Goal: Task Accomplishment & Management: Manage account settings

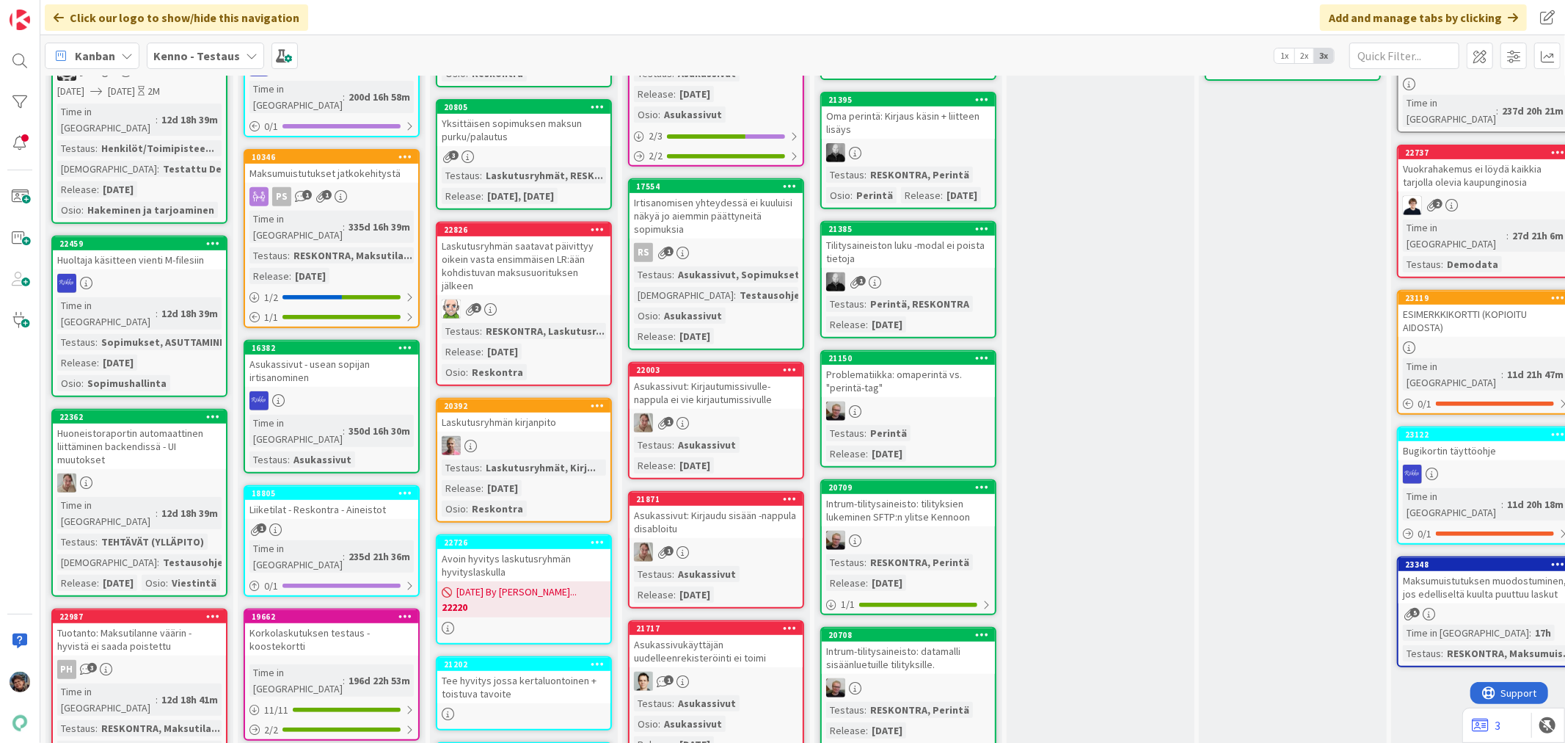
scroll to position [570, 0]
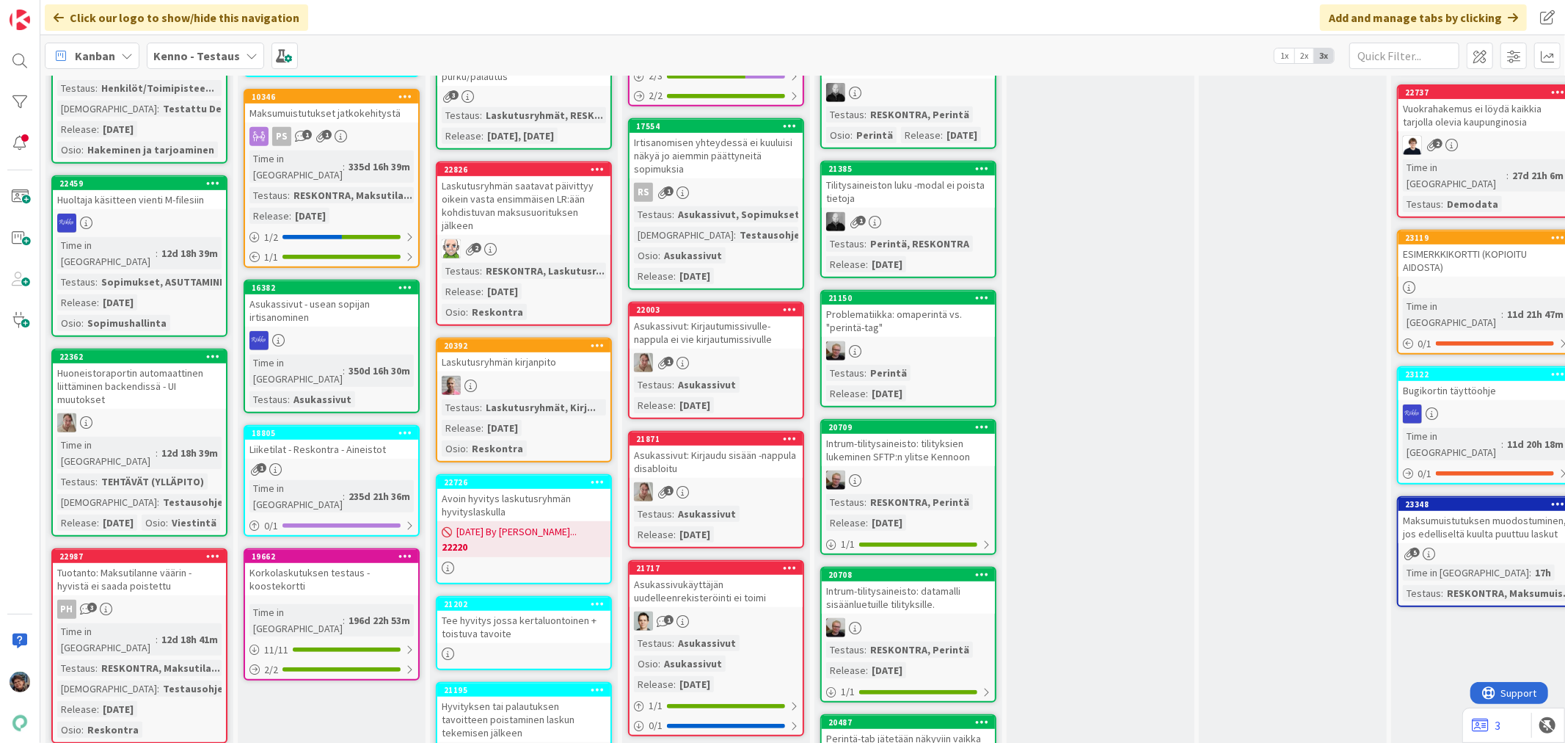
click at [127, 363] on div "Huoneistoraportin automaattinen liittäminen backendissä - UI muutokset" at bounding box center [139, 385] width 173 height 45
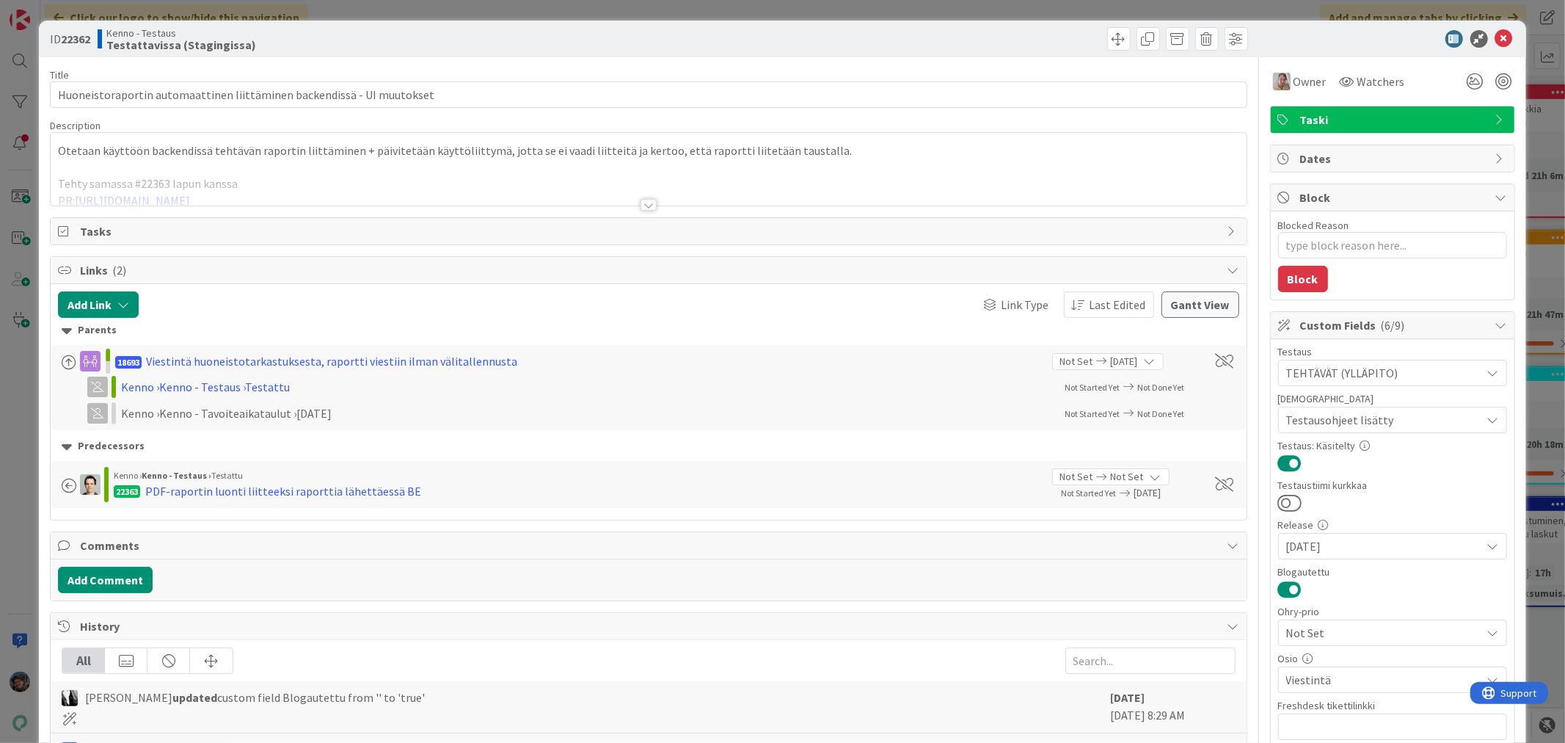
click at [641, 205] on div at bounding box center [649, 205] width 16 height 12
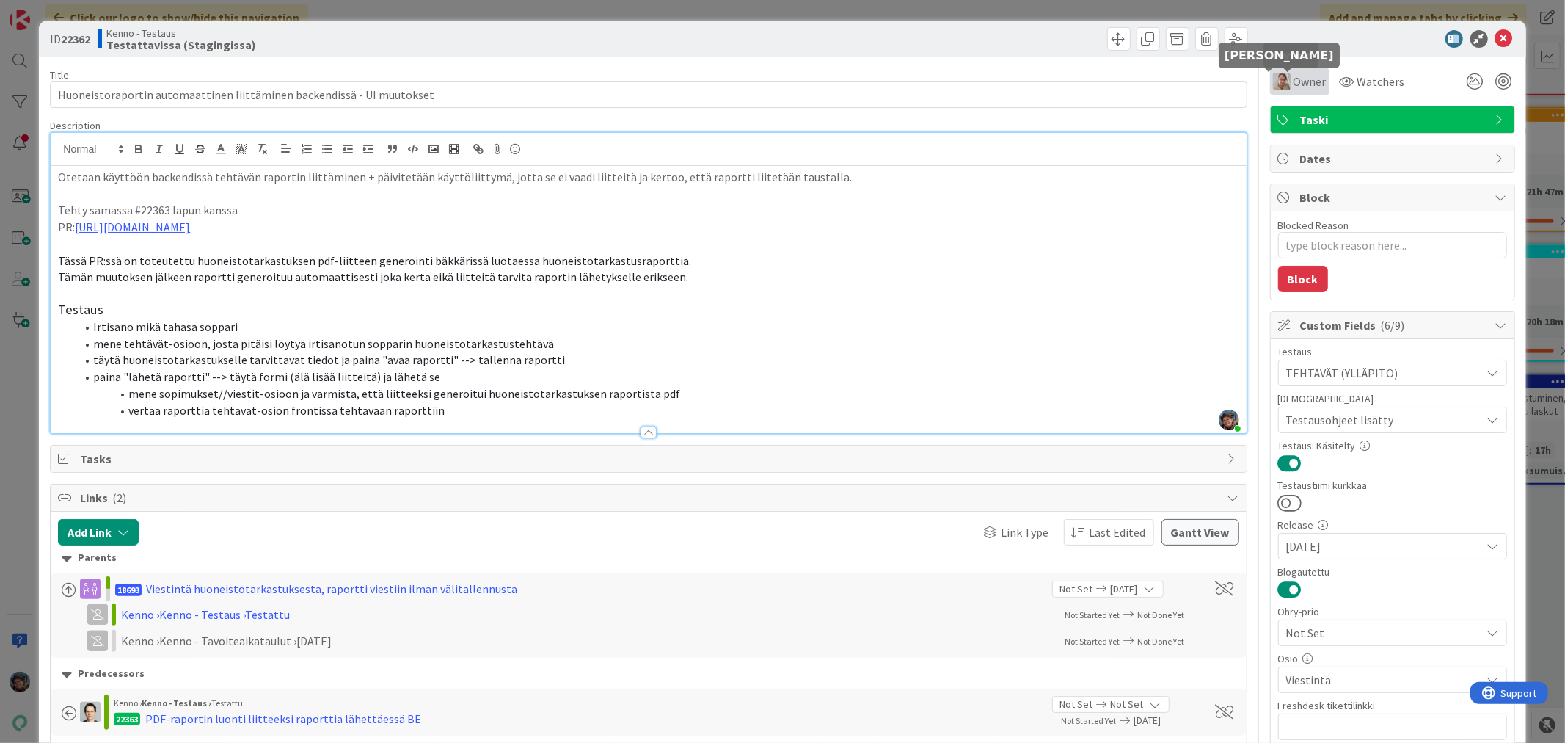
click at [1273, 79] on img at bounding box center [1282, 82] width 18 height 18
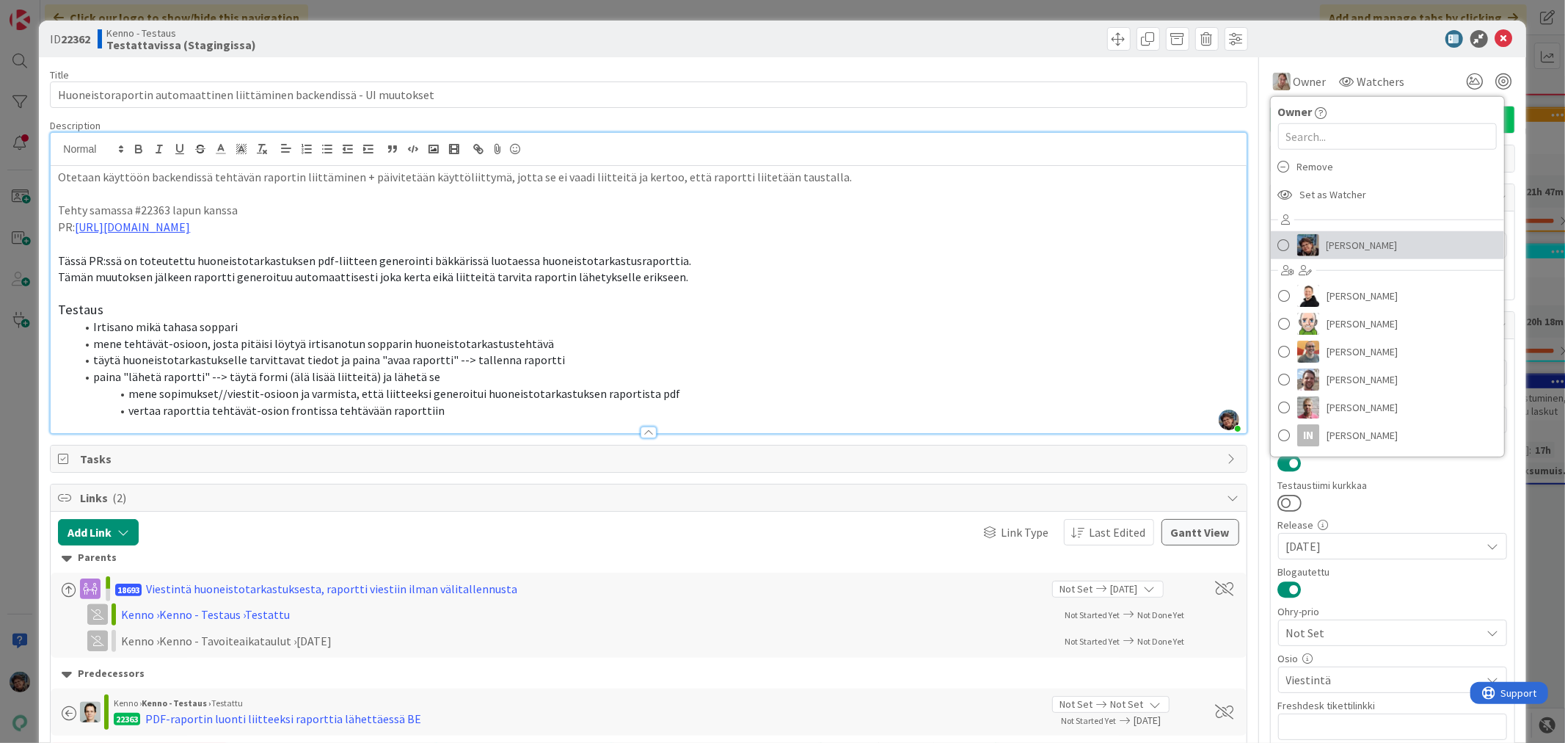
click at [1327, 251] on span "Pirjo Peltonen" at bounding box center [1362, 245] width 71 height 22
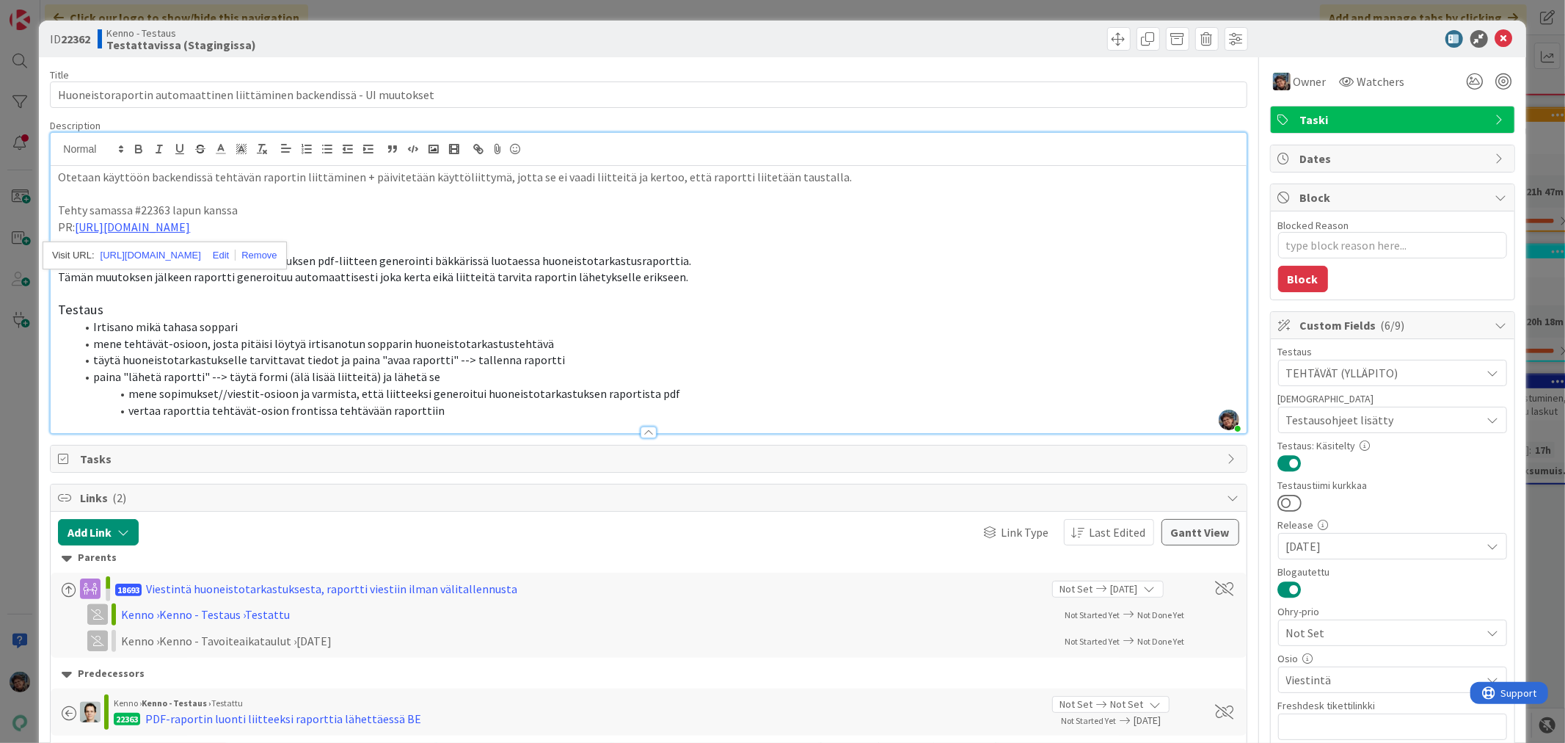
click at [455, 416] on li "vertaa raporttia tehtävät-osion frontissa tehtävään raporttiin" at bounding box center [657, 410] width 1163 height 17
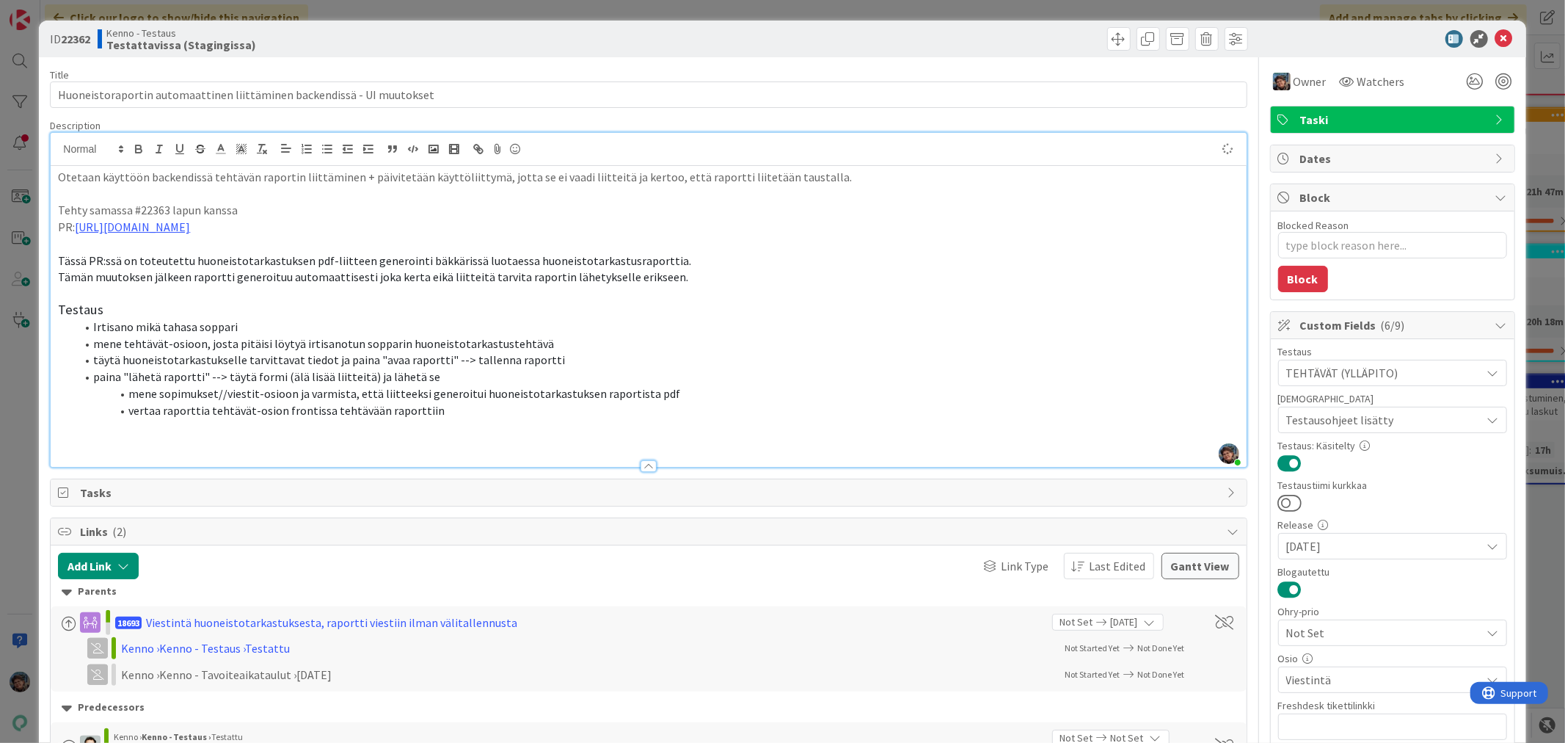
type textarea "x"
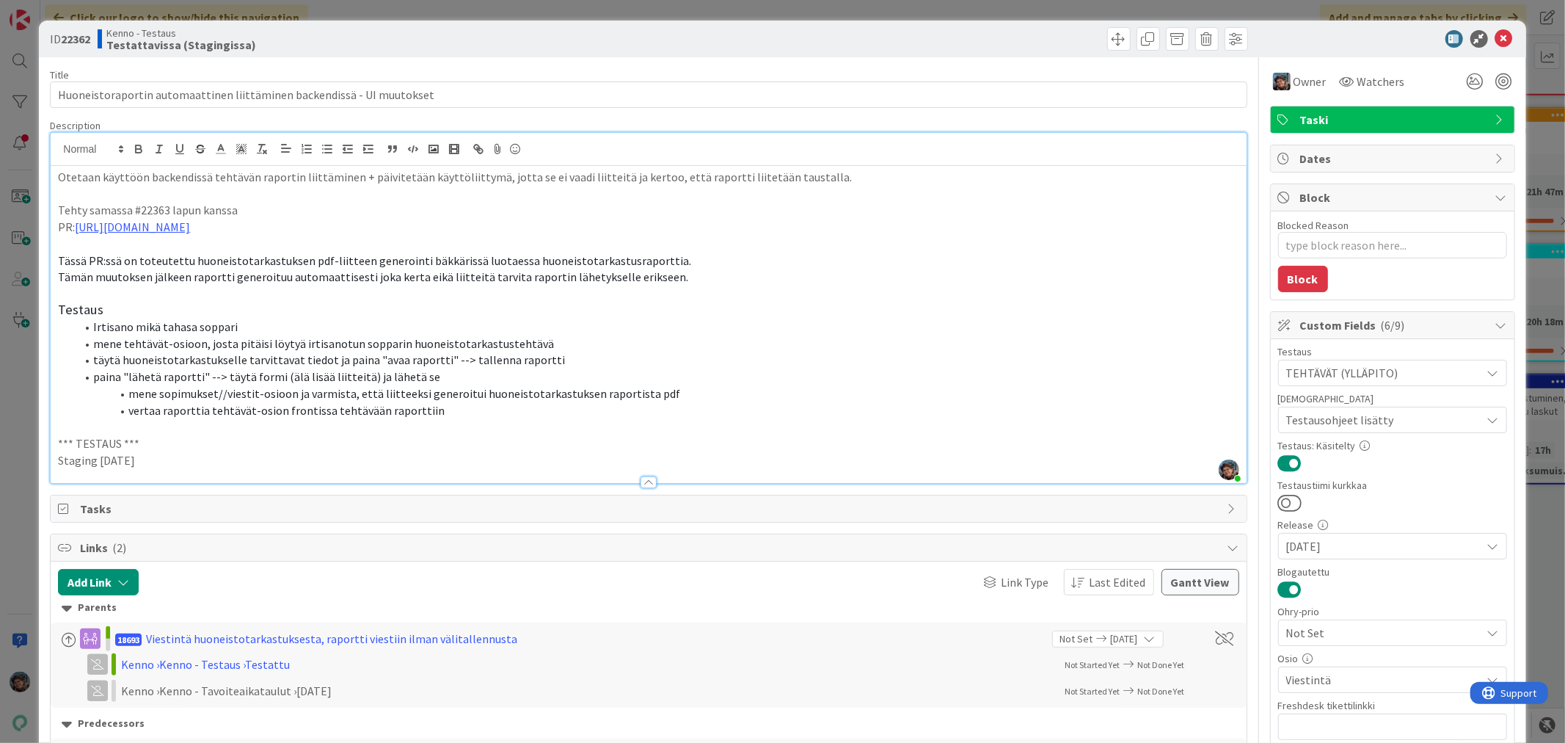
drag, startPoint x: 159, startPoint y: 457, endPoint x: 0, endPoint y: 445, distance: 159.6
click at [0, 445] on div "ID 22362 Kenno - Testaus Testattavissa (Stagingissa) Title 70 / 128 Huoneistora…" at bounding box center [782, 371] width 1565 height 743
click at [170, 461] on p "Staging 2025-09-16" at bounding box center [648, 460] width 1181 height 17
click at [181, 456] on p "Staging 2025-09-16" at bounding box center [648, 460] width 1181 height 17
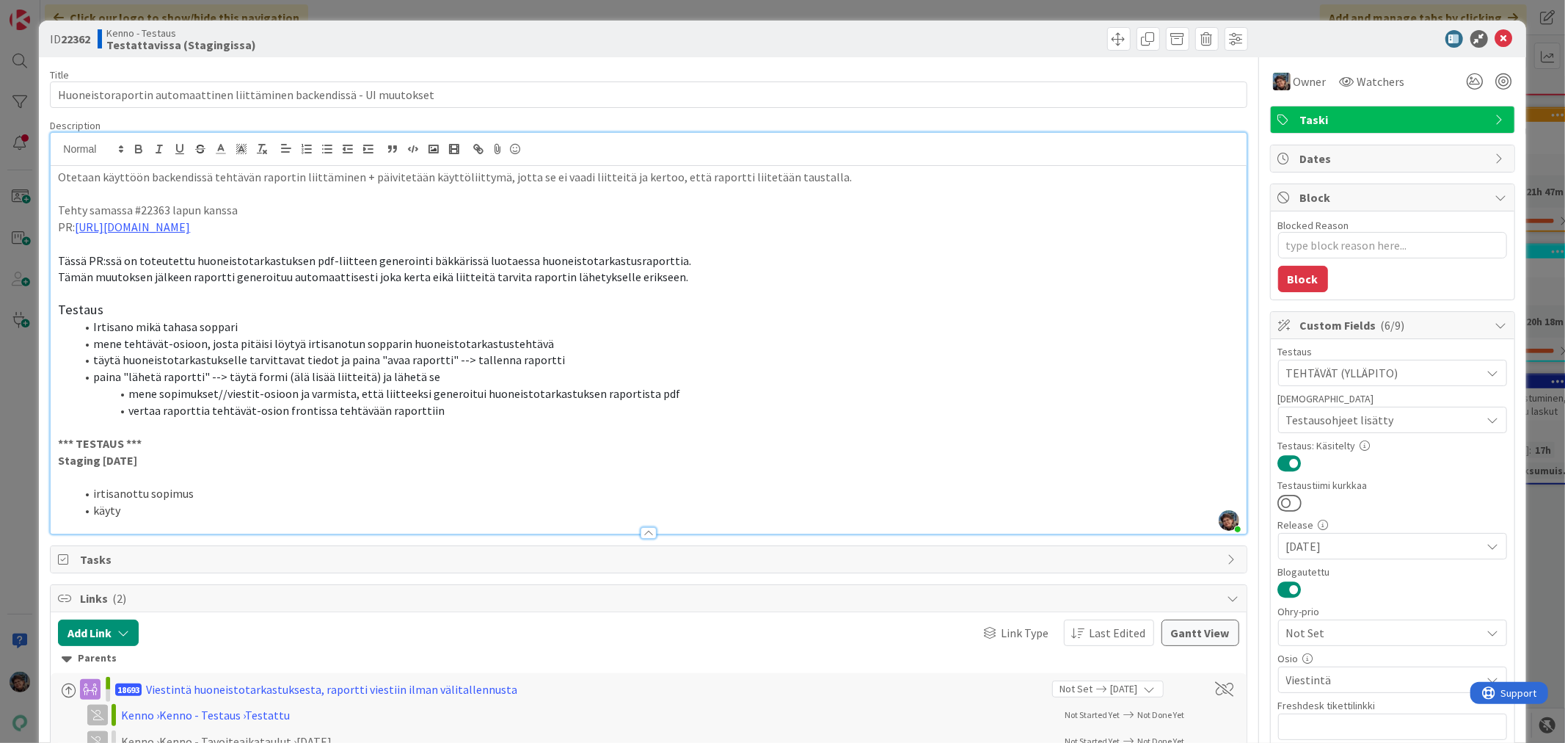
click at [225, 495] on li "irtisanottu sopimus" at bounding box center [657, 493] width 1163 height 17
click at [175, 518] on div at bounding box center [648, 525] width 1195 height 15
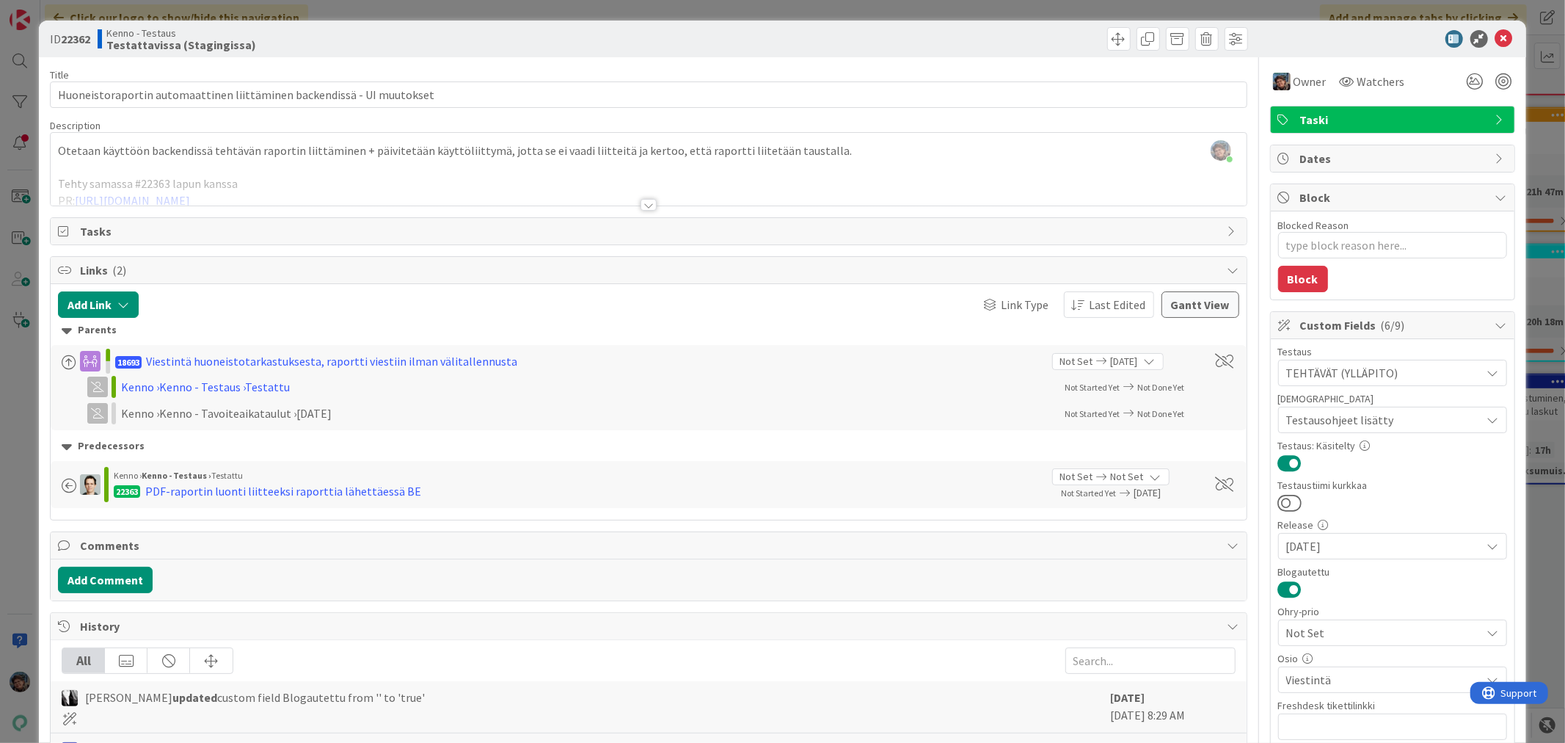
click at [641, 205] on div at bounding box center [649, 205] width 16 height 12
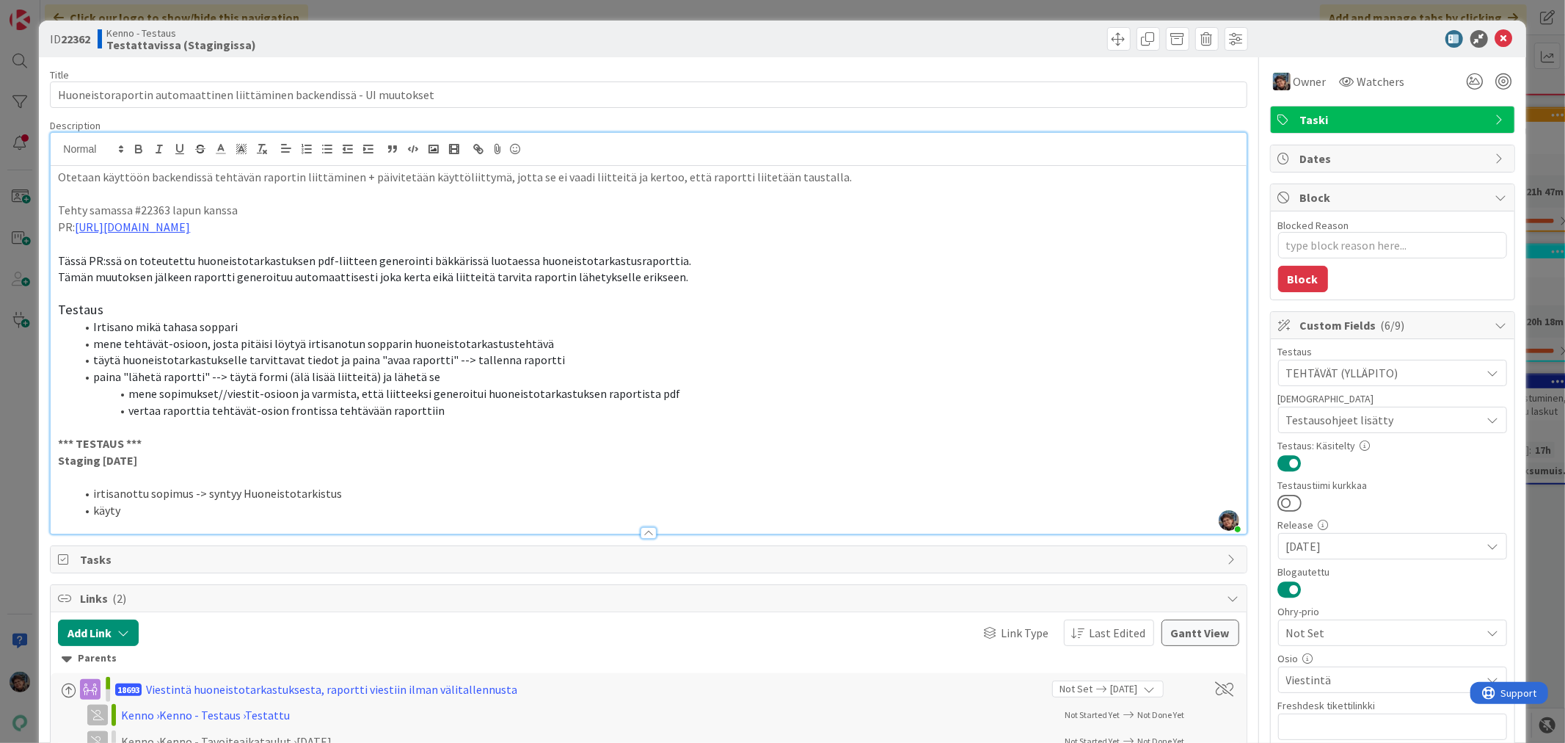
click at [130, 506] on li "käyty" at bounding box center [657, 510] width 1163 height 17
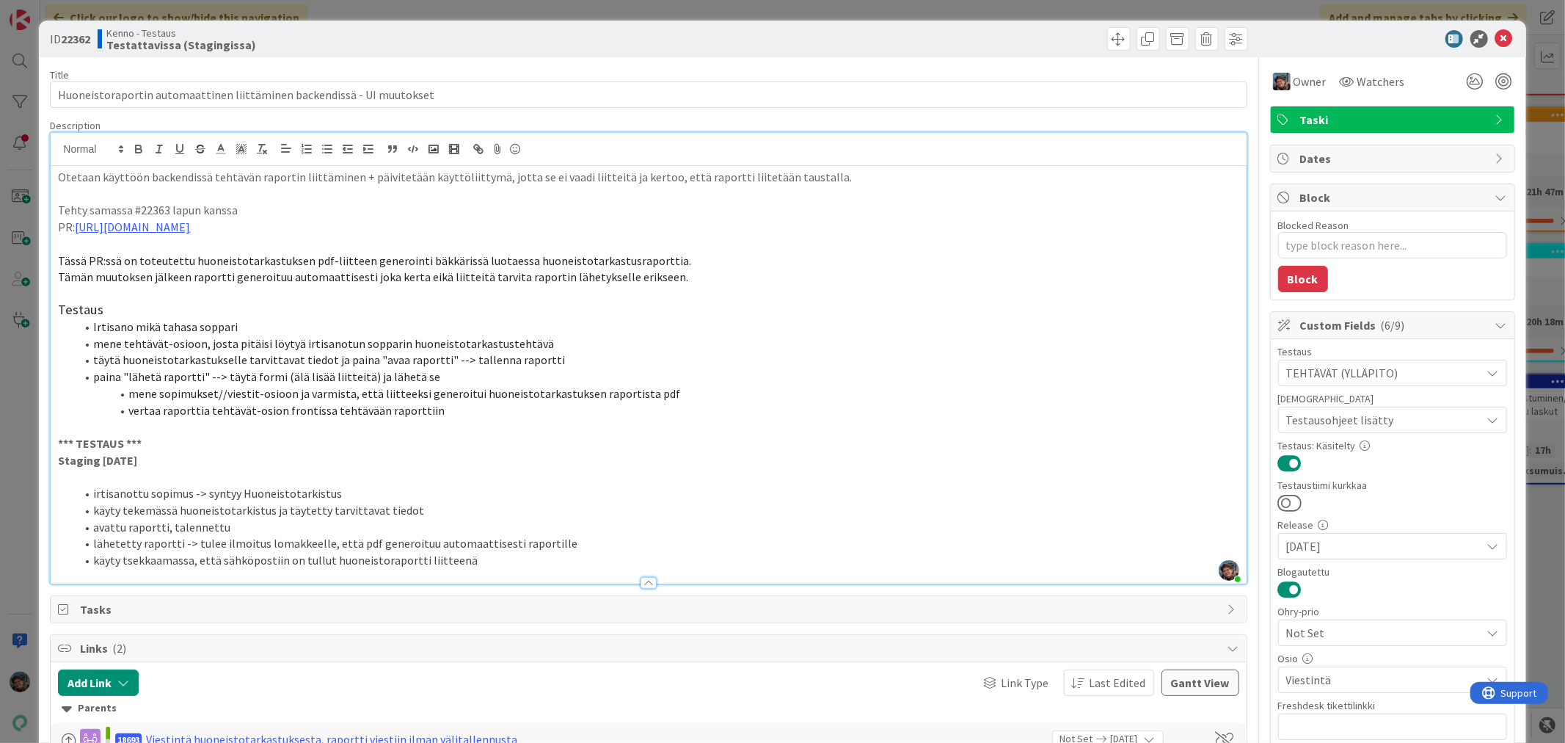
click at [475, 559] on li "käyty tsekkaamassa, että sähköpostiin on tullut huoneistoraportti liitteenä" at bounding box center [657, 560] width 1163 height 17
click at [180, 525] on li "avattu raportti, talennettu" at bounding box center [657, 527] width 1163 height 17
click at [766, 561] on li "käyty tsekkaamassa, että sähköpostiin on tullut huoneistoraportti liitteenä -> …" at bounding box center [657, 560] width 1163 height 17
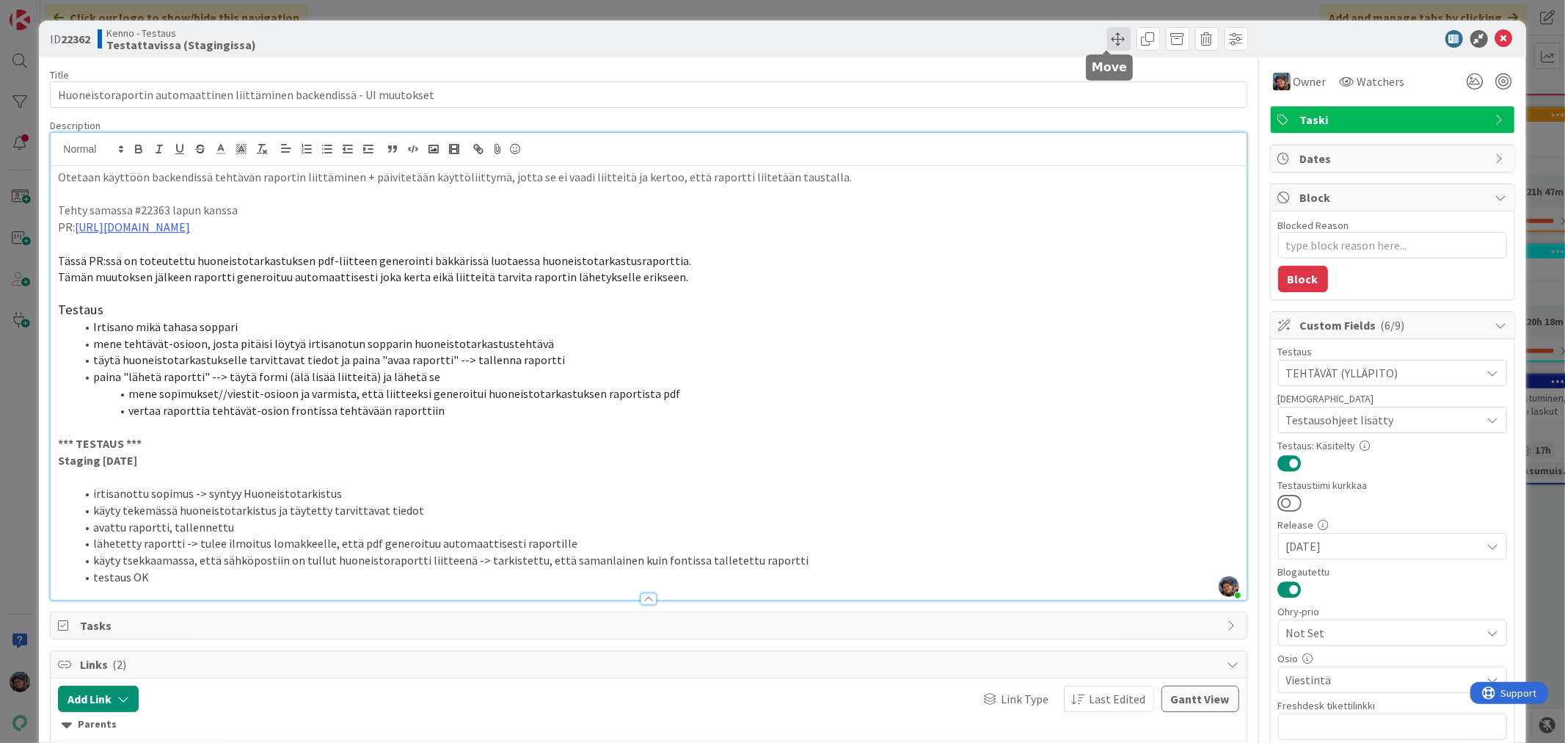
click at [1112, 39] on span at bounding box center [1118, 38] width 23 height 23
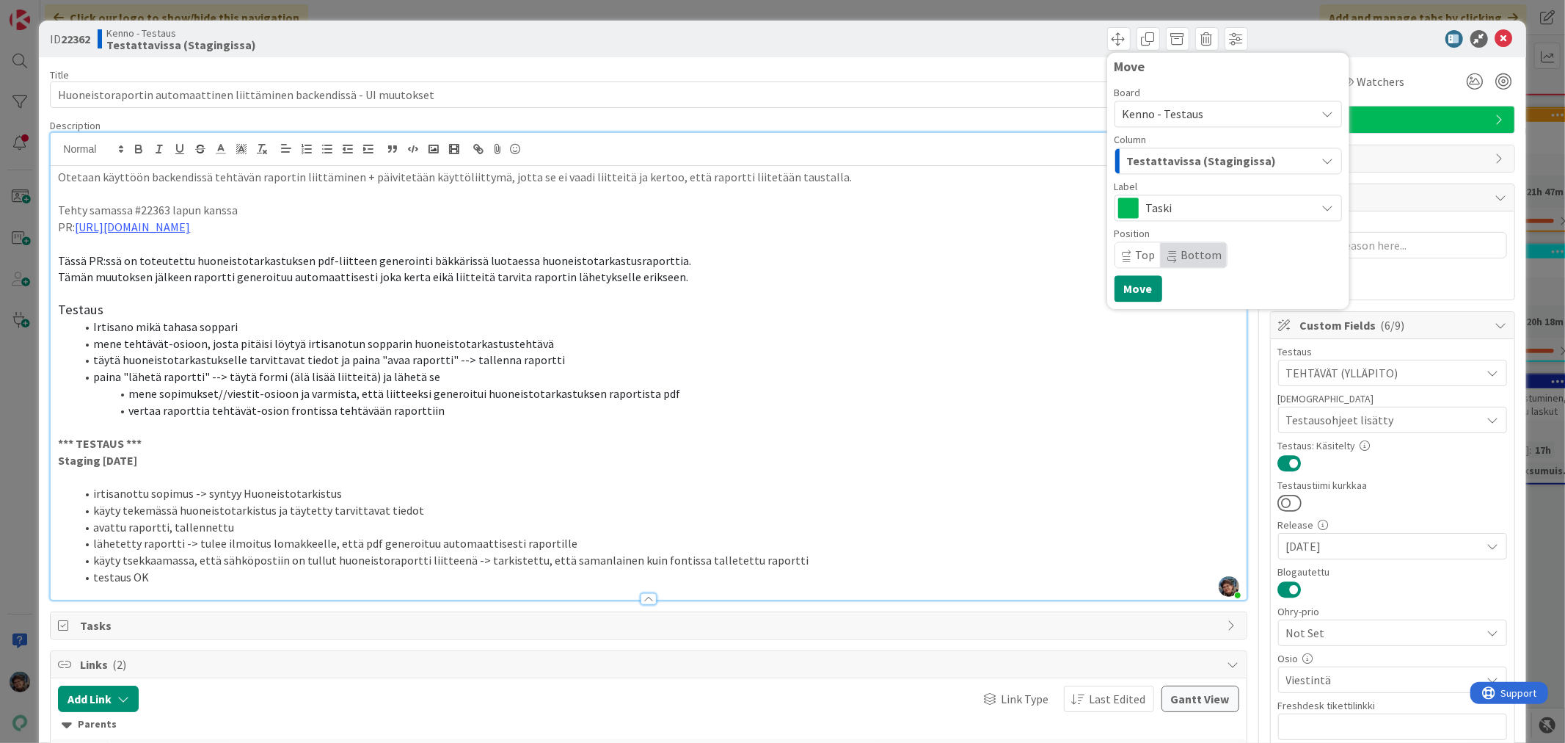
click at [1156, 163] on span "Testattavissa (Stagingissa)" at bounding box center [1202, 160] width 150 height 19
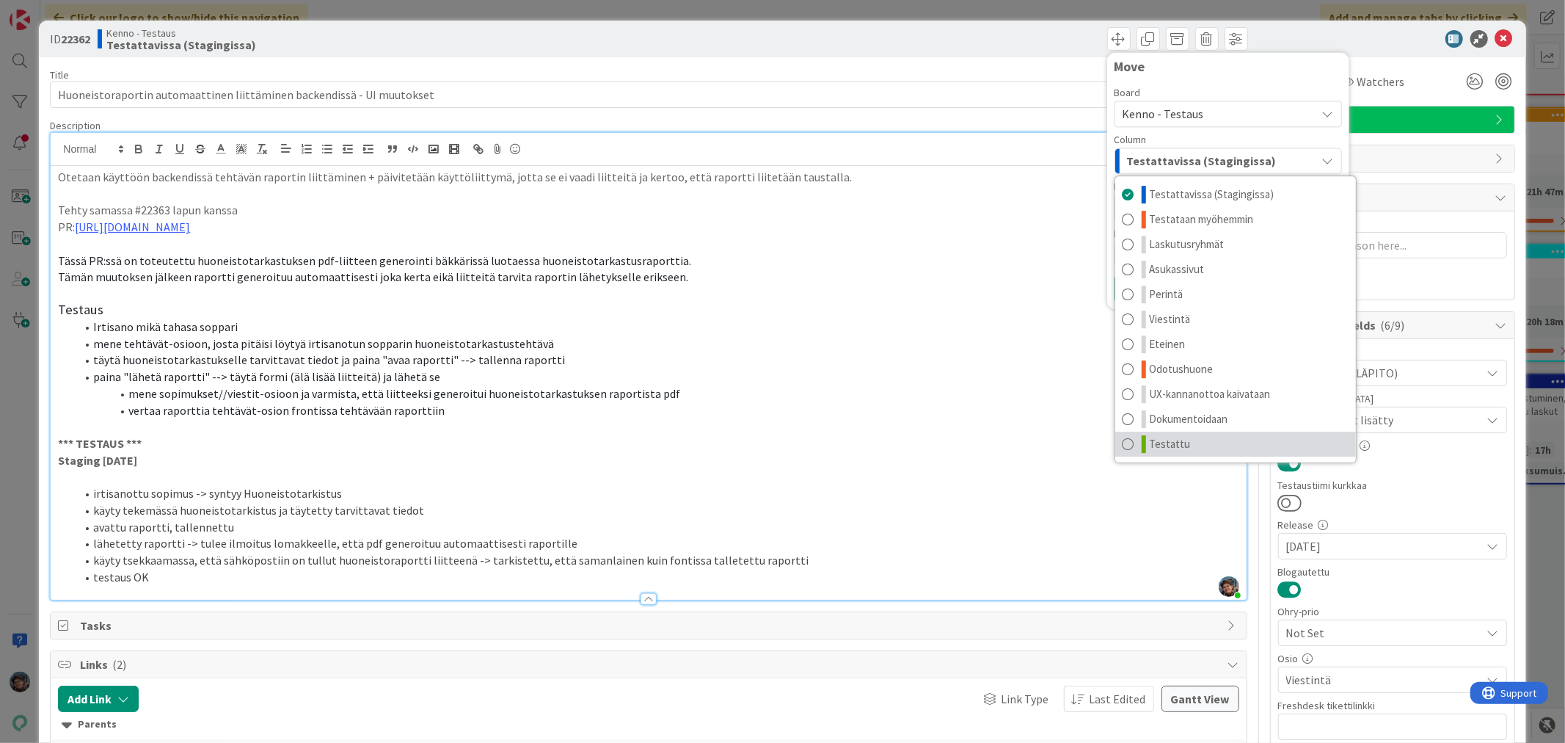
click at [1161, 441] on span "Testattu" at bounding box center [1170, 444] width 41 height 18
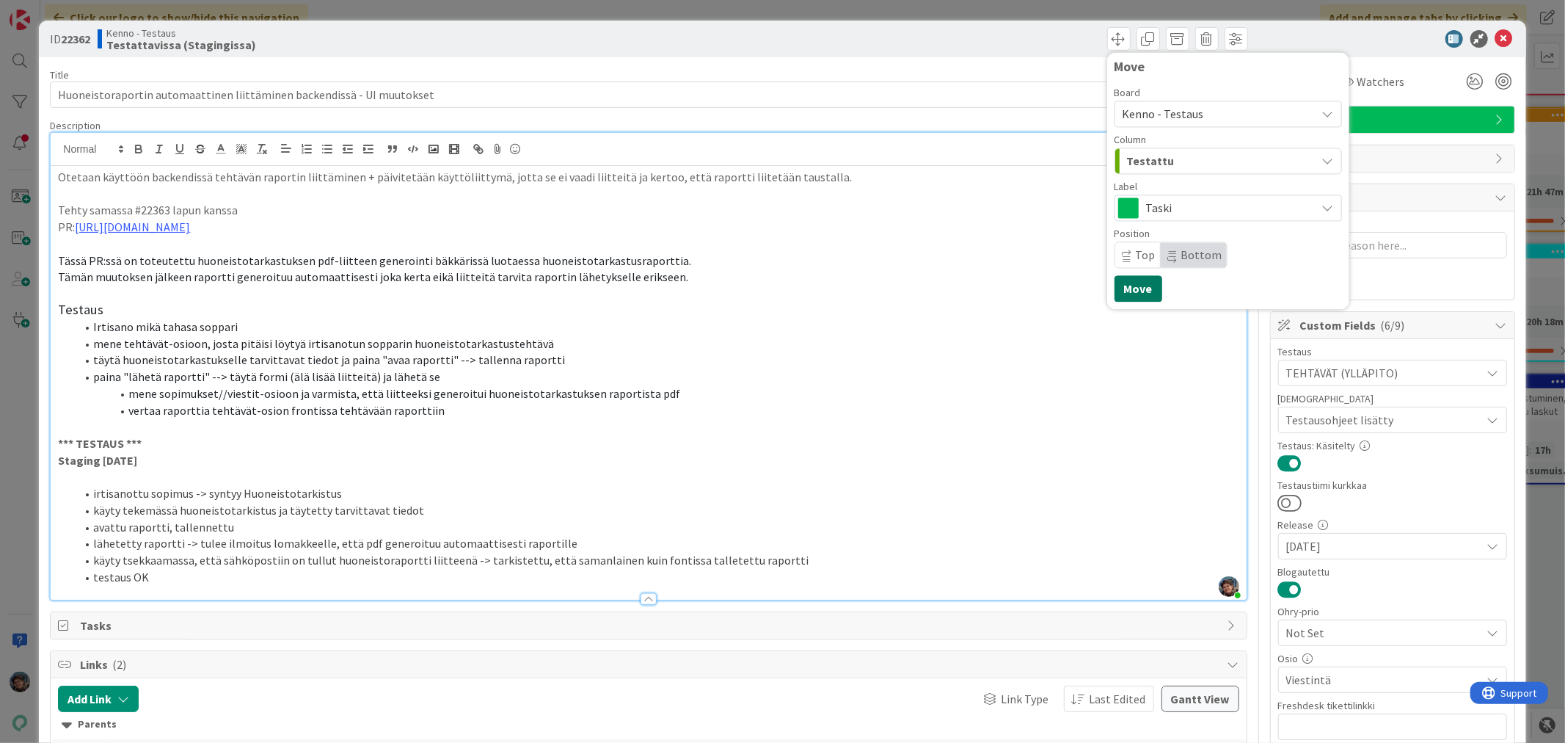
click at [1127, 284] on button "Move" at bounding box center [1139, 288] width 48 height 26
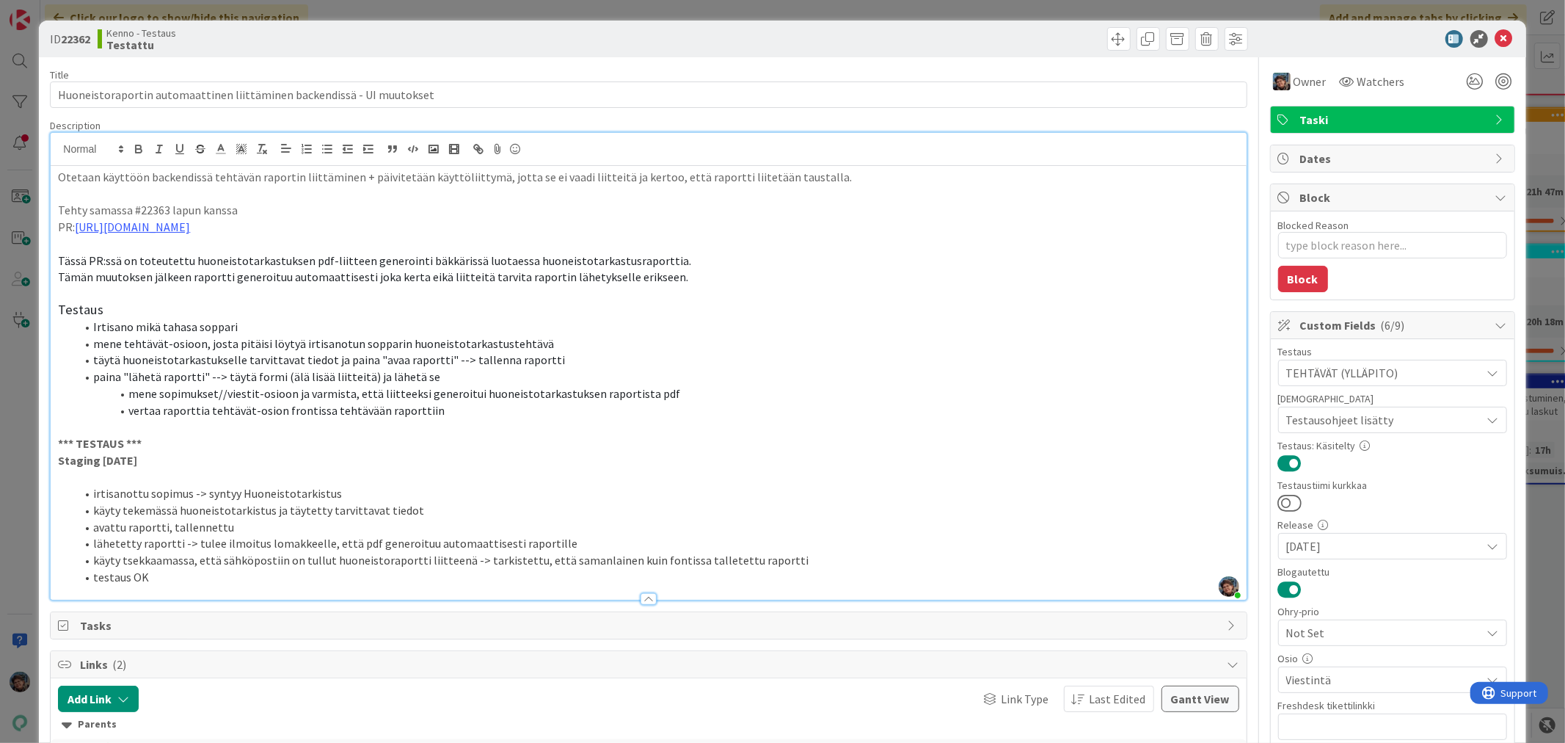
type textarea "x"
click at [1495, 32] on icon at bounding box center [1504, 39] width 18 height 18
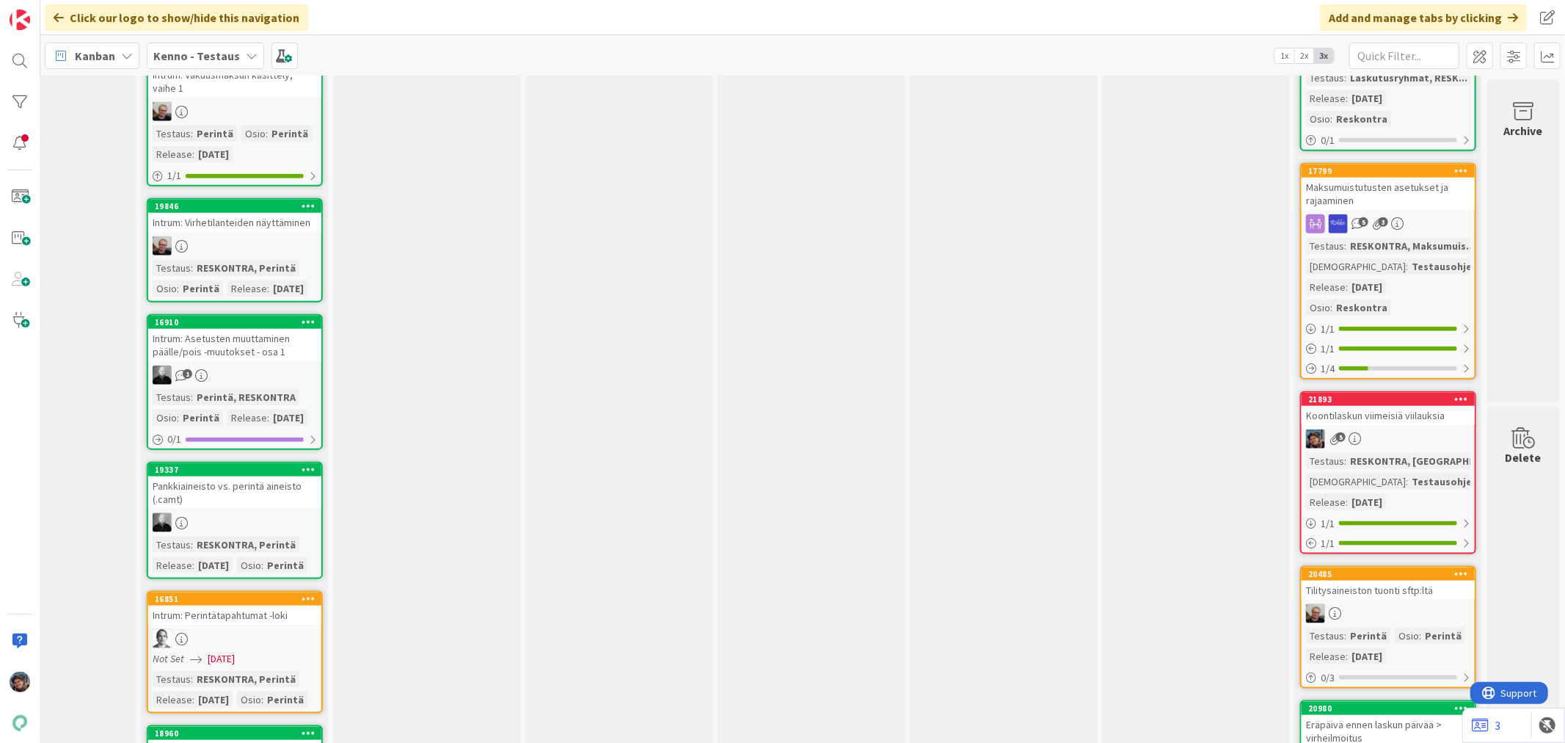
scroll to position [1385, 685]
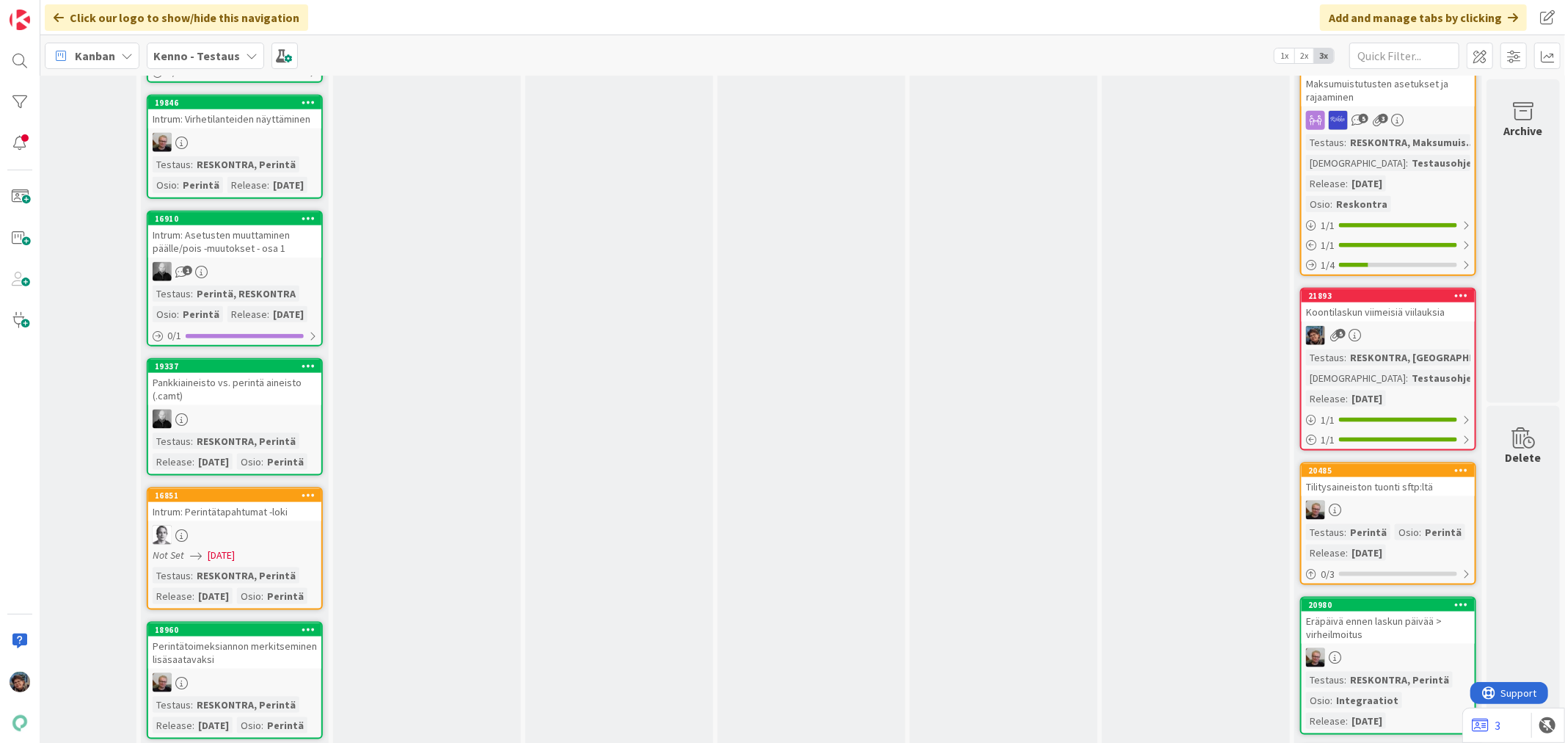
scroll to position [1467, 685]
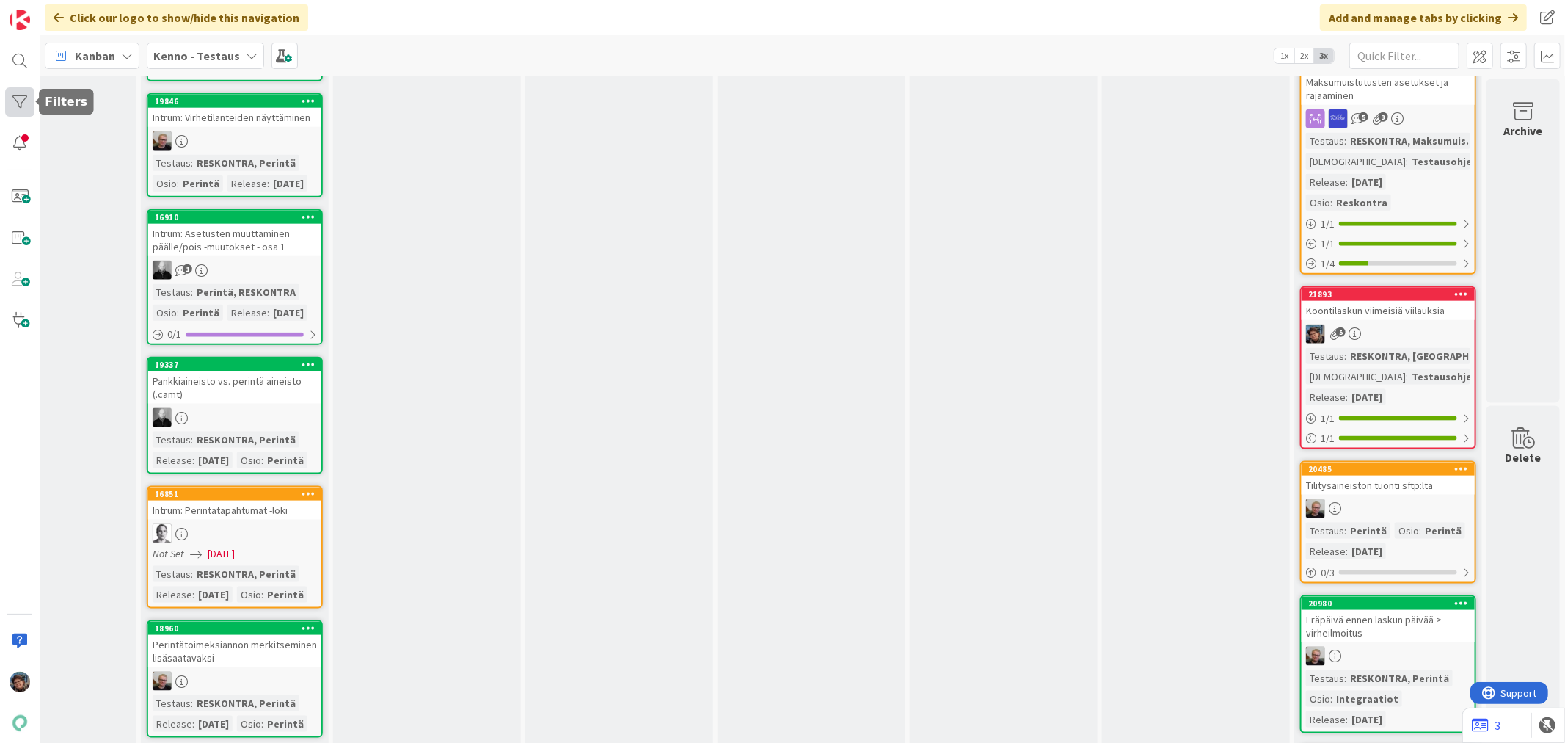
click at [32, 103] on div at bounding box center [19, 101] width 29 height 29
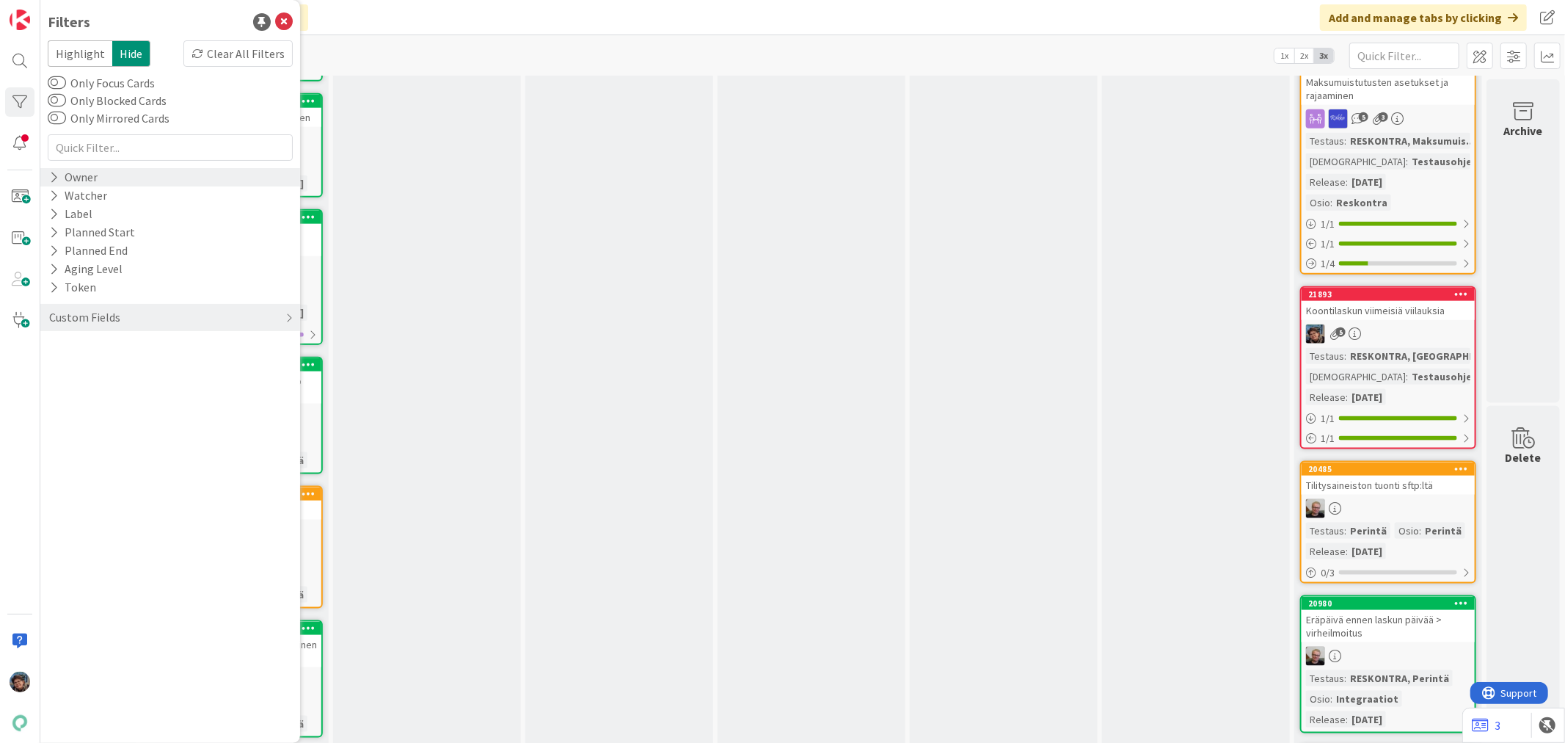
click at [51, 179] on icon at bounding box center [54, 177] width 10 height 12
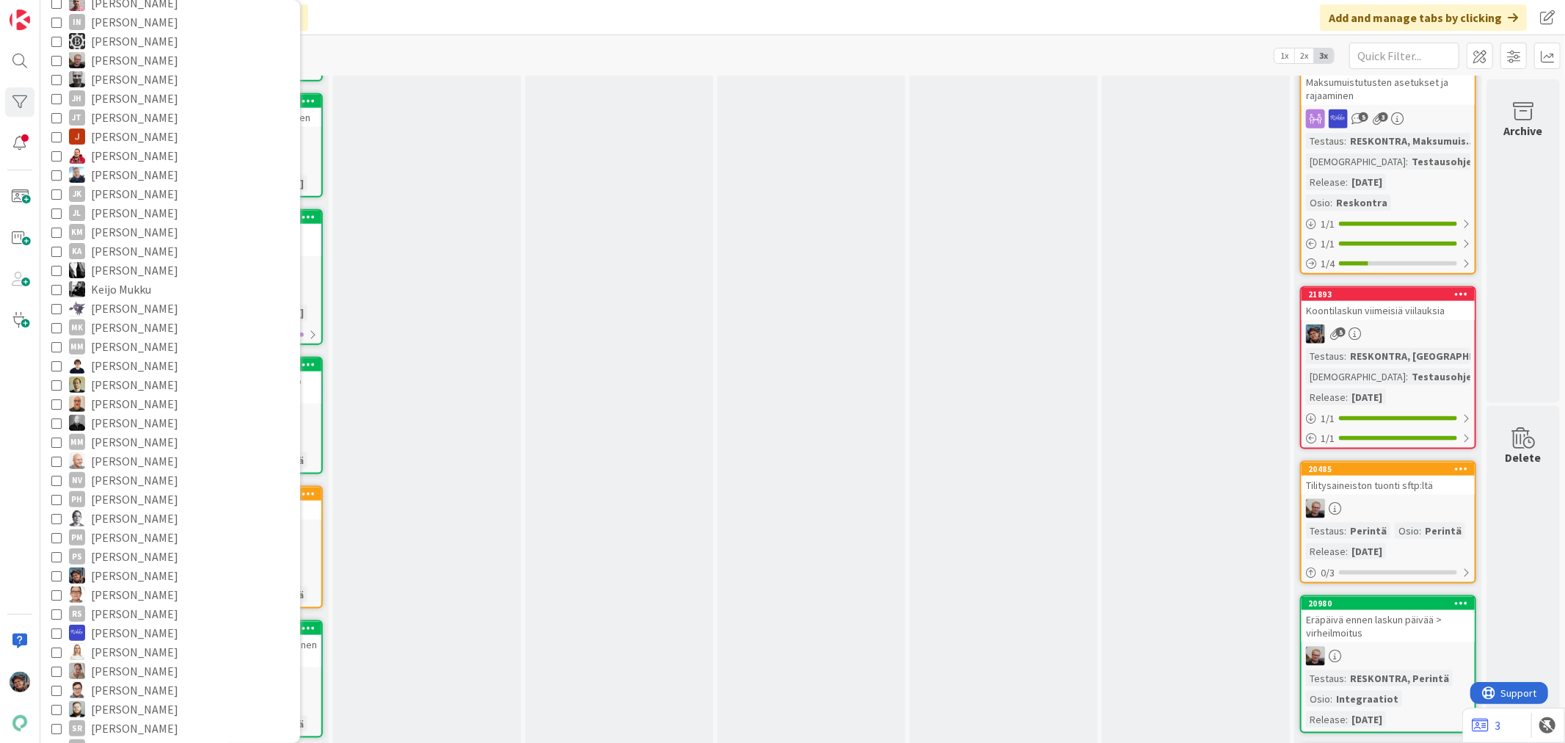
scroll to position [326, 0]
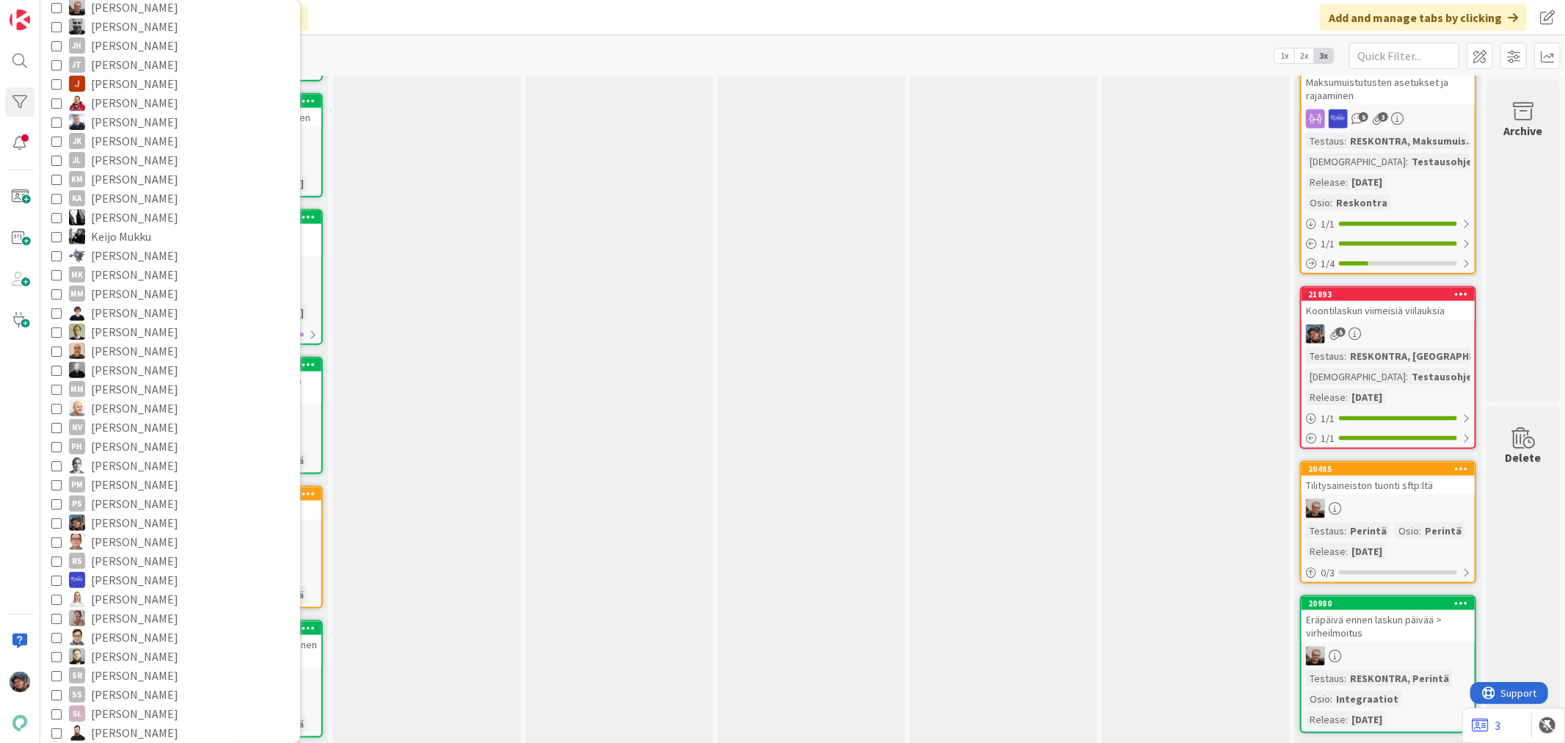
click at [56, 518] on icon at bounding box center [56, 522] width 10 height 10
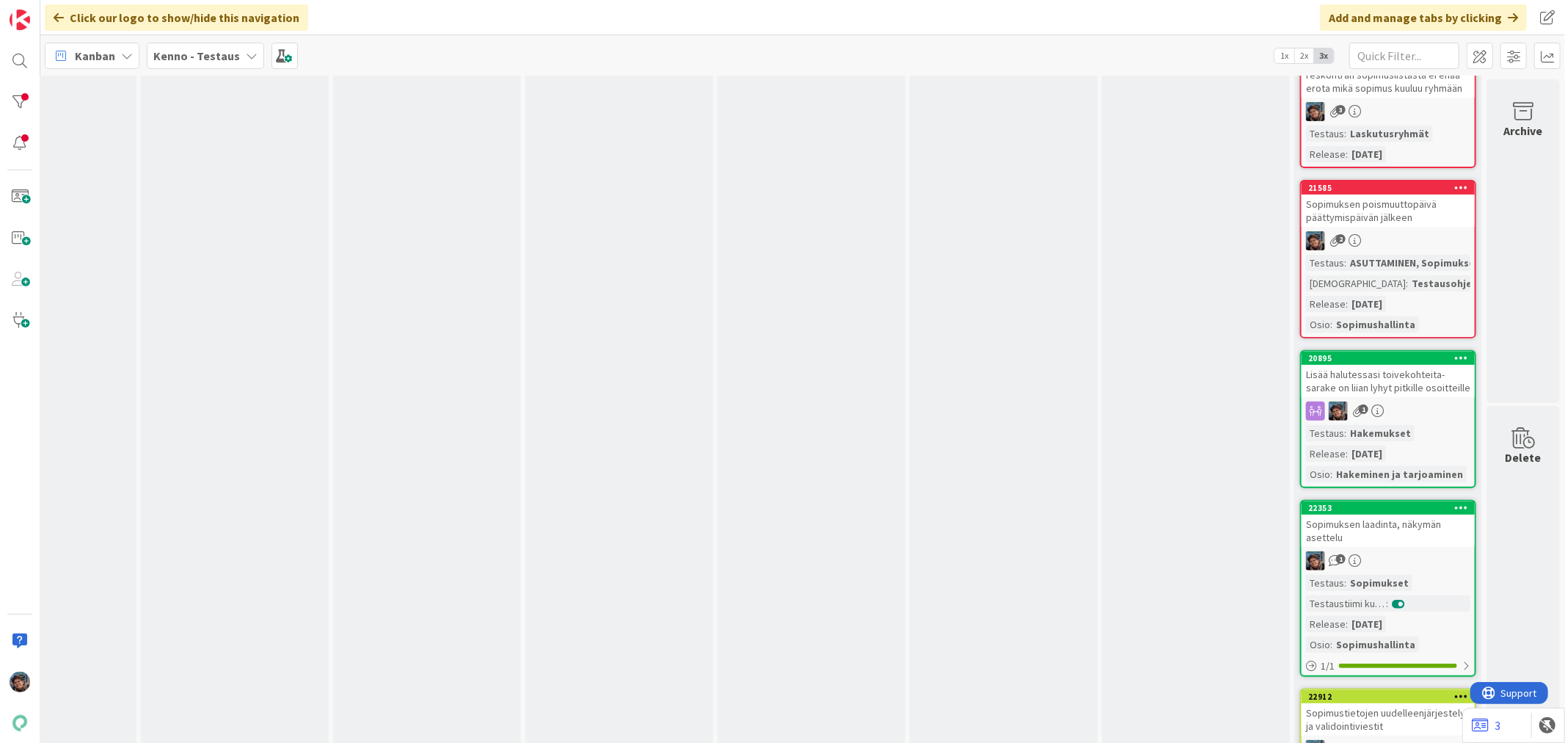
scroll to position [0, 685]
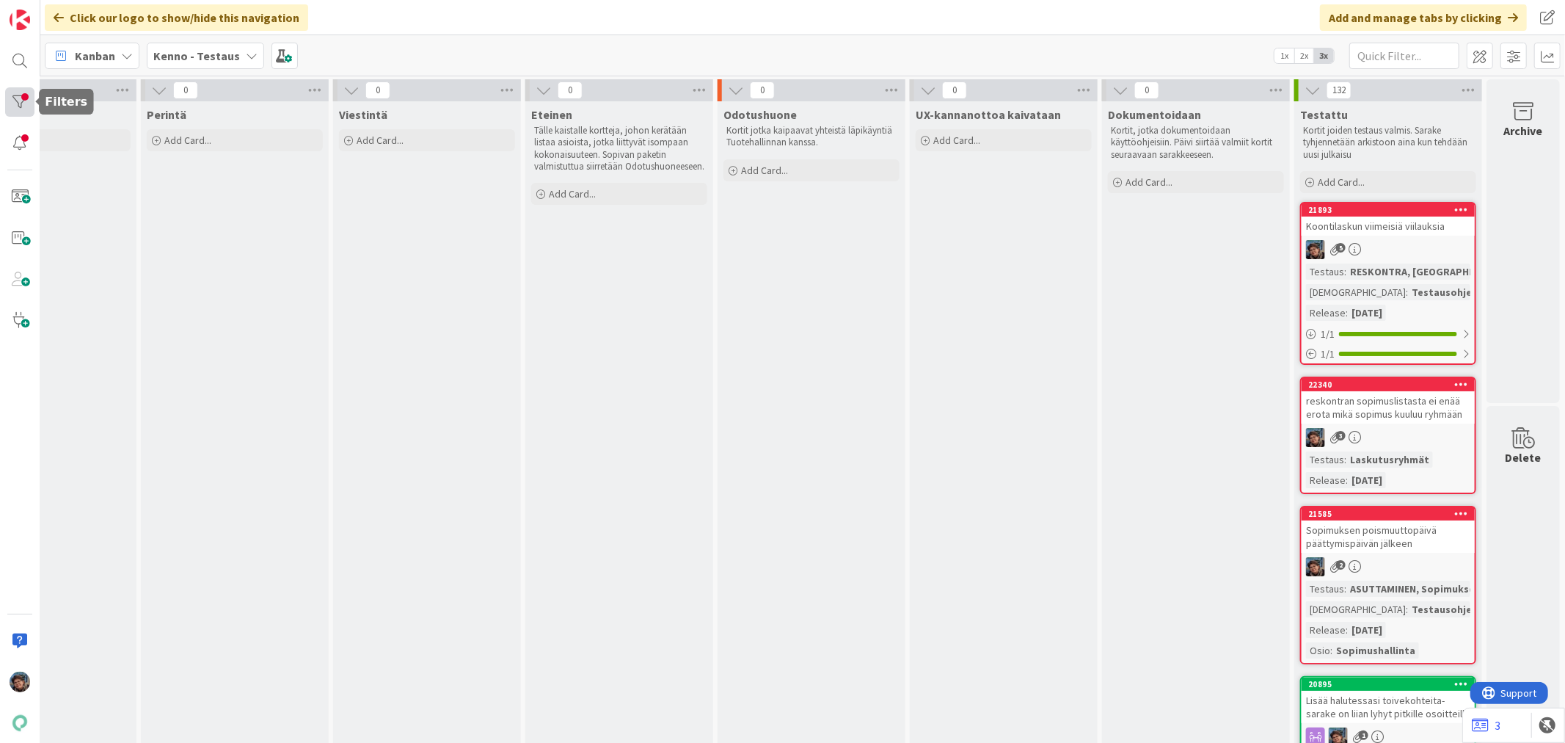
click at [12, 103] on div at bounding box center [19, 101] width 29 height 29
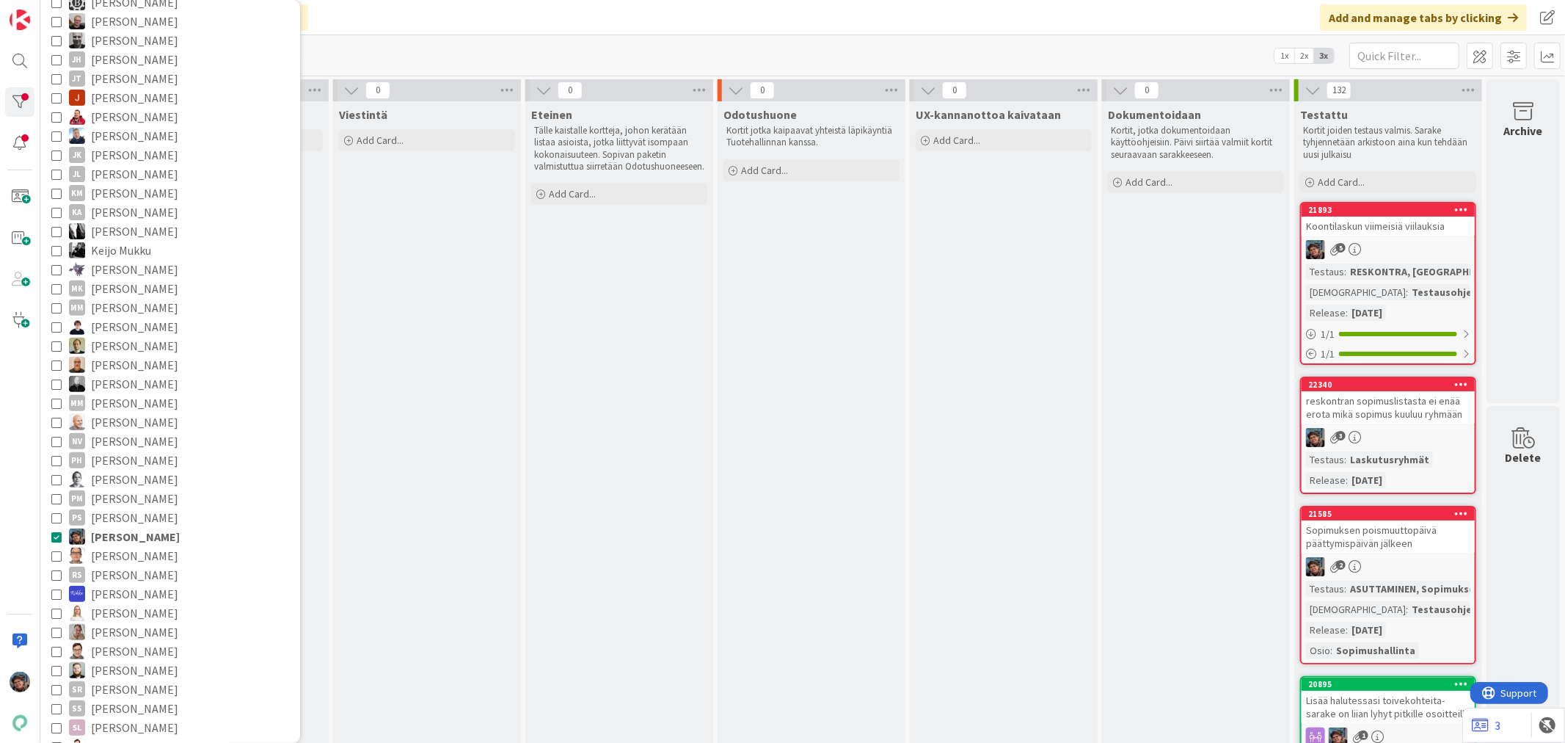
scroll to position [326, 0]
click at [49, 518] on div "Ansu Nevalainen Antti Niemenpää Basse Nyberg Edvard Teponainen Harri Jauri IN I…" at bounding box center [170, 389] width 245 height 1057
click at [56, 519] on icon at bounding box center [56, 522] width 10 height 10
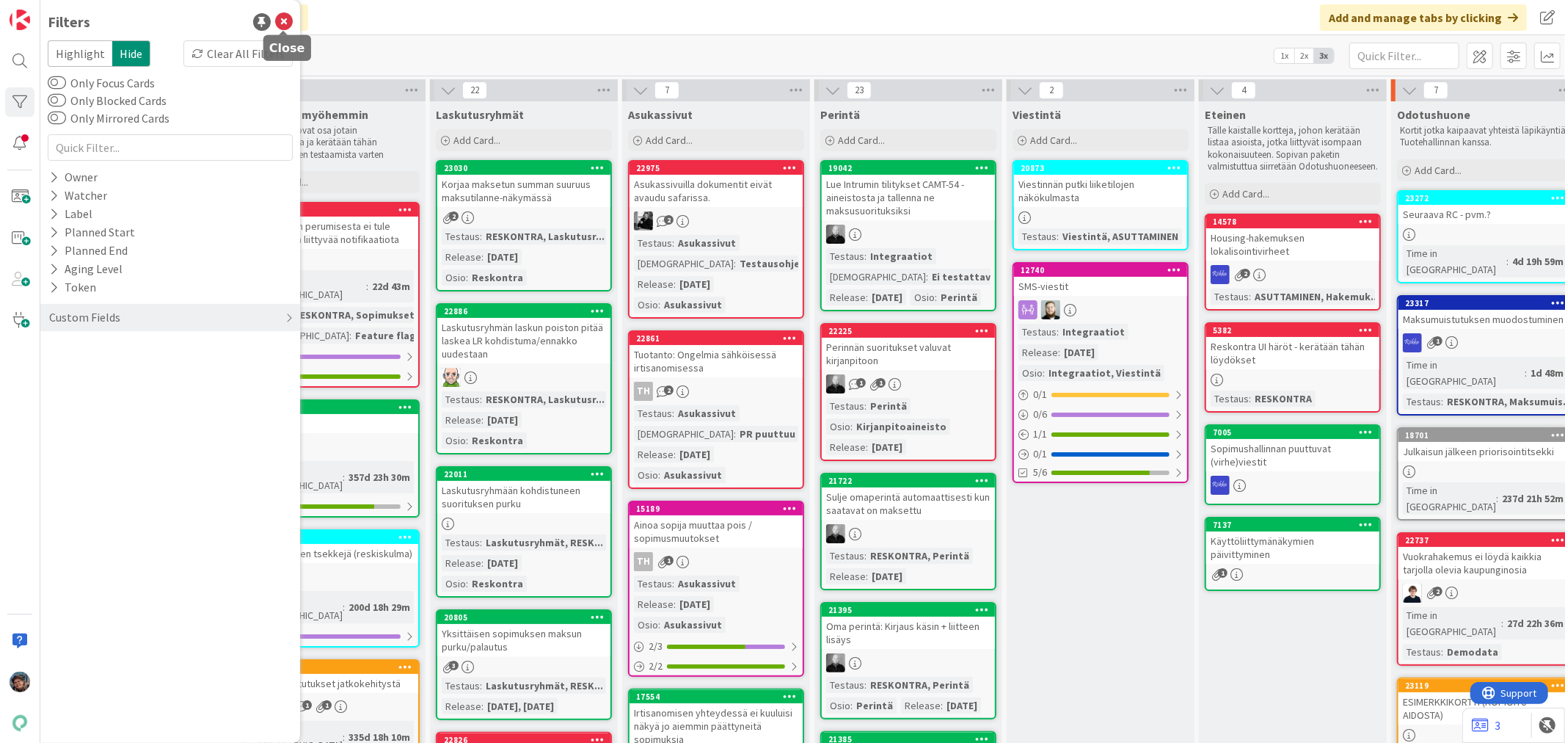
click at [286, 17] on icon at bounding box center [284, 22] width 18 height 18
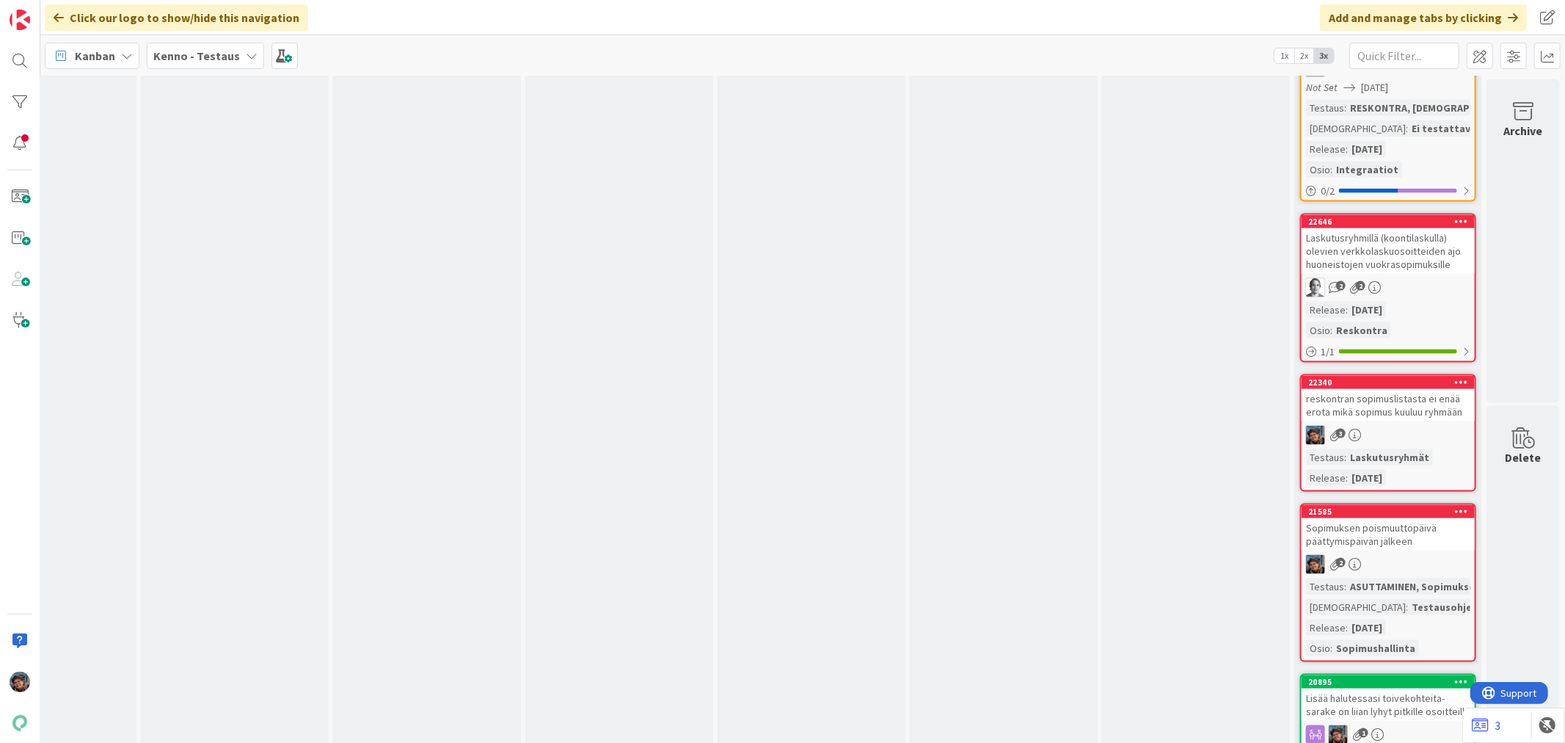
scroll to position [6277, 685]
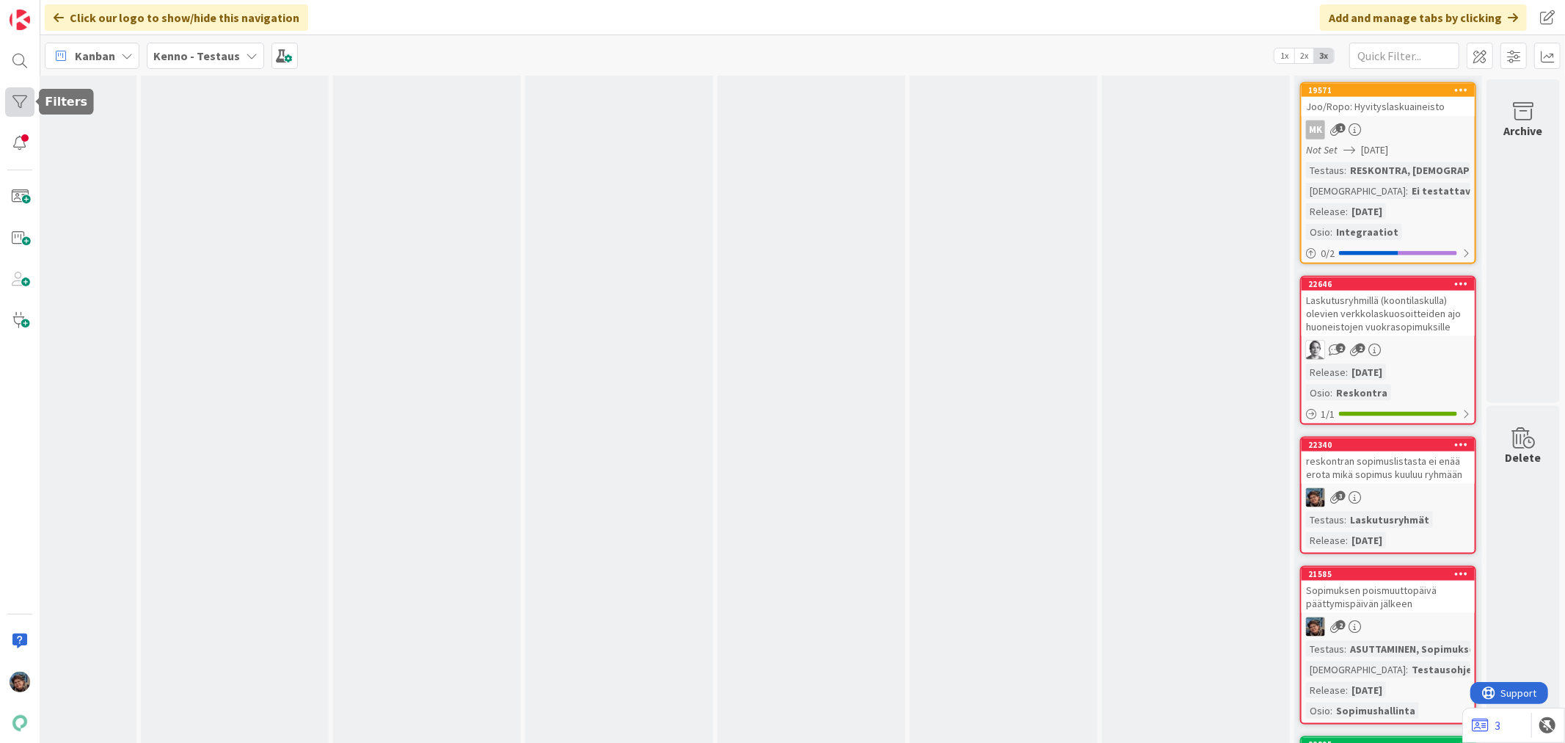
click at [21, 107] on div at bounding box center [19, 101] width 29 height 29
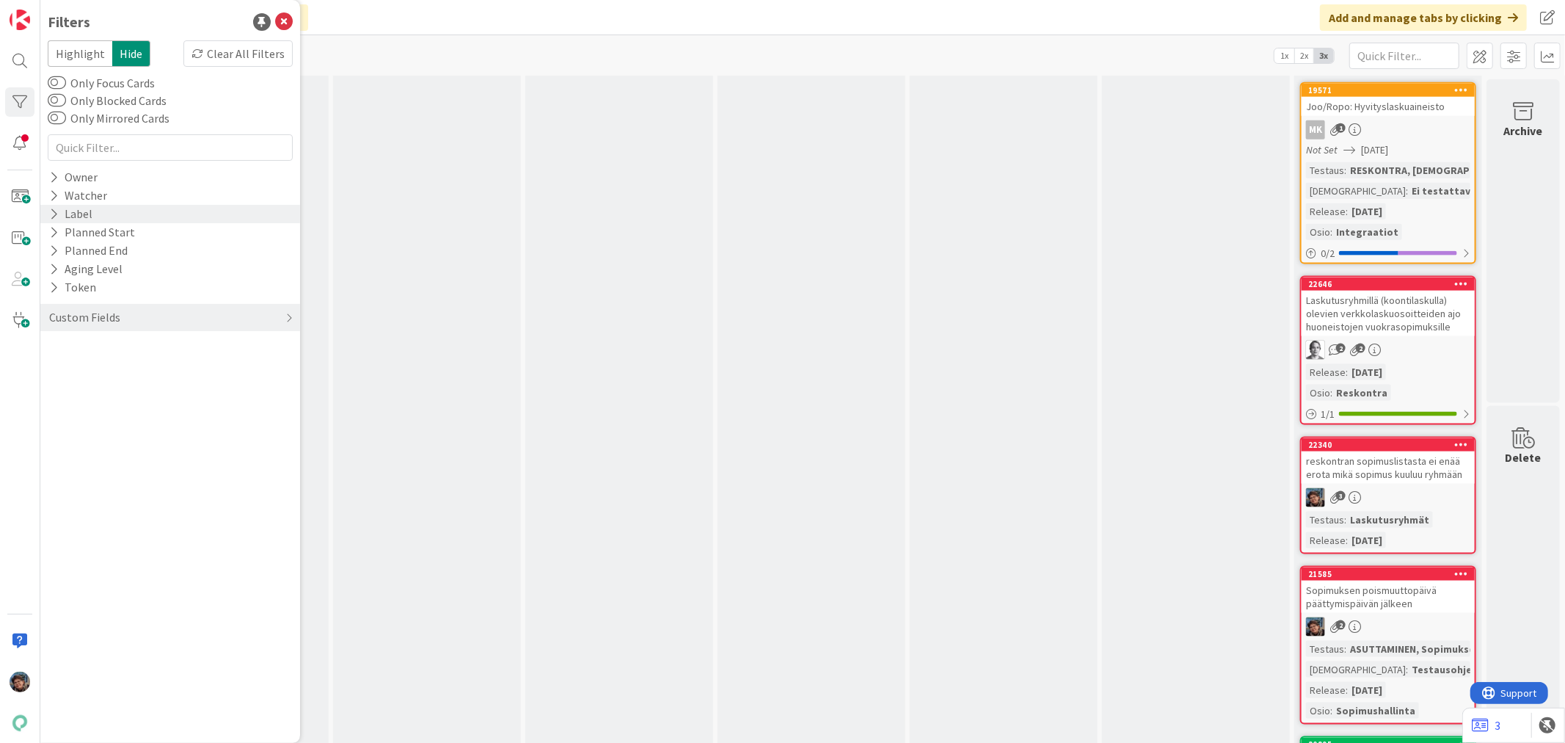
click at [53, 214] on icon at bounding box center [54, 214] width 10 height 12
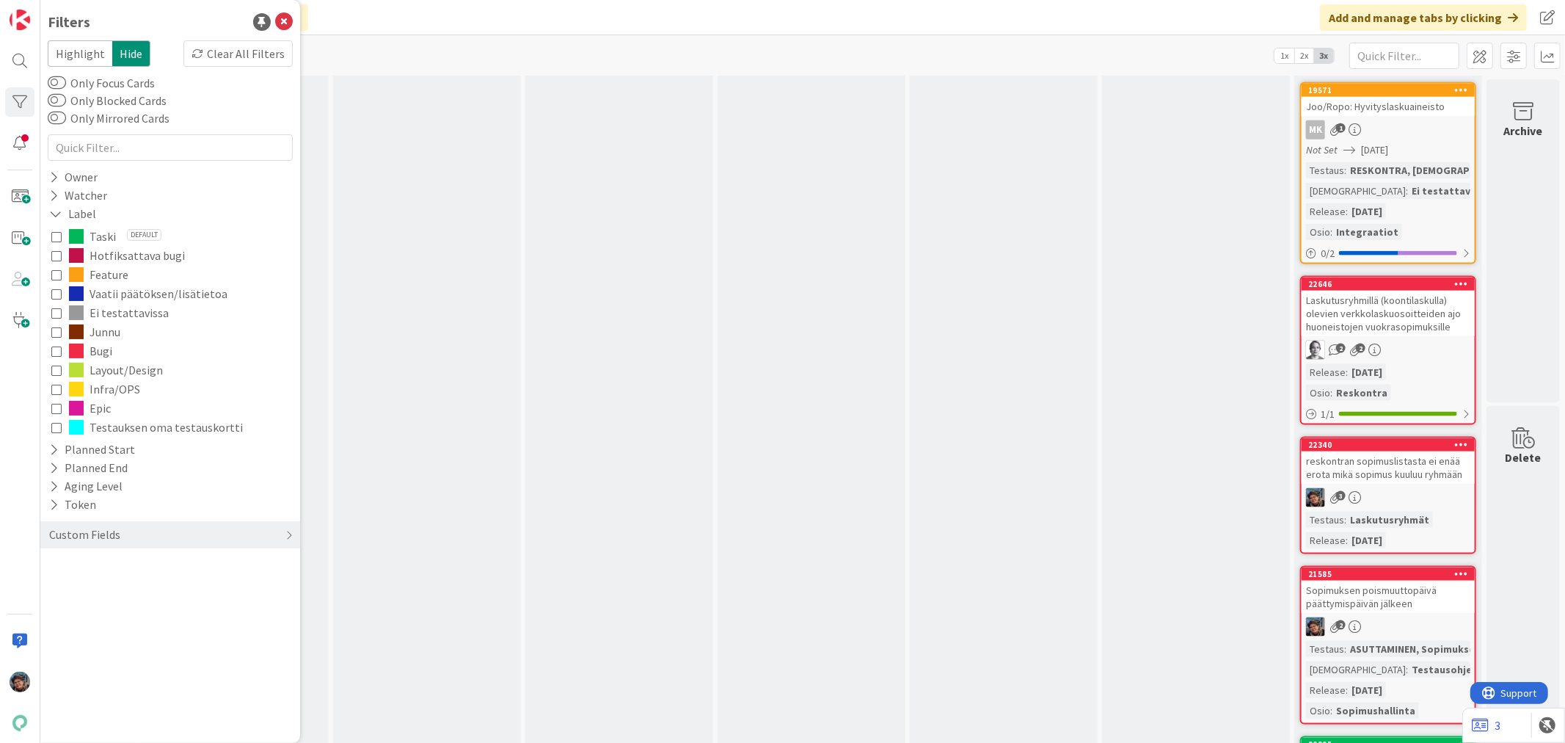
click at [90, 235] on span "Taski" at bounding box center [103, 236] width 26 height 19
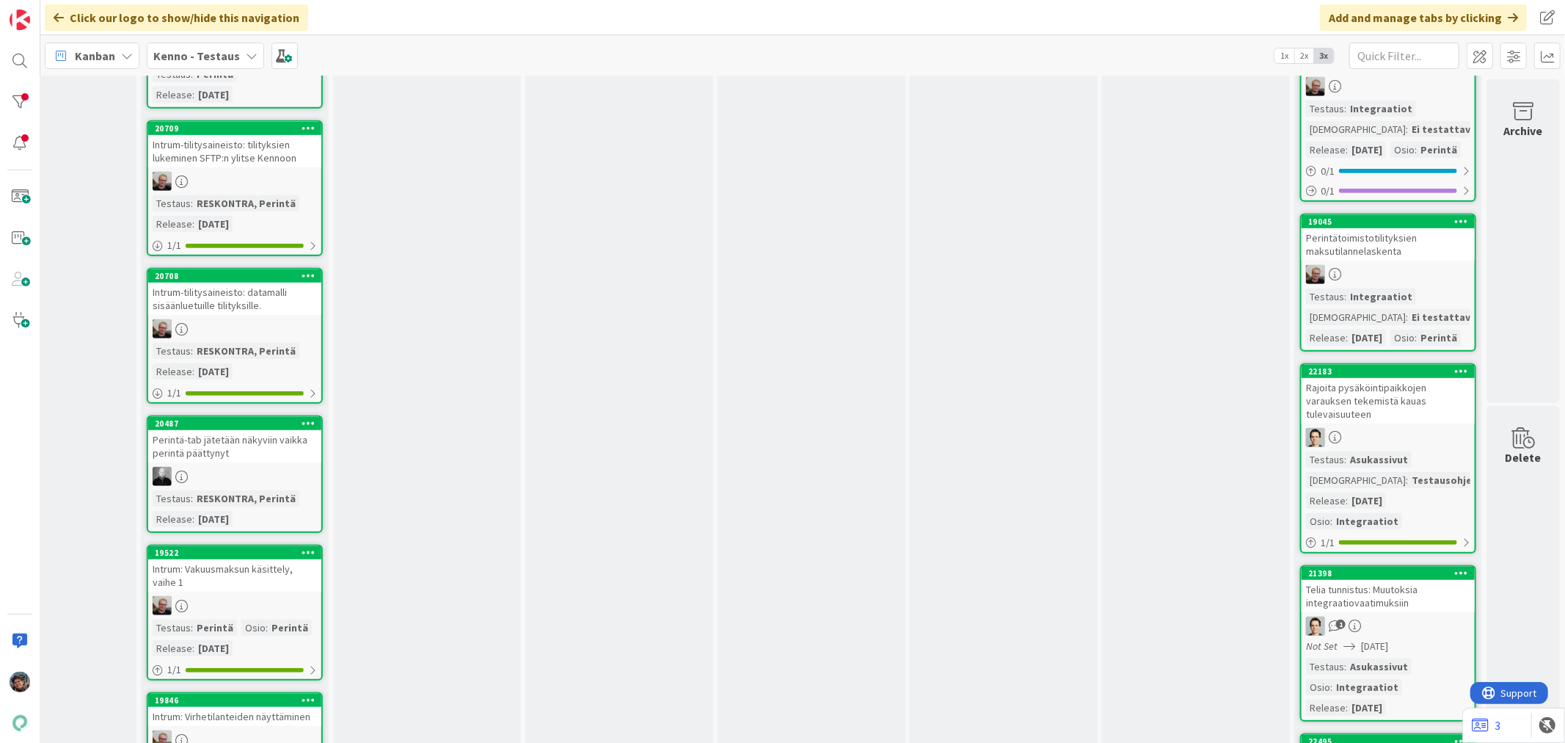
scroll to position [978, 685]
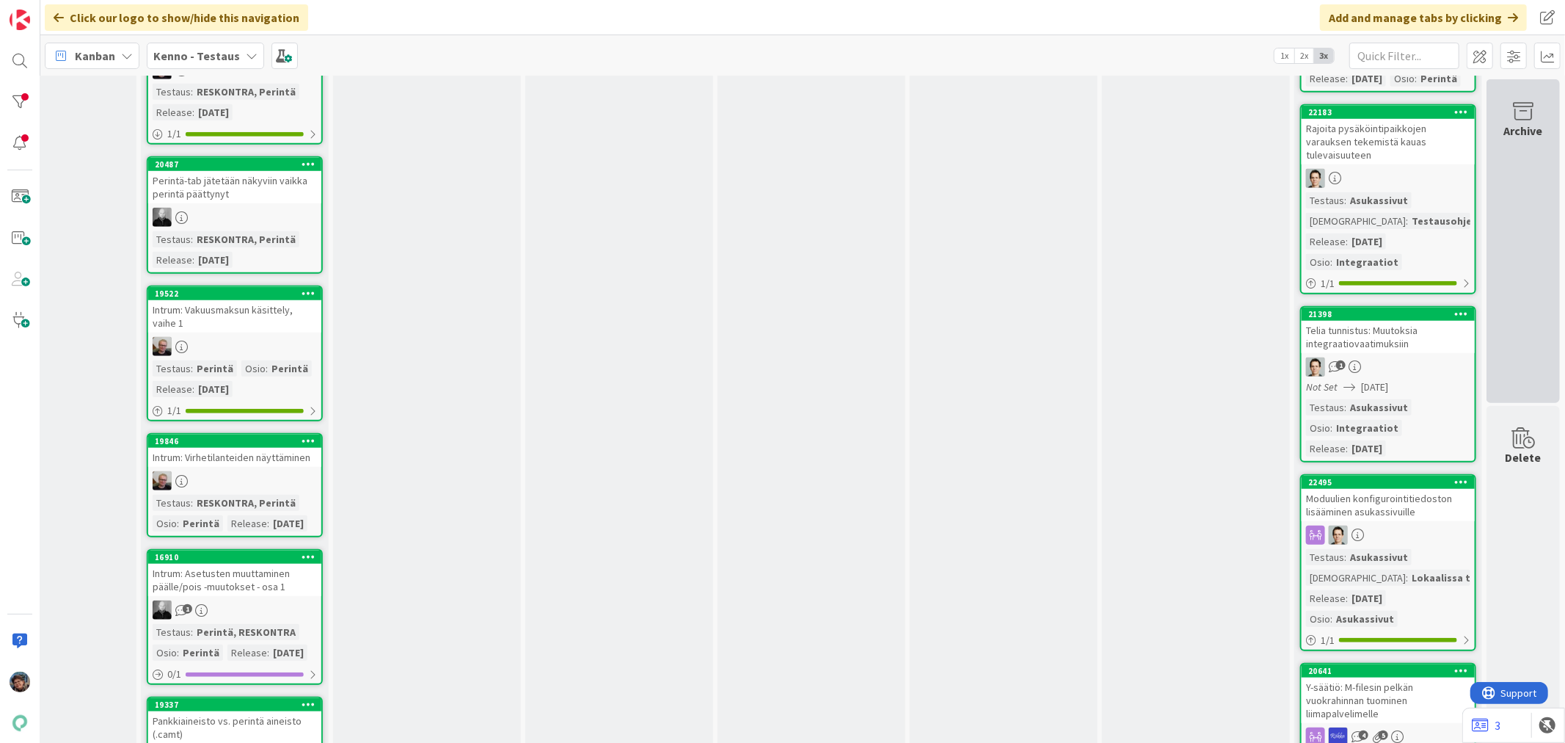
click at [1508, 123] on div "Archive" at bounding box center [1523, 131] width 39 height 18
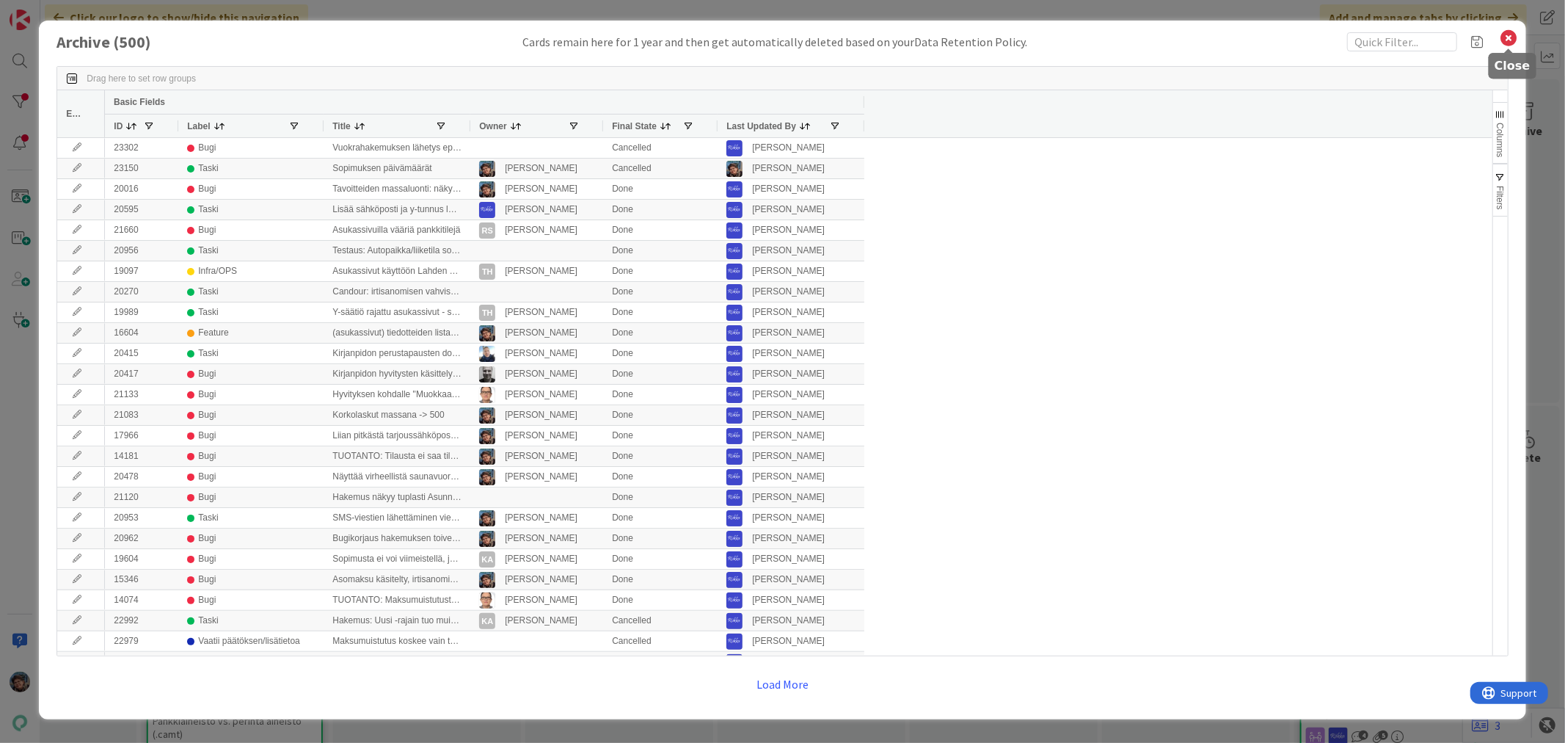
click at [1503, 35] on icon at bounding box center [1509, 38] width 19 height 21
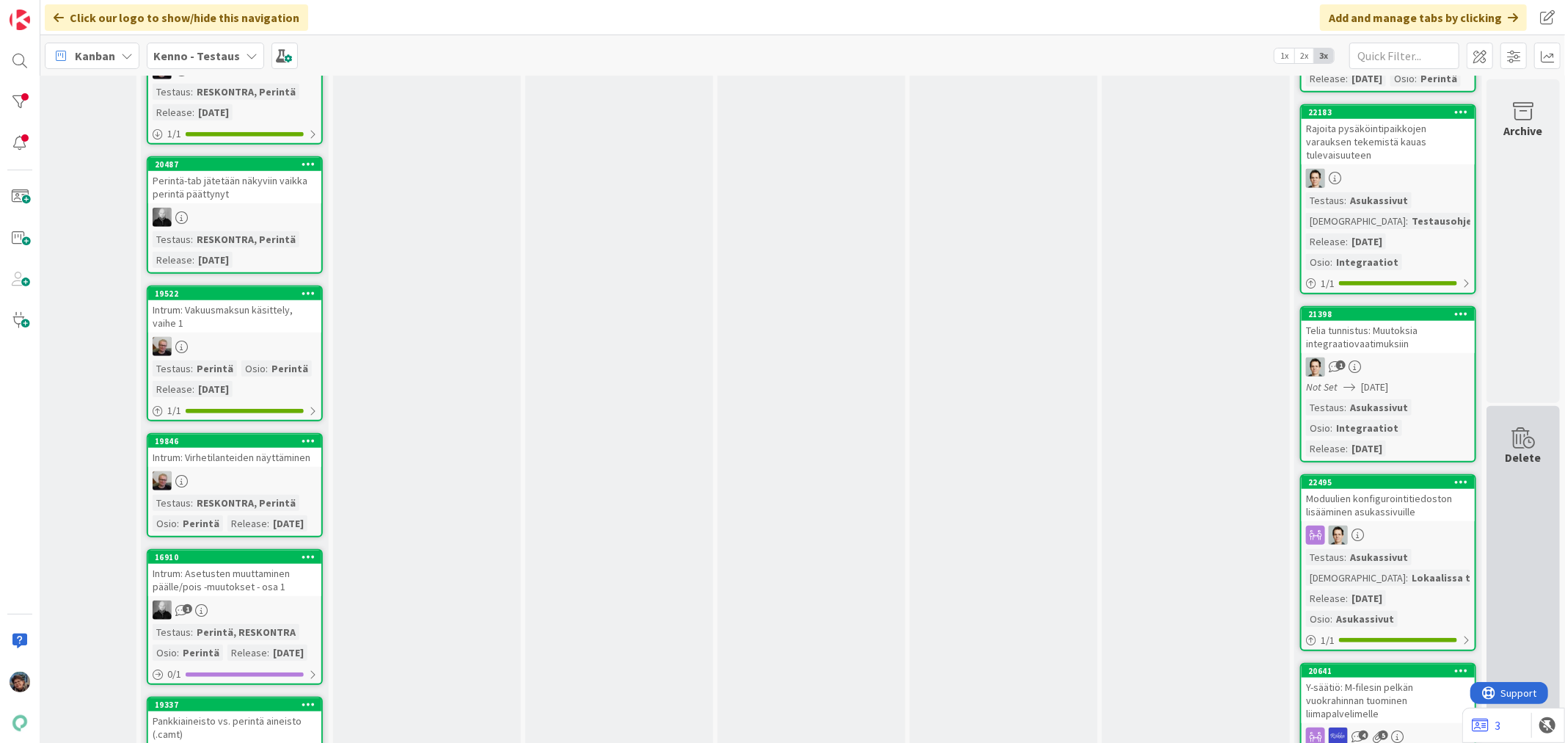
click at [1514, 437] on icon at bounding box center [1523, 438] width 56 height 21
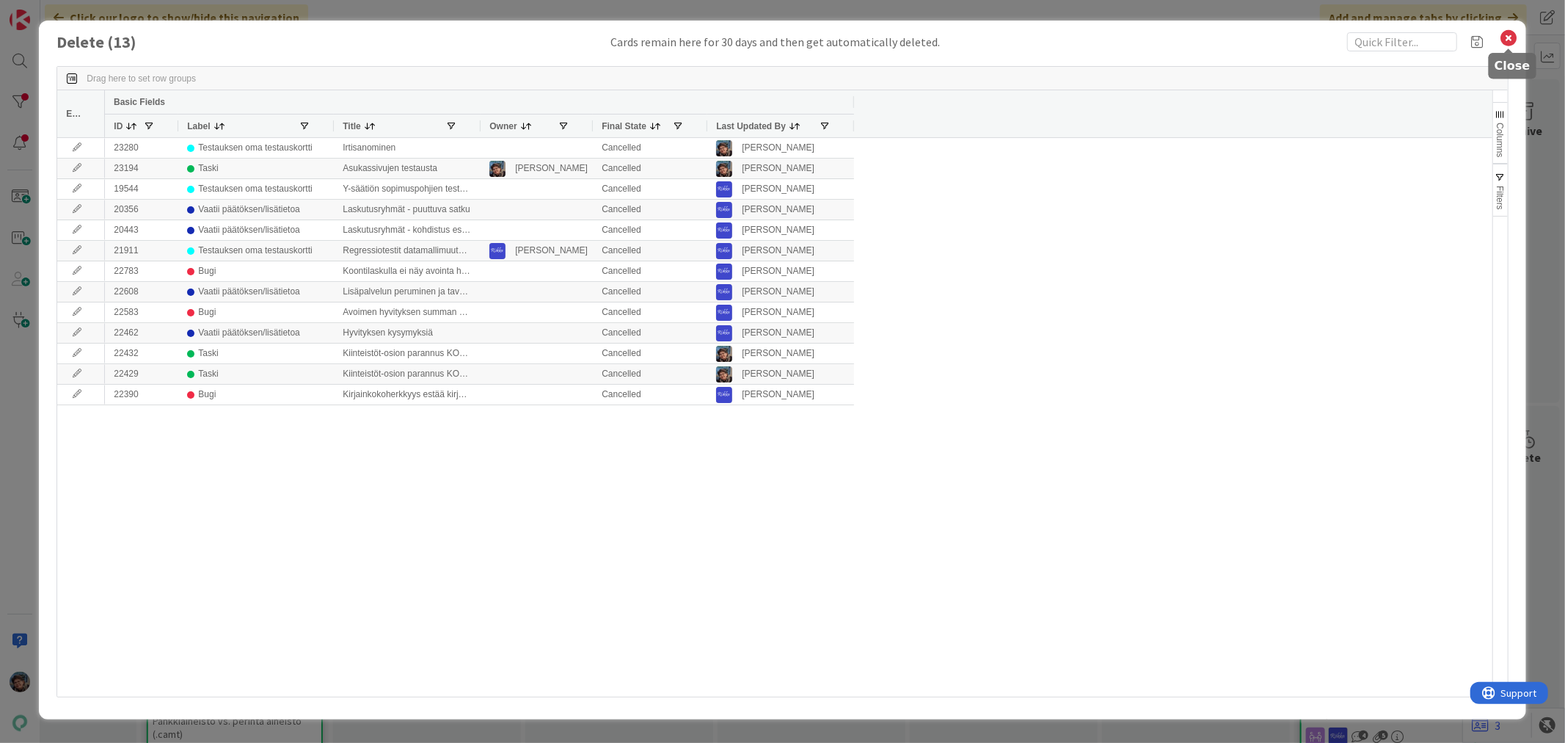
click at [1505, 32] on icon at bounding box center [1509, 38] width 19 height 21
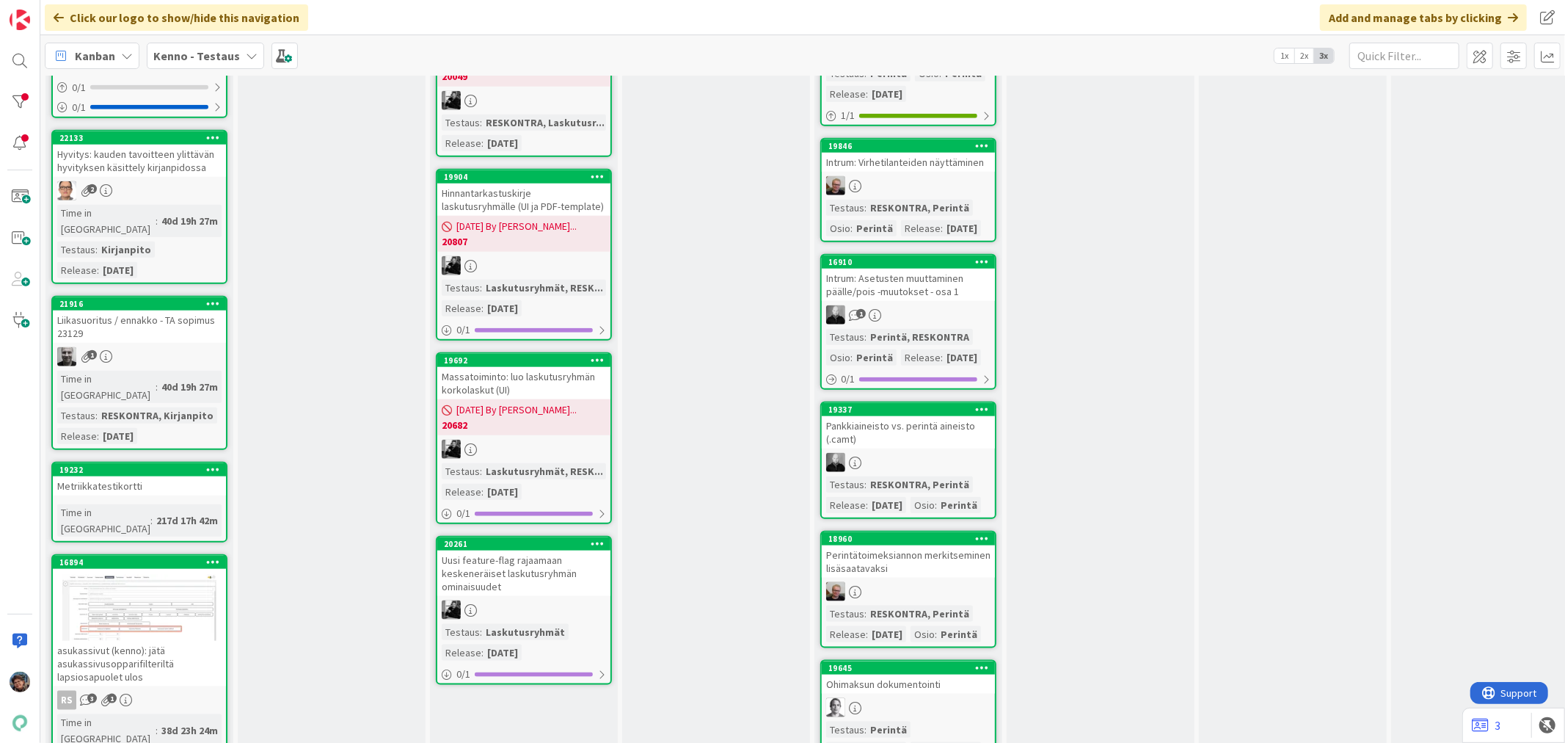
scroll to position [1304, 0]
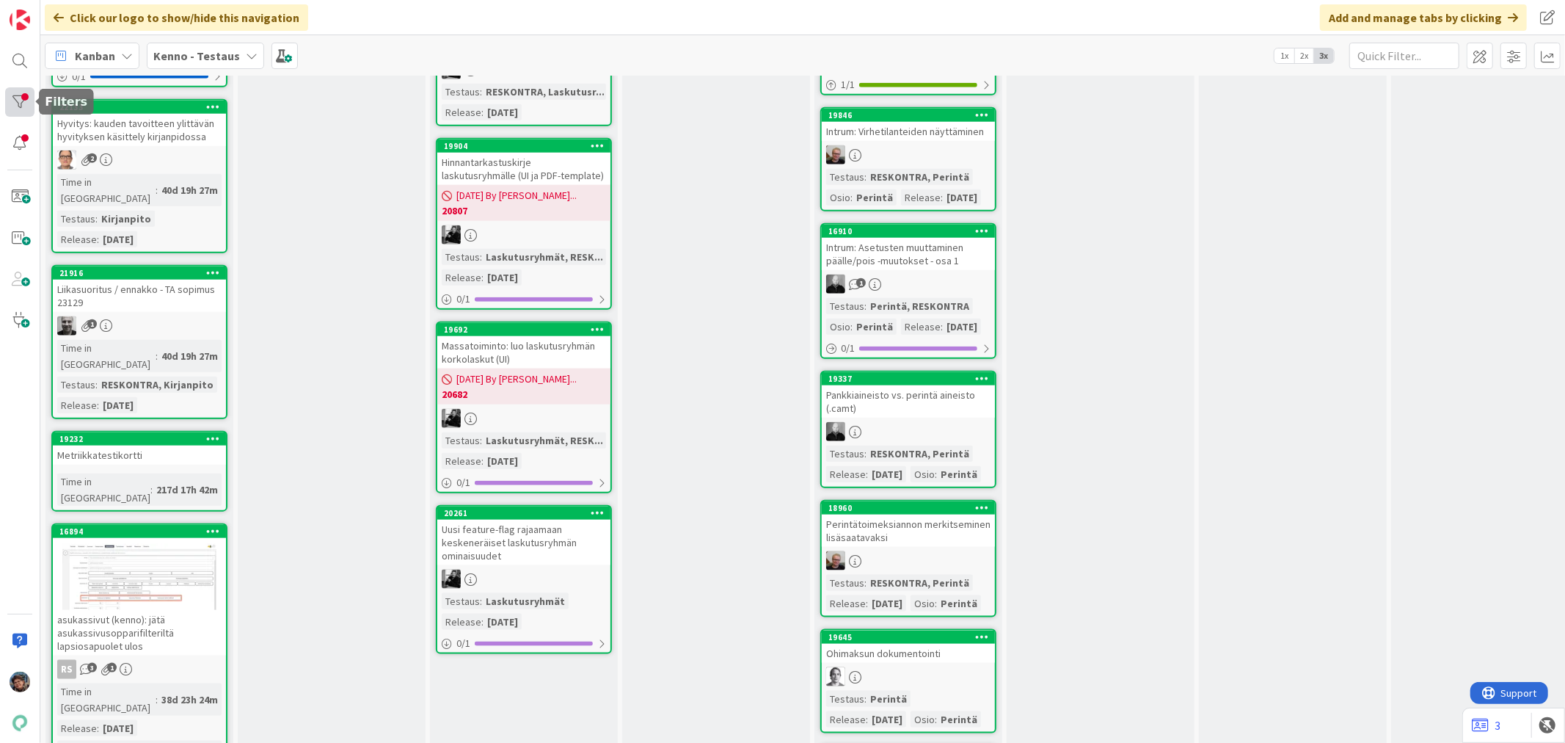
click at [23, 103] on div at bounding box center [19, 101] width 29 height 29
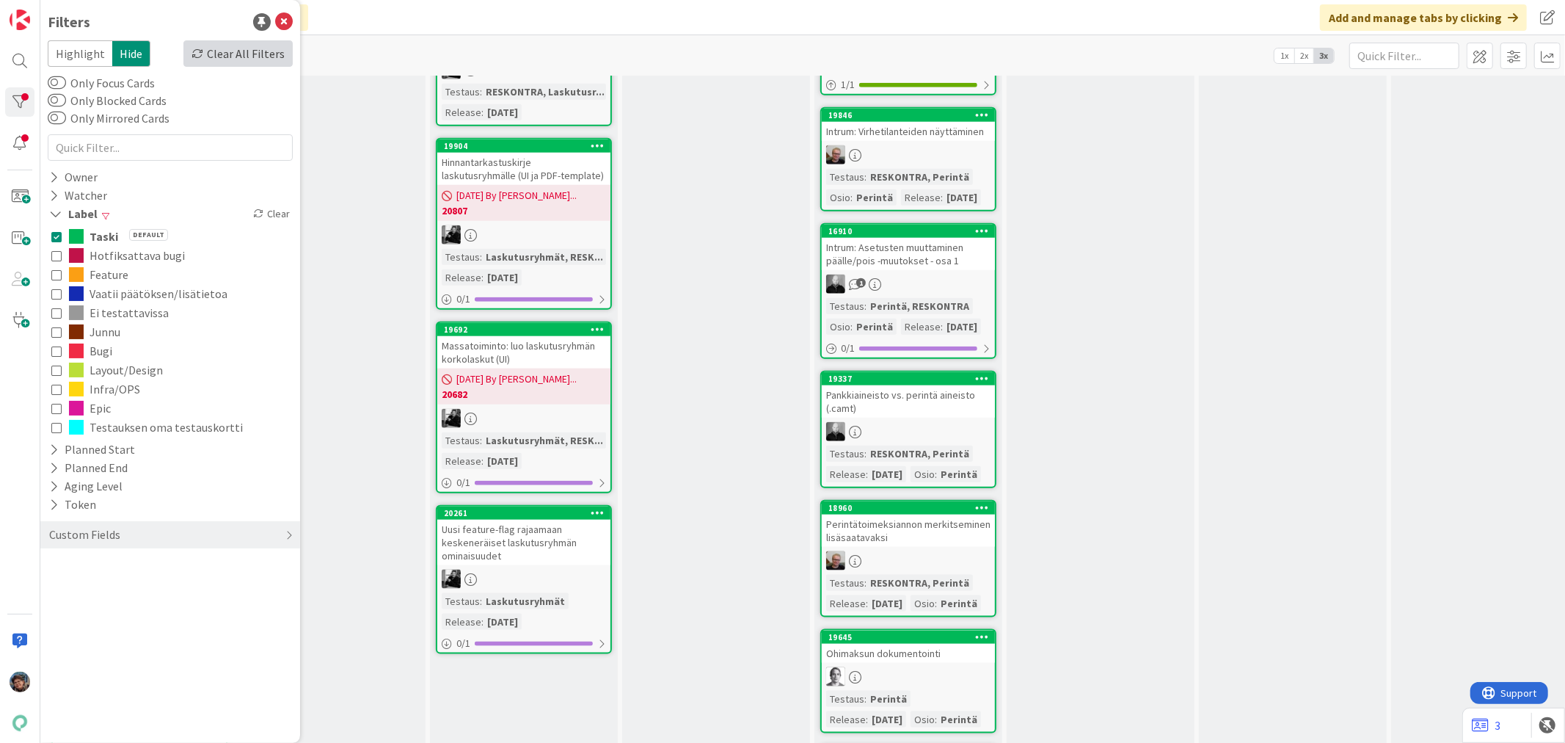
click at [269, 54] on div "Clear All Filters" at bounding box center [237, 53] width 109 height 26
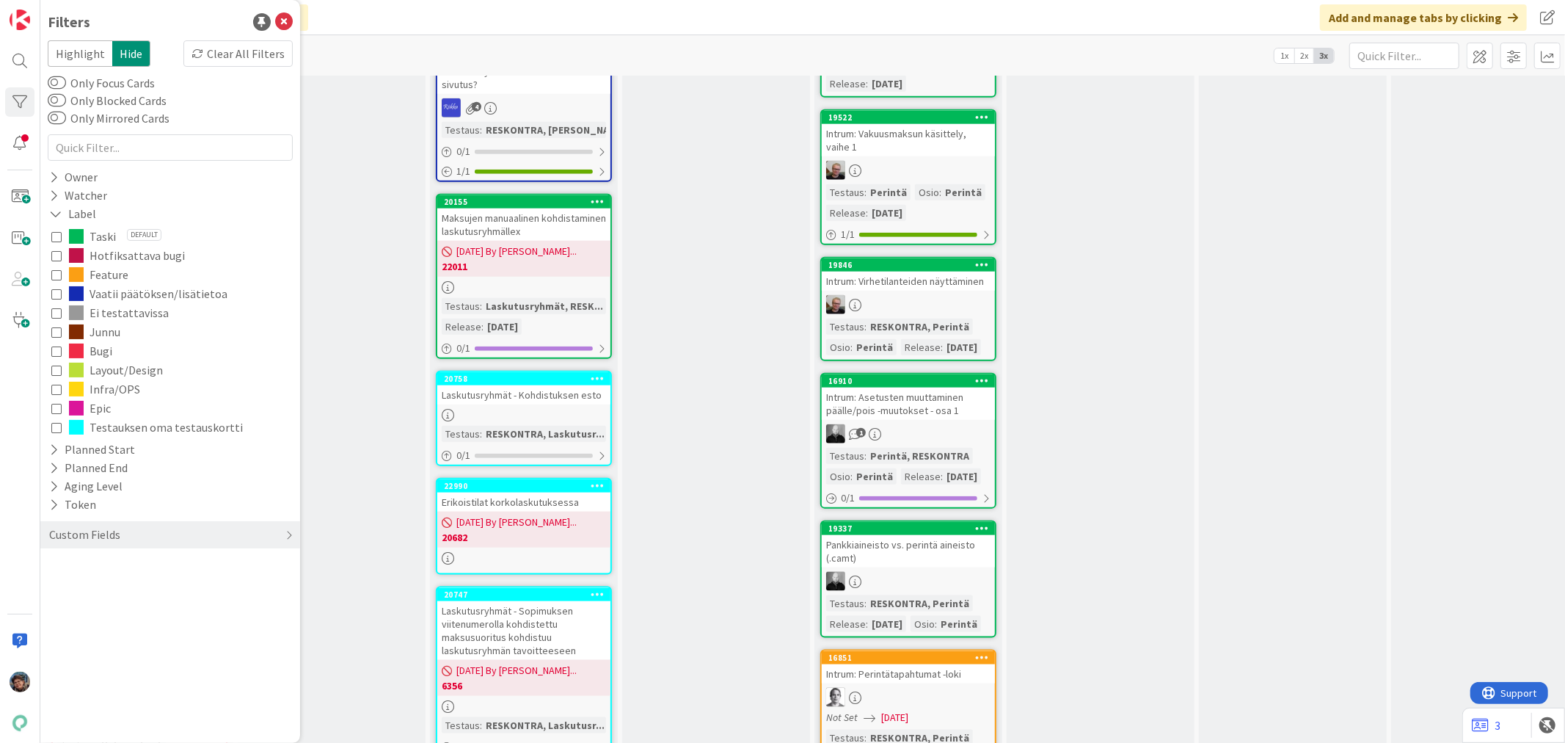
scroll to position [6634, 0]
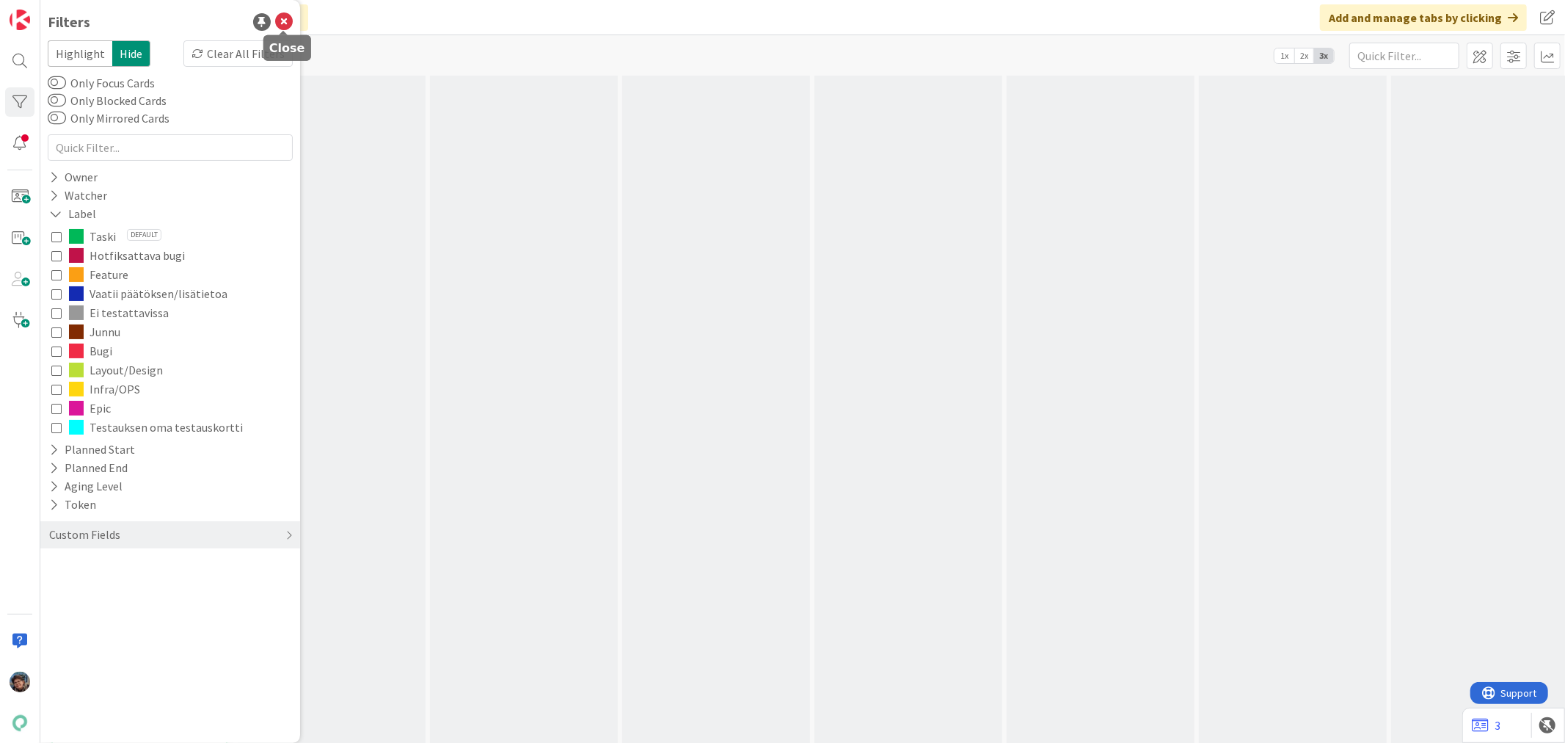
click at [283, 22] on icon at bounding box center [284, 22] width 18 height 18
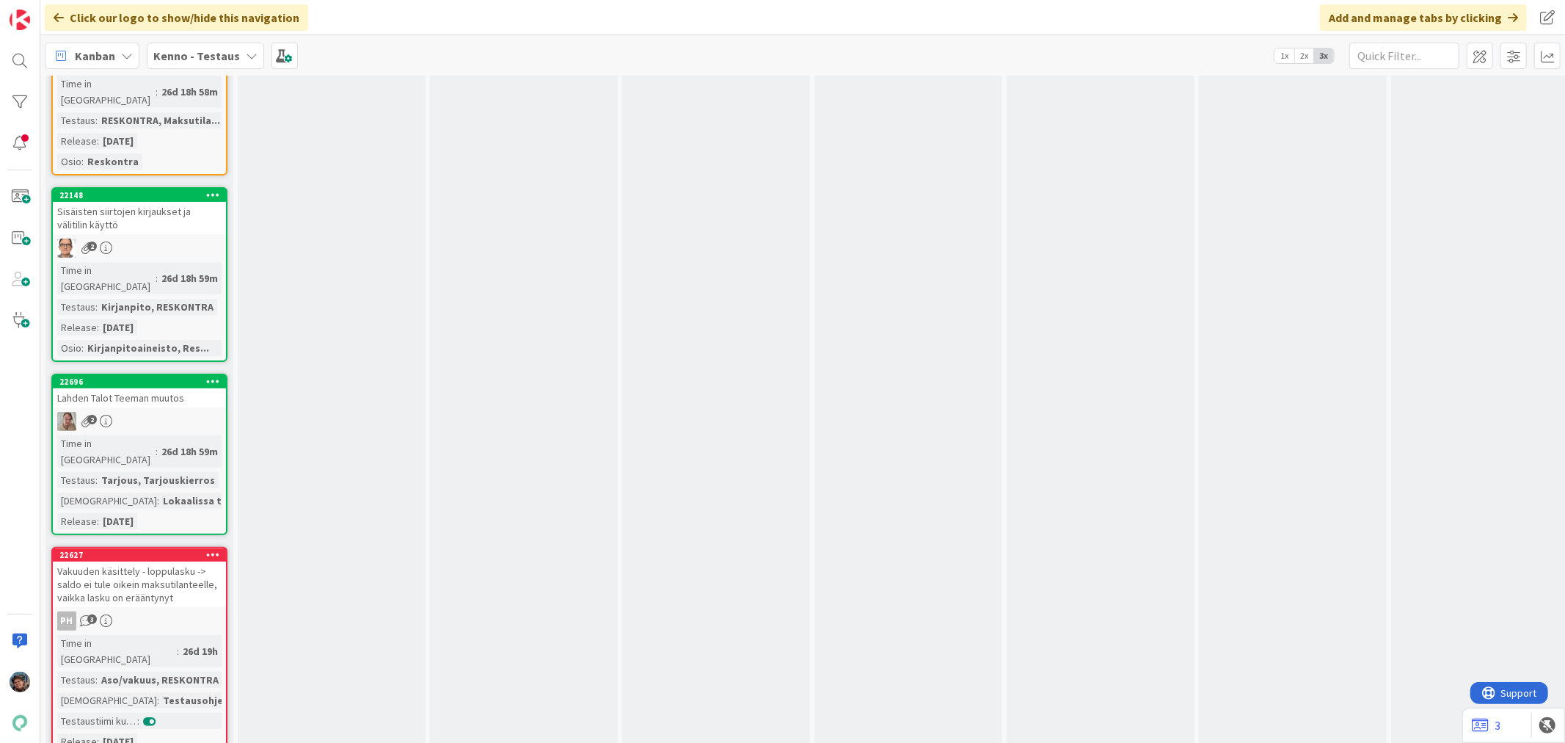
scroll to position [5085, 0]
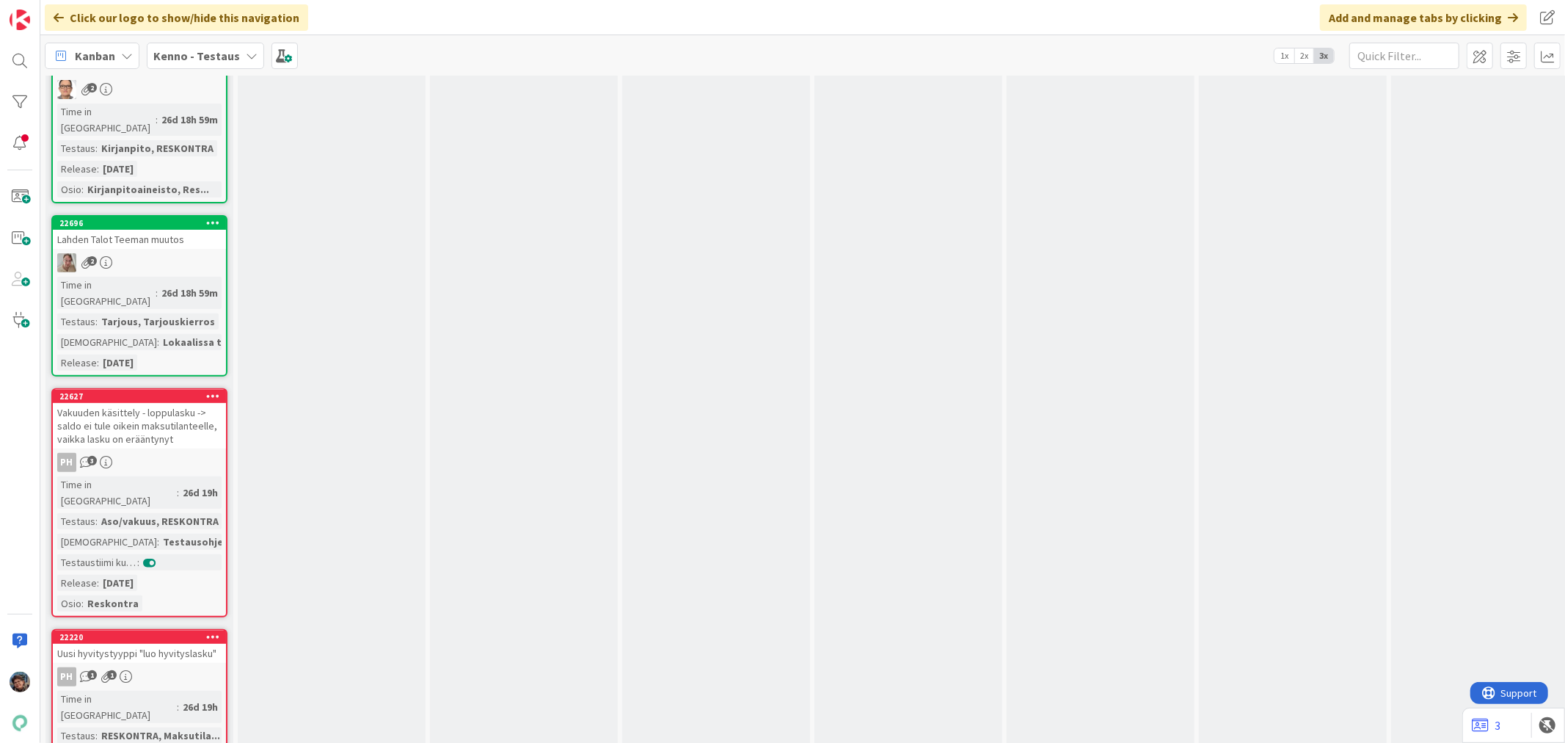
click at [158, 643] on div "Uusi hyvitystyyppi "luo hyvityslasku"" at bounding box center [139, 652] width 173 height 19
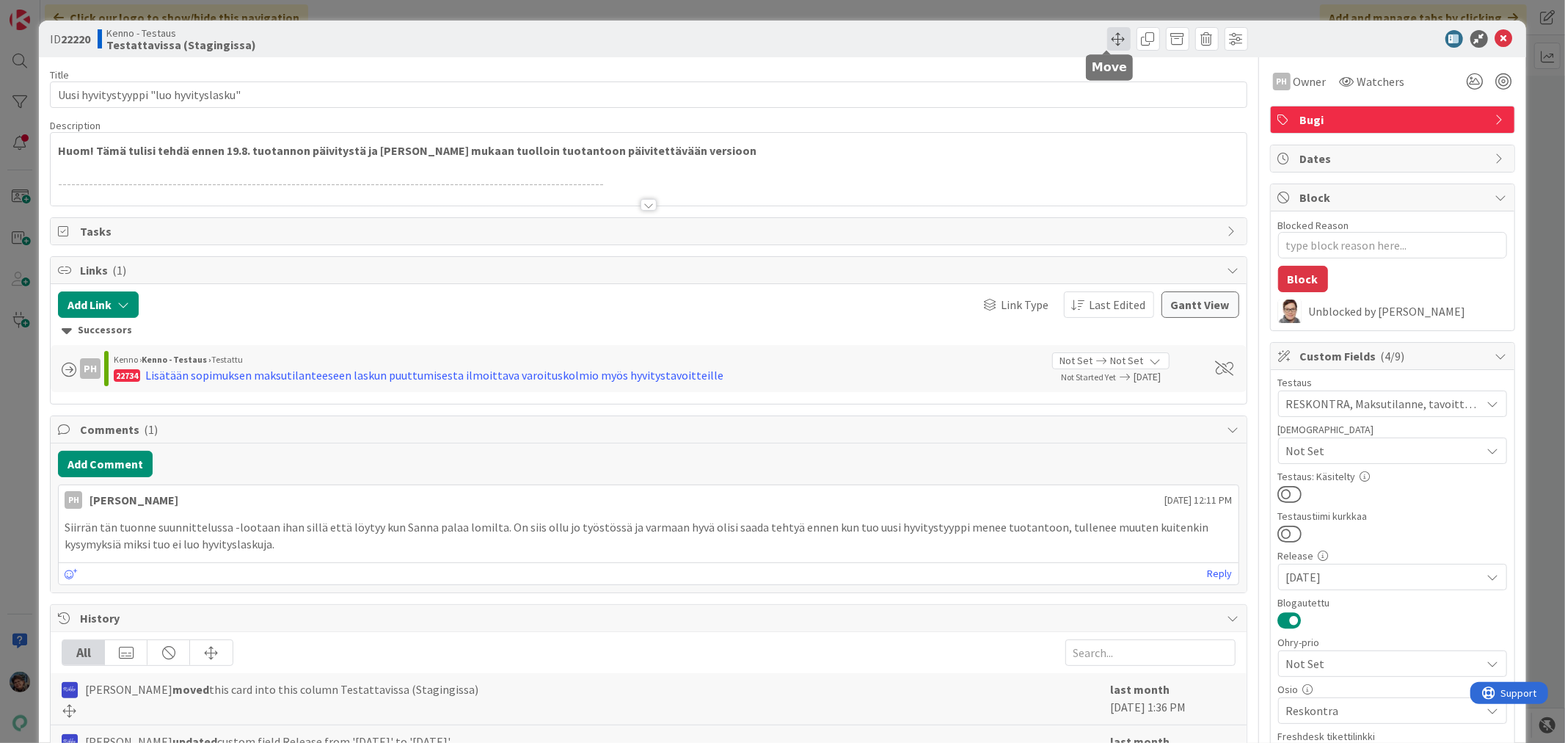
click at [1107, 40] on span at bounding box center [1118, 38] width 23 height 23
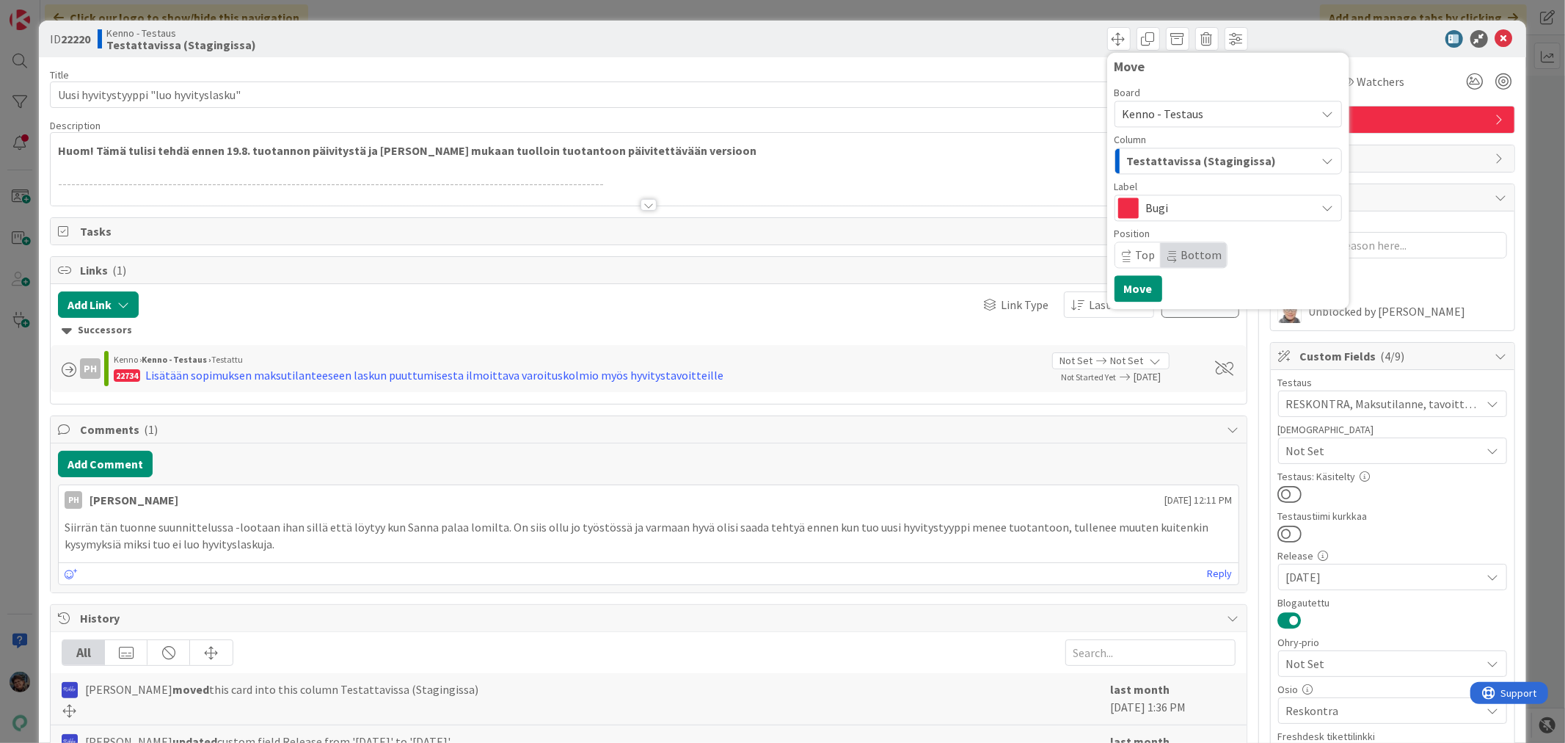
click at [1322, 157] on icon "button" at bounding box center [1328, 161] width 12 height 12
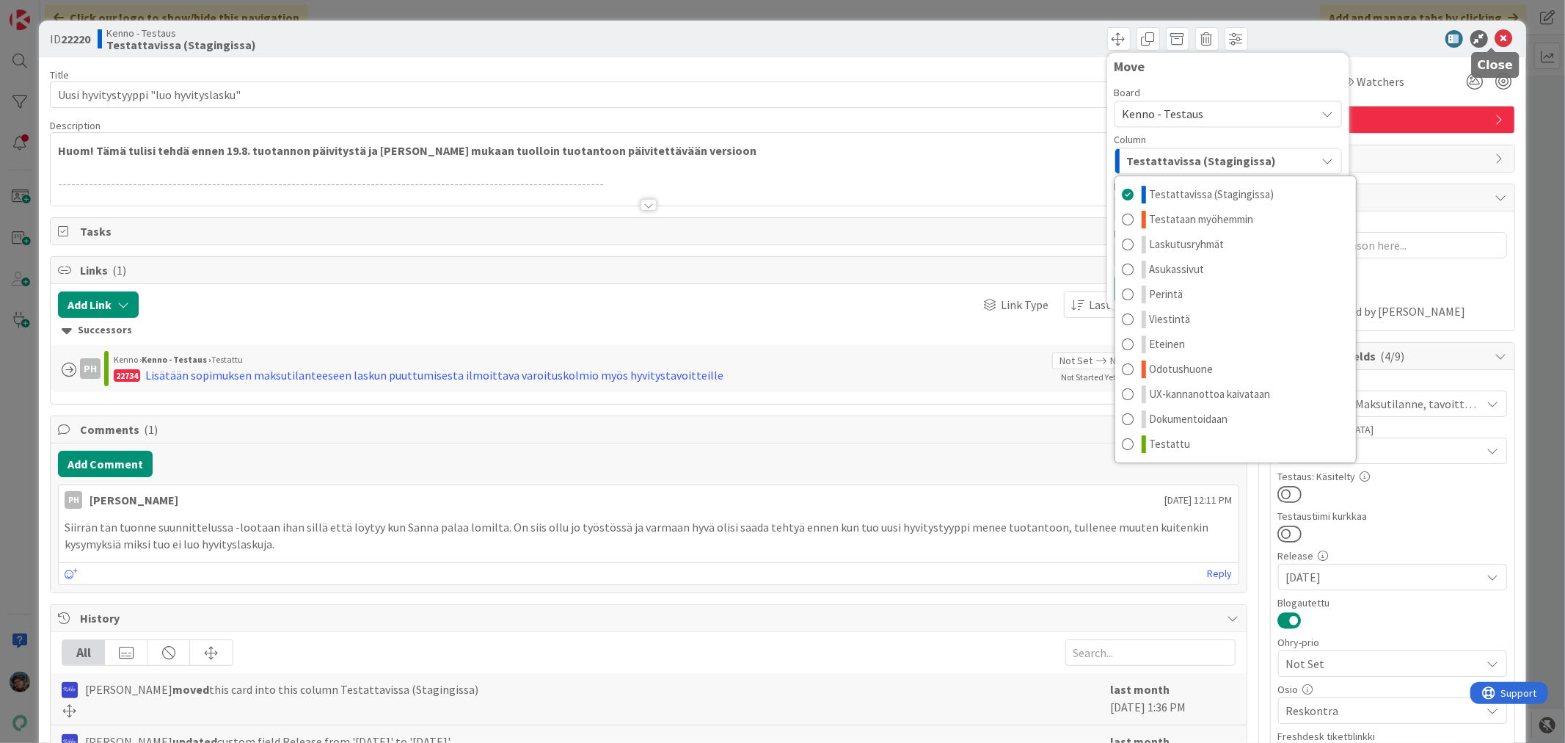
click at [1495, 37] on icon at bounding box center [1504, 39] width 18 height 18
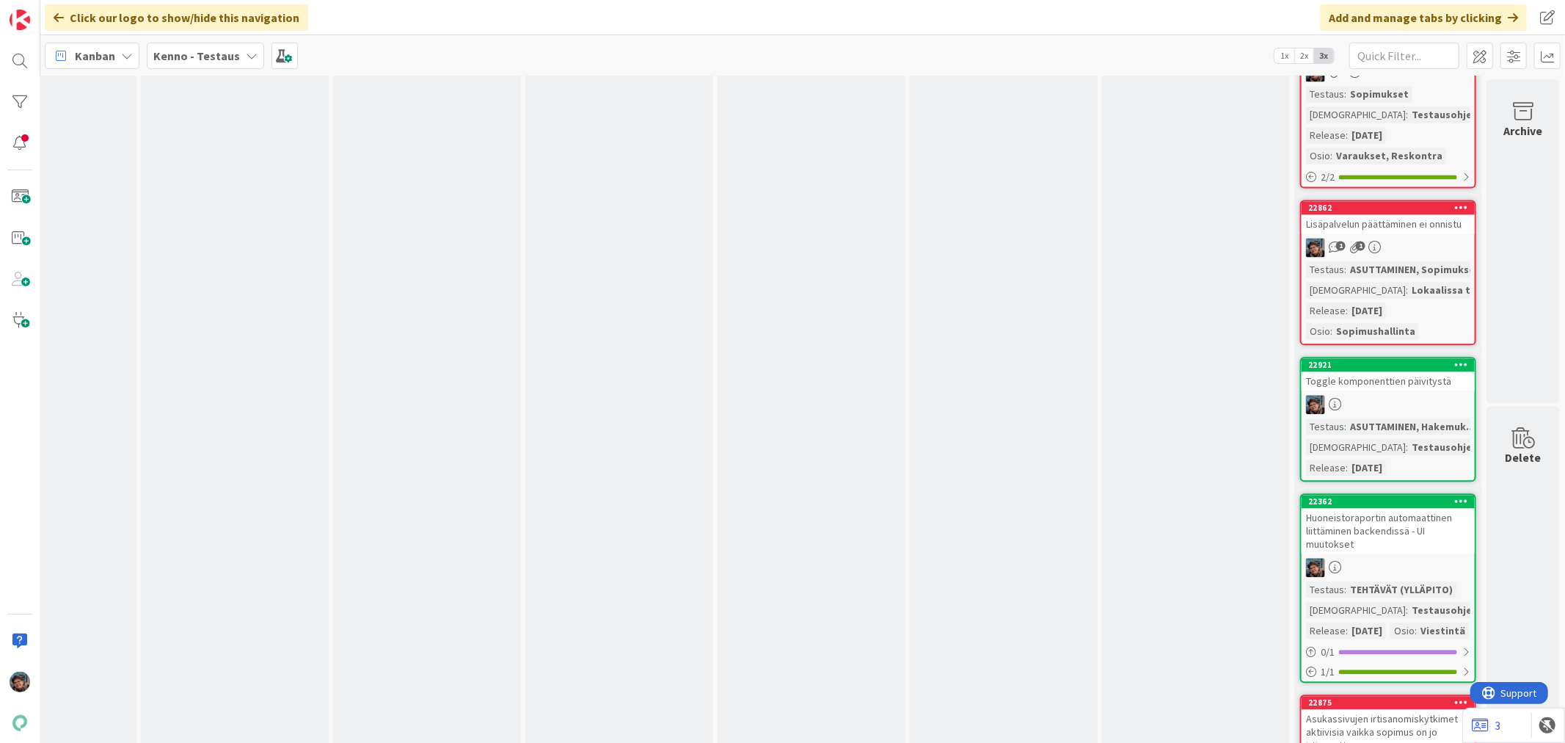
scroll to position [59130, 685]
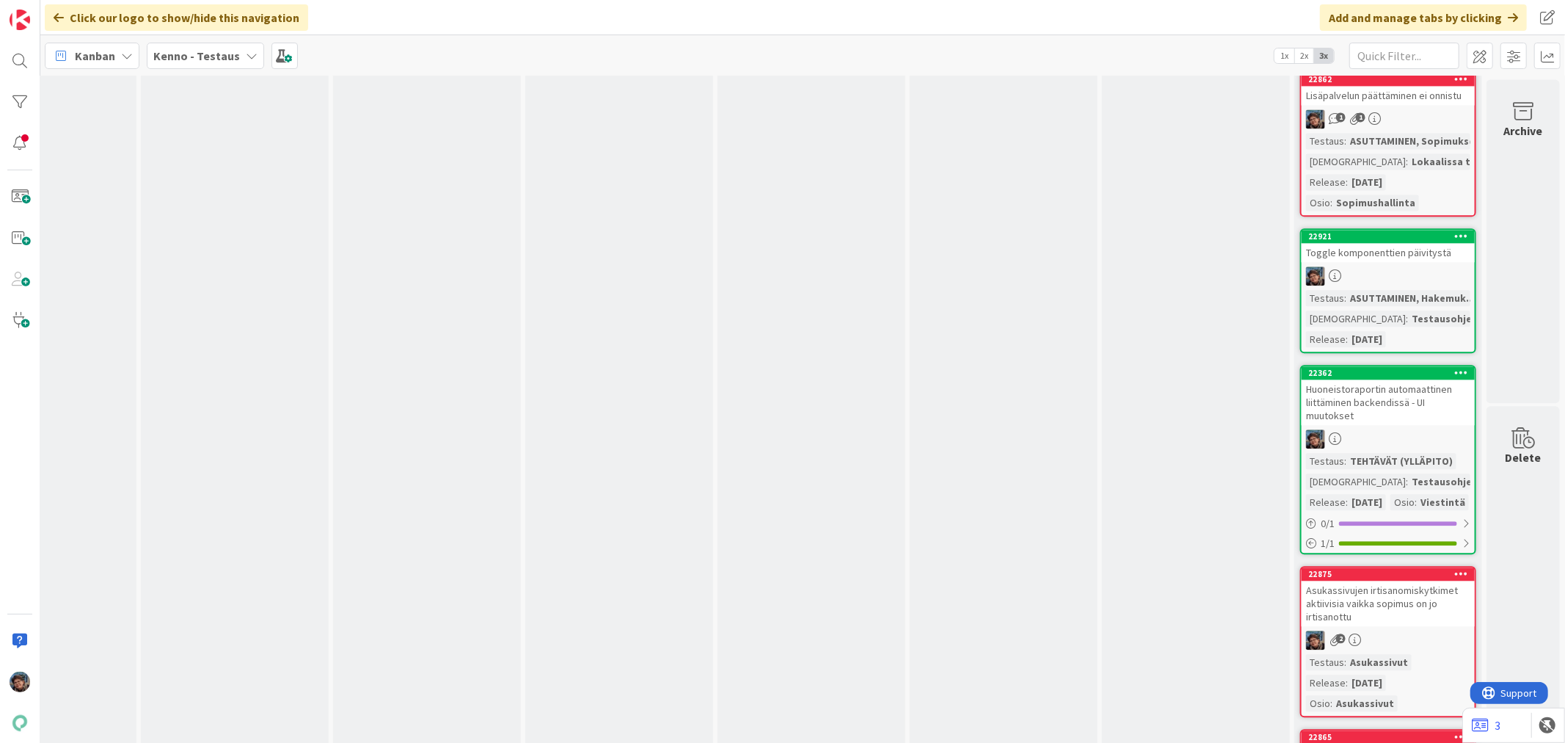
click at [1384, 379] on div "Huoneistoraportin automaattinen liittäminen backendissä - UI muutokset" at bounding box center [1388, 401] width 173 height 45
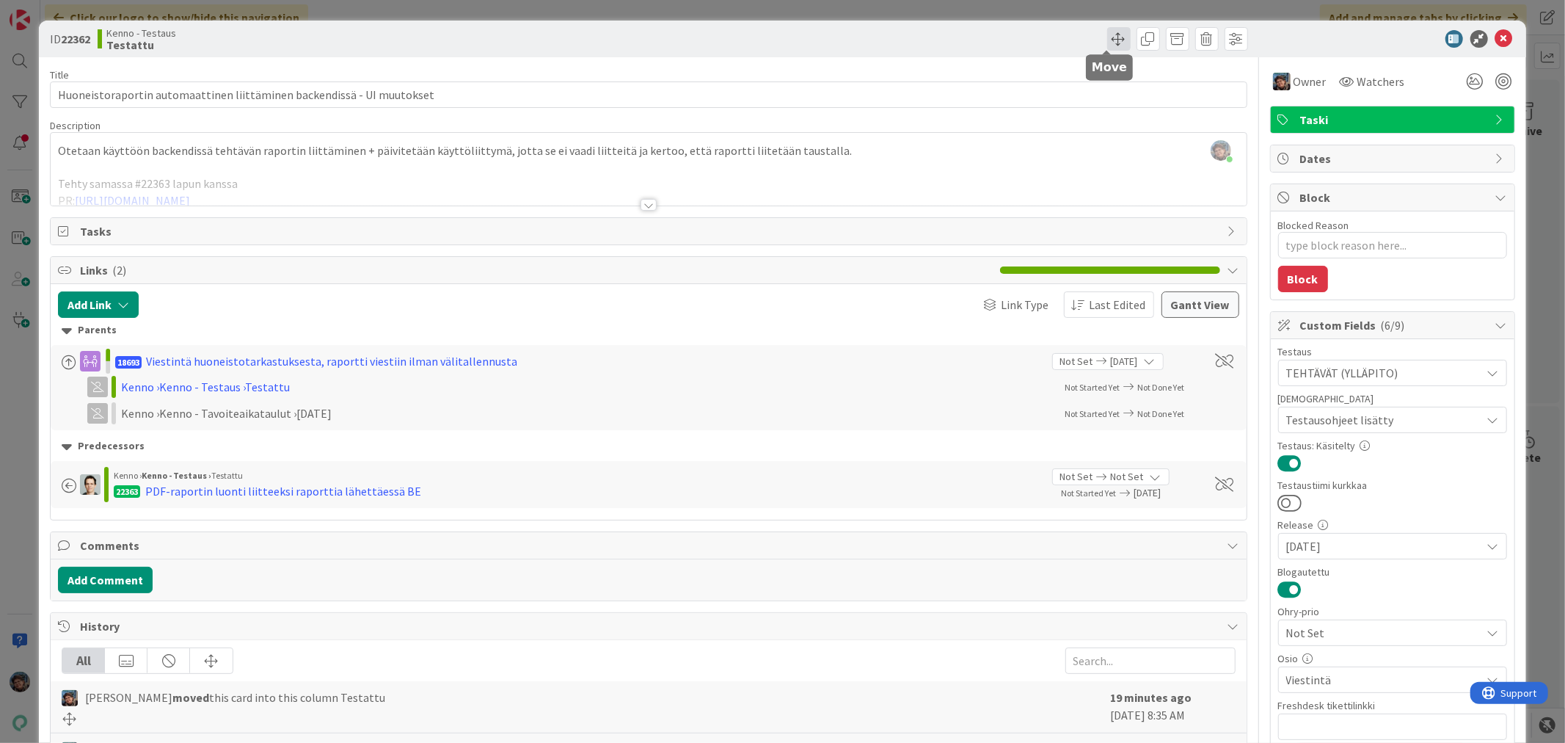
click at [1107, 38] on span at bounding box center [1118, 38] width 23 height 23
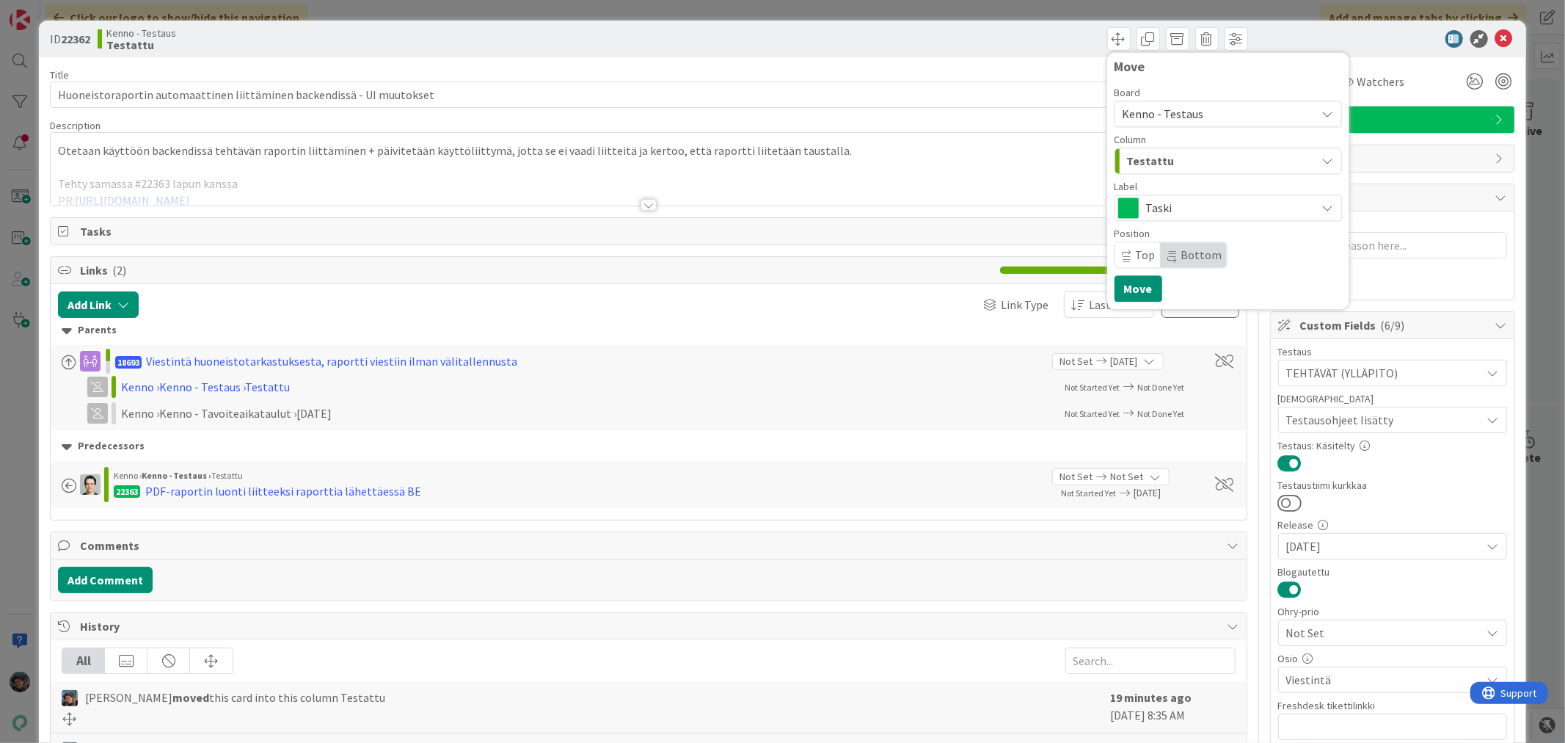
click at [1123, 255] on icon at bounding box center [1127, 256] width 9 height 15
click at [1120, 287] on button "Move" at bounding box center [1139, 288] width 48 height 26
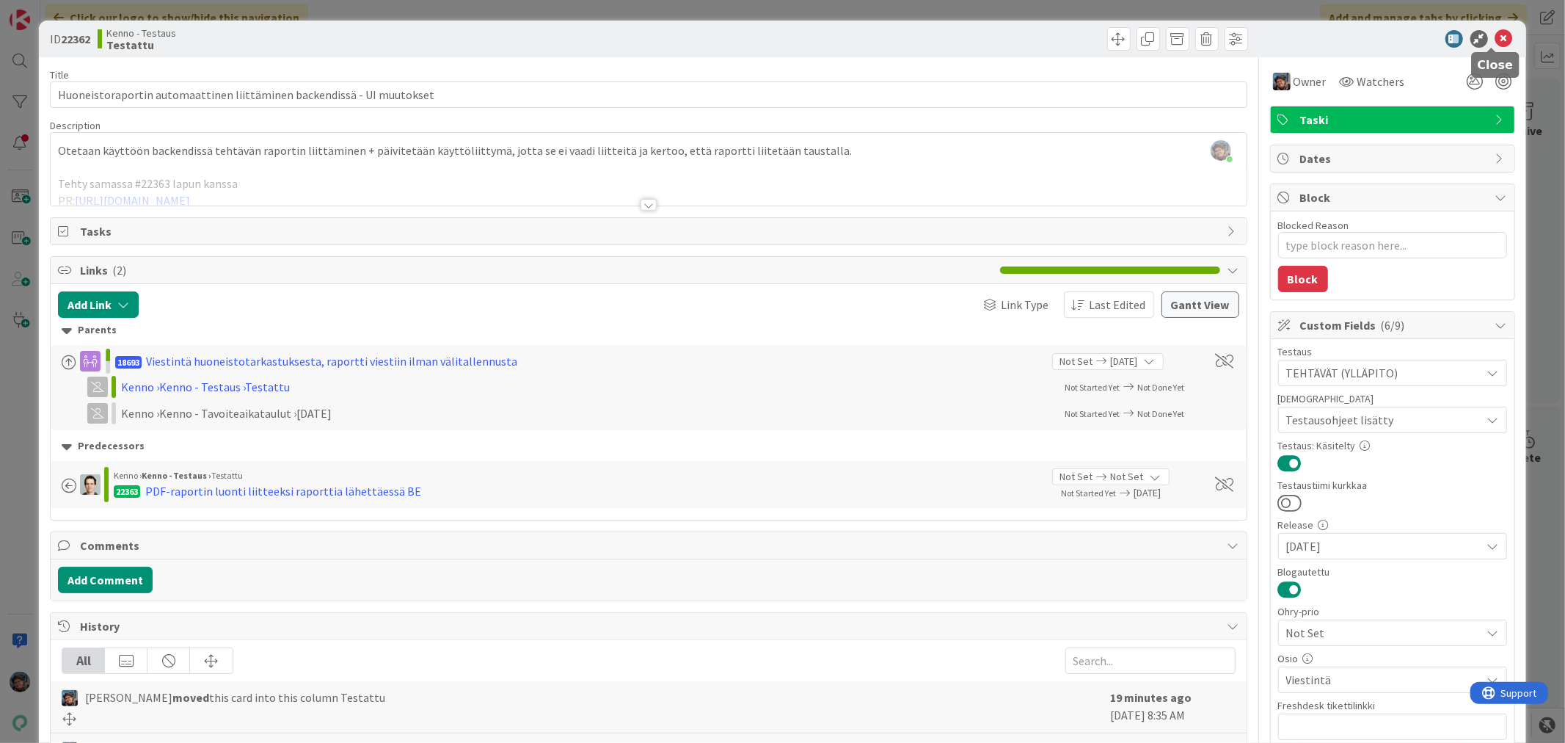
click at [1495, 37] on icon at bounding box center [1504, 39] width 18 height 18
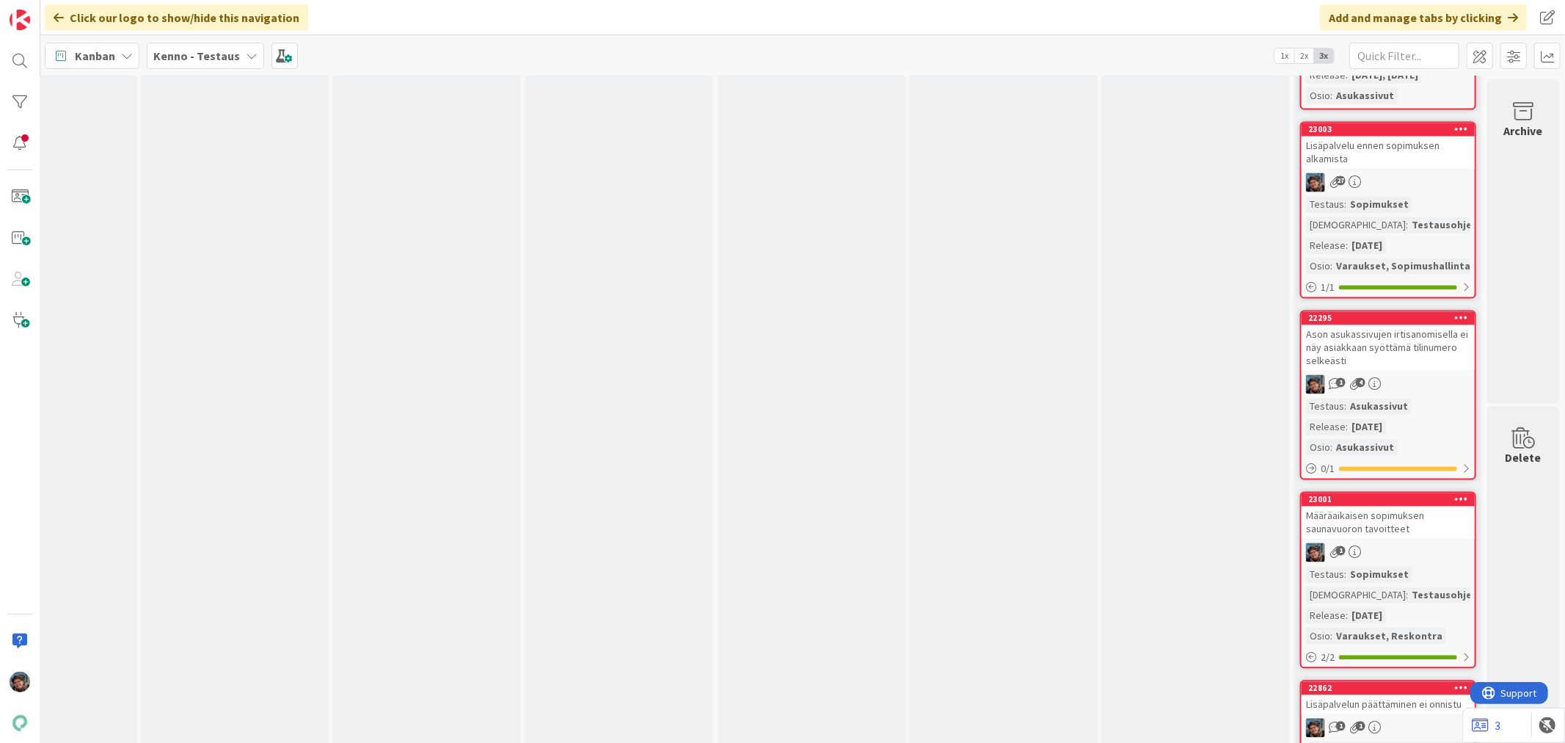
scroll to position [59130, 685]
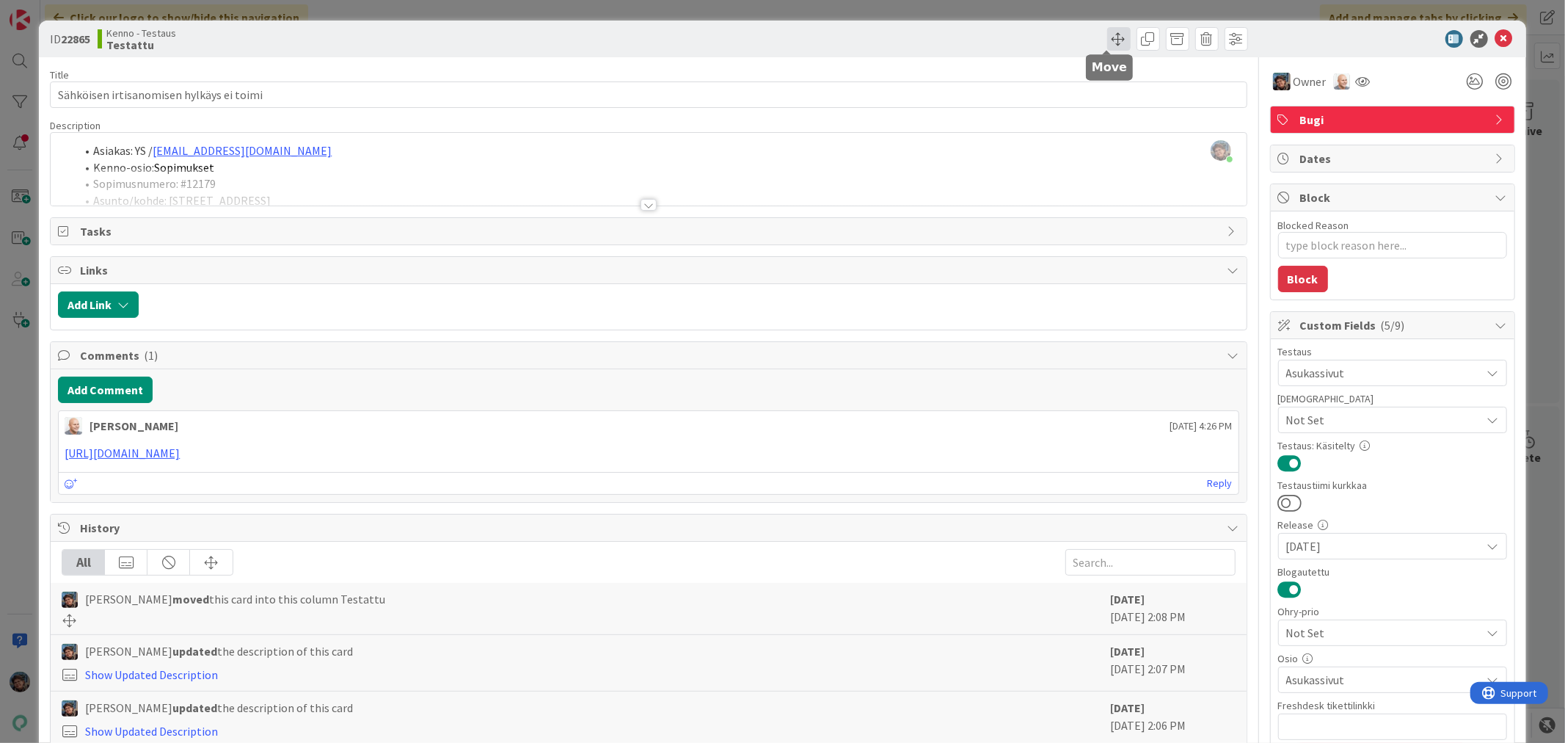
click at [1107, 38] on span at bounding box center [1118, 38] width 23 height 23
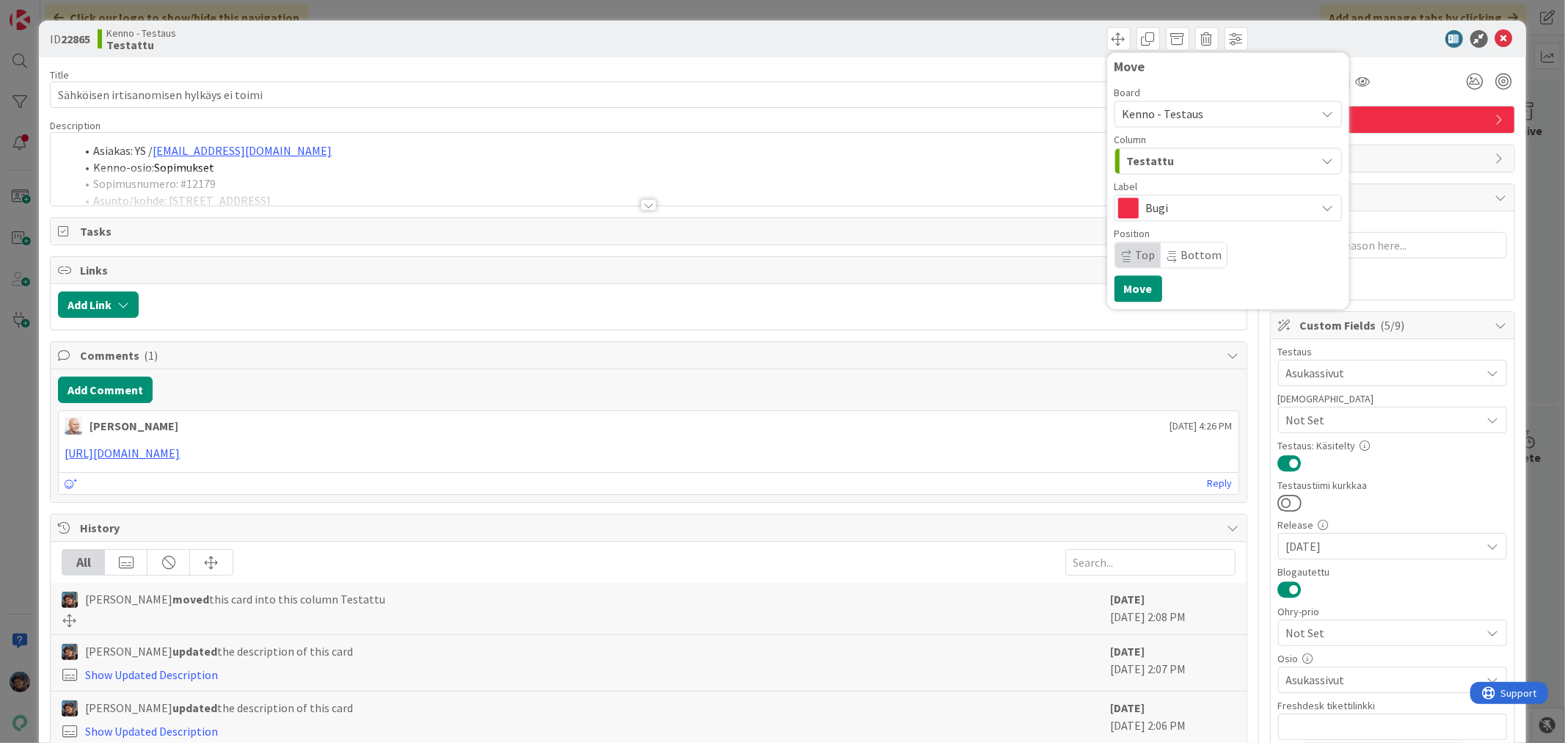
click at [1123, 251] on span "Top" at bounding box center [1137, 254] width 45 height 25
click at [1120, 280] on button "Move" at bounding box center [1139, 288] width 48 height 26
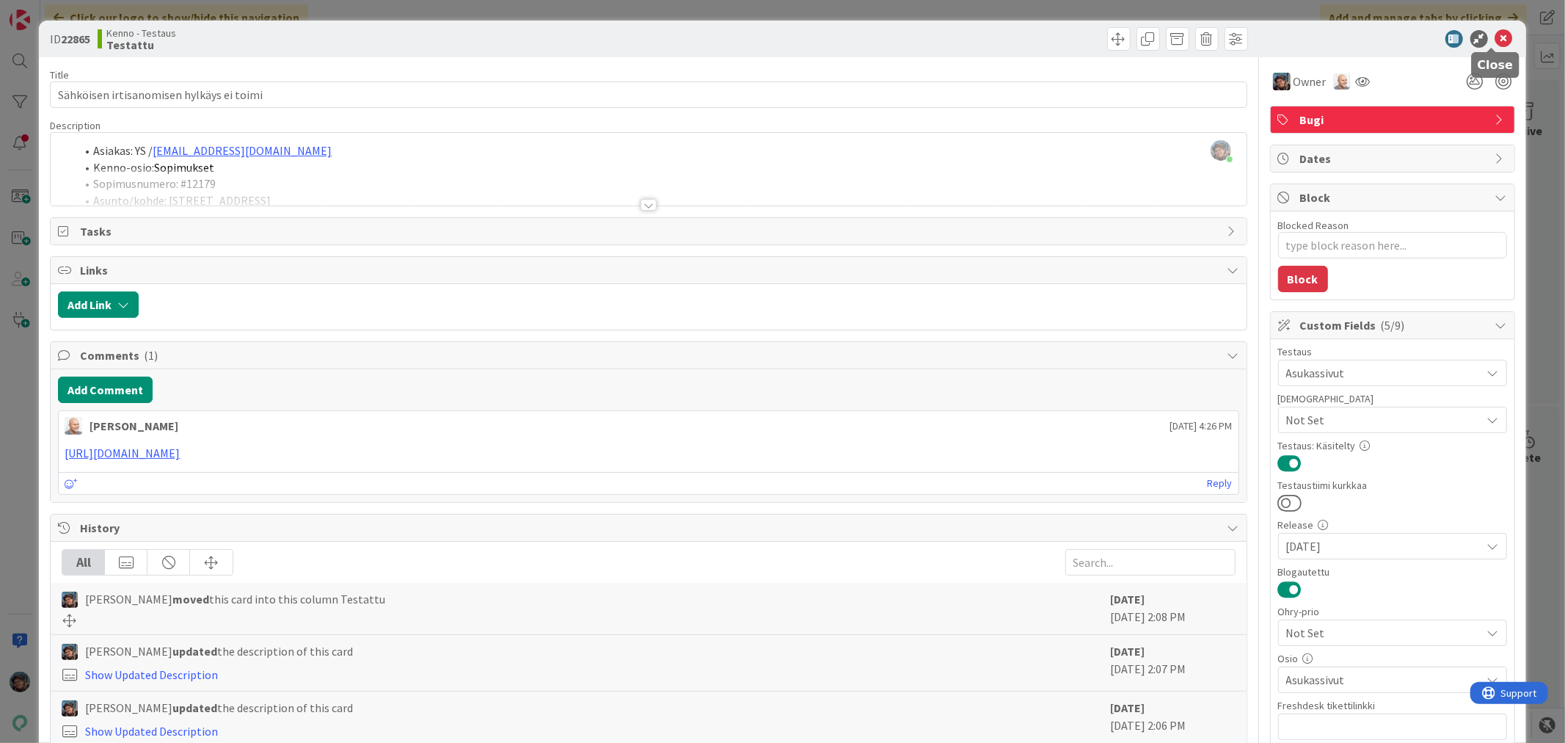
click at [1495, 34] on icon at bounding box center [1504, 39] width 18 height 18
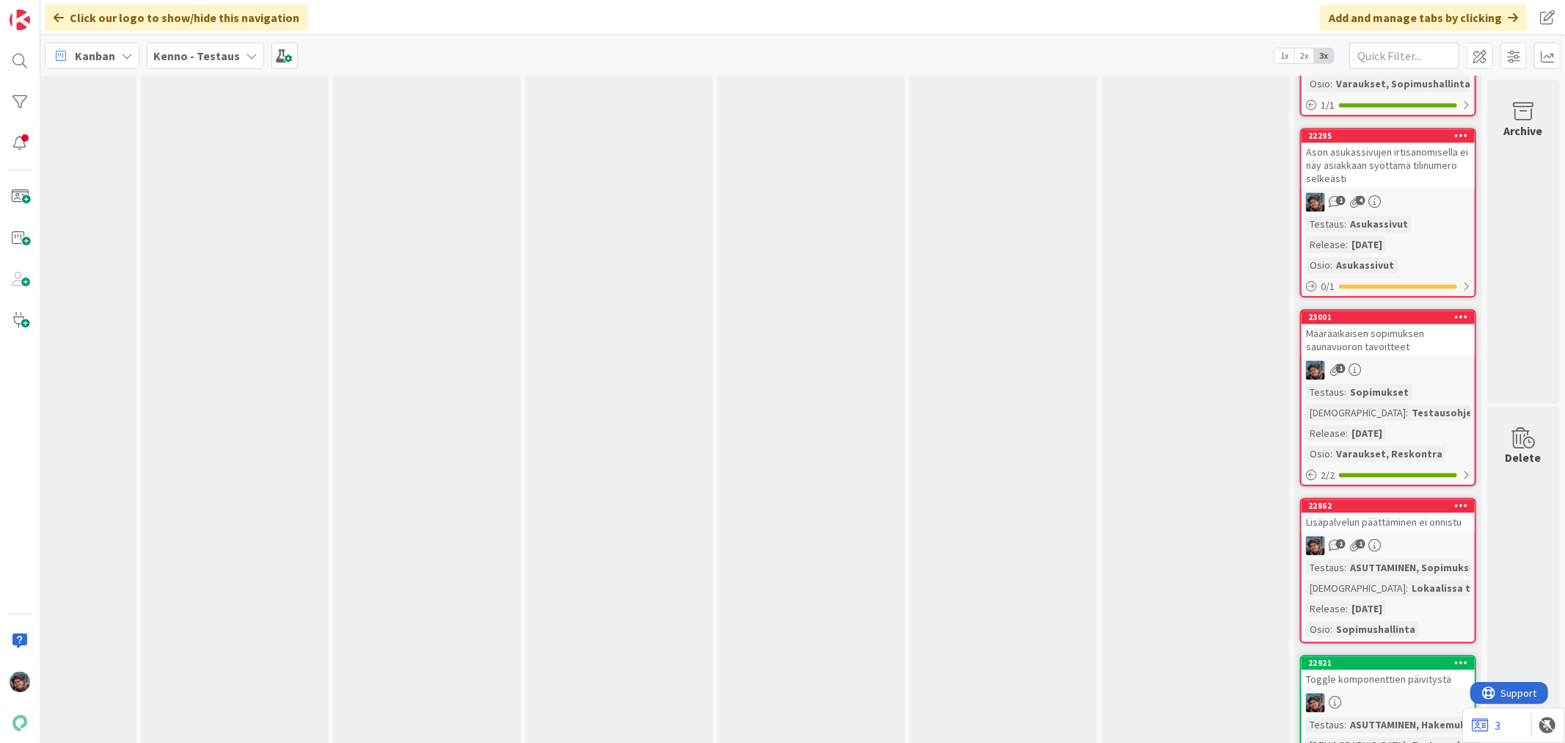
scroll to position [59130, 685]
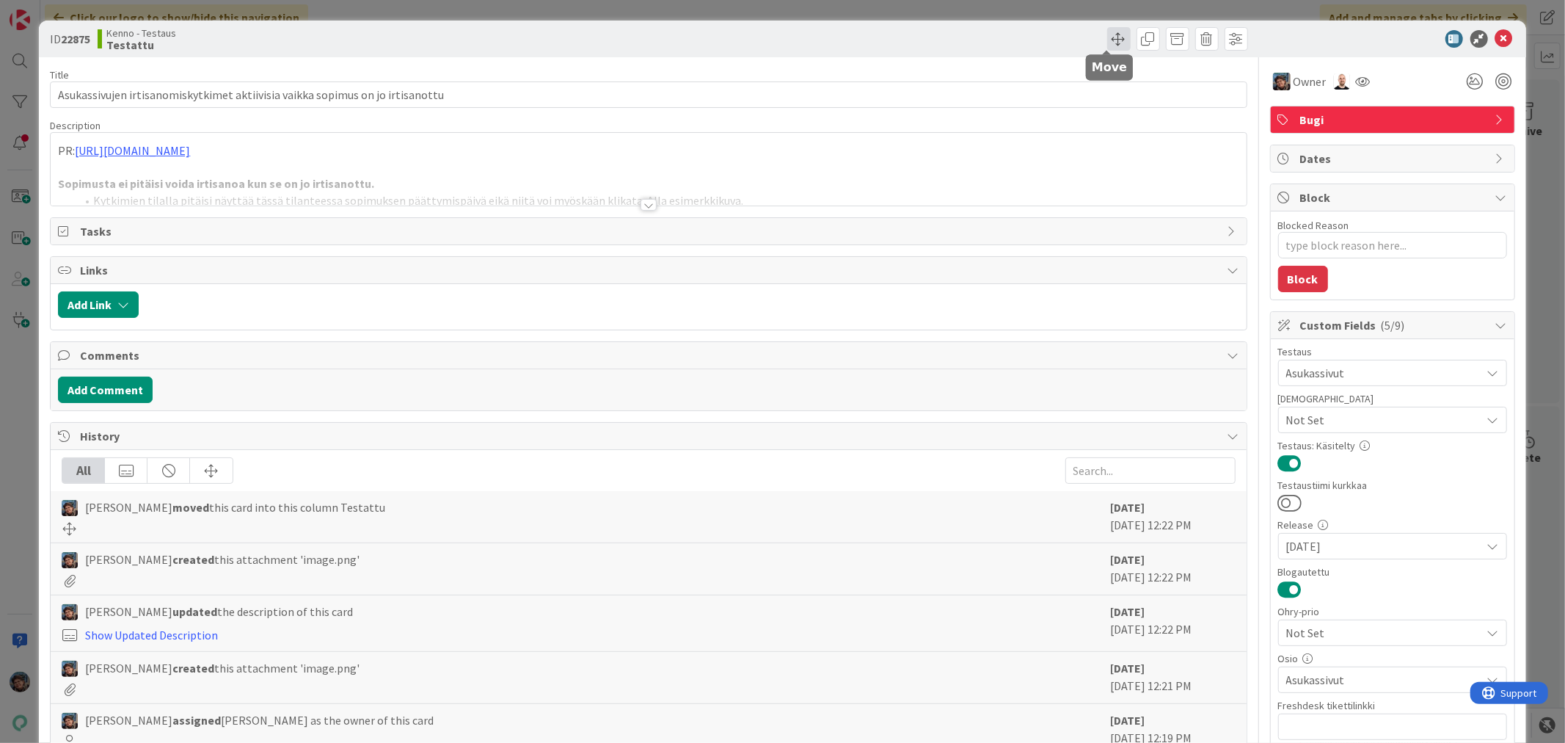
click at [1110, 40] on span at bounding box center [1118, 38] width 23 height 23
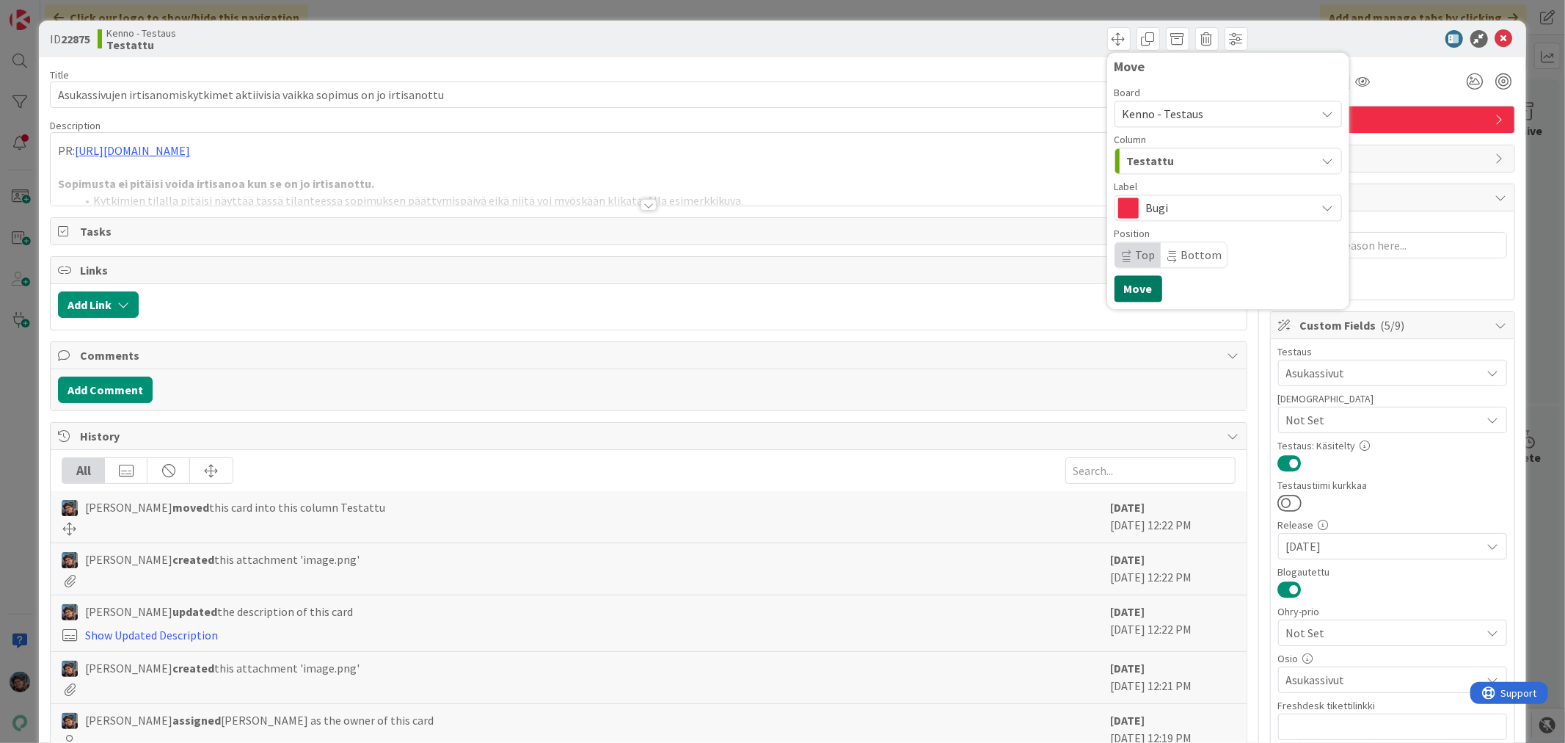
click at [1123, 291] on button "Move" at bounding box center [1139, 288] width 48 height 26
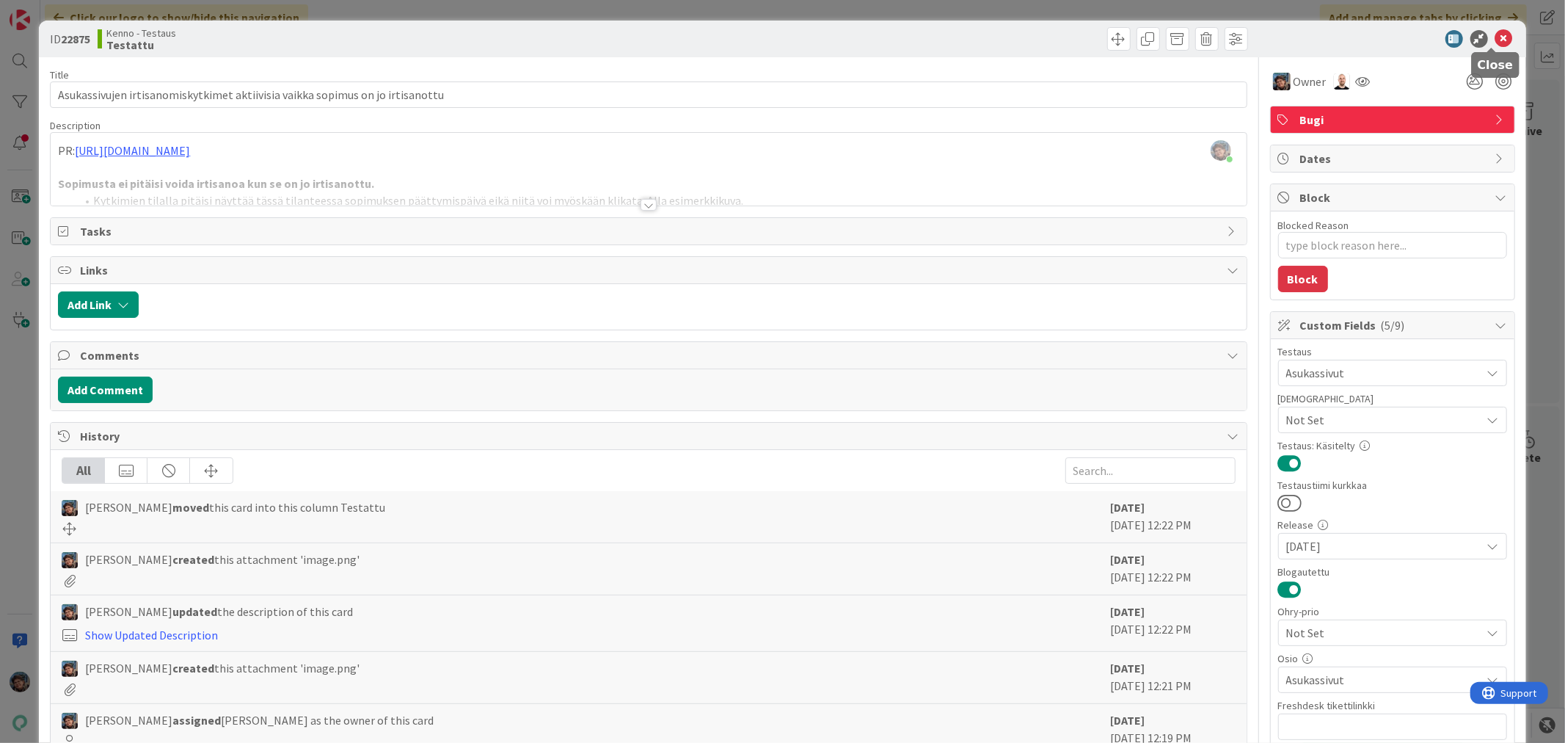
click at [1495, 37] on icon at bounding box center [1504, 39] width 18 height 18
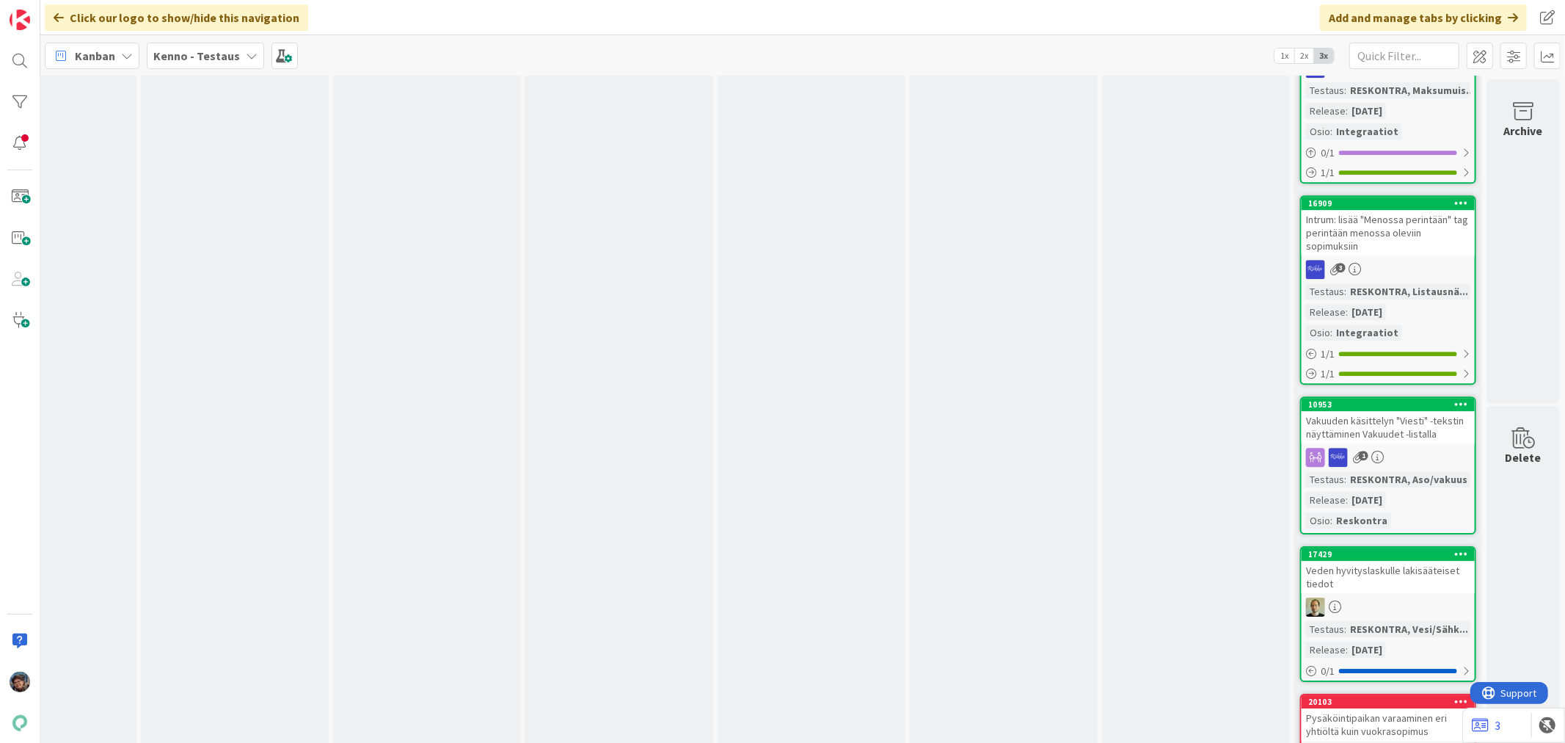
scroll to position [59130, 685]
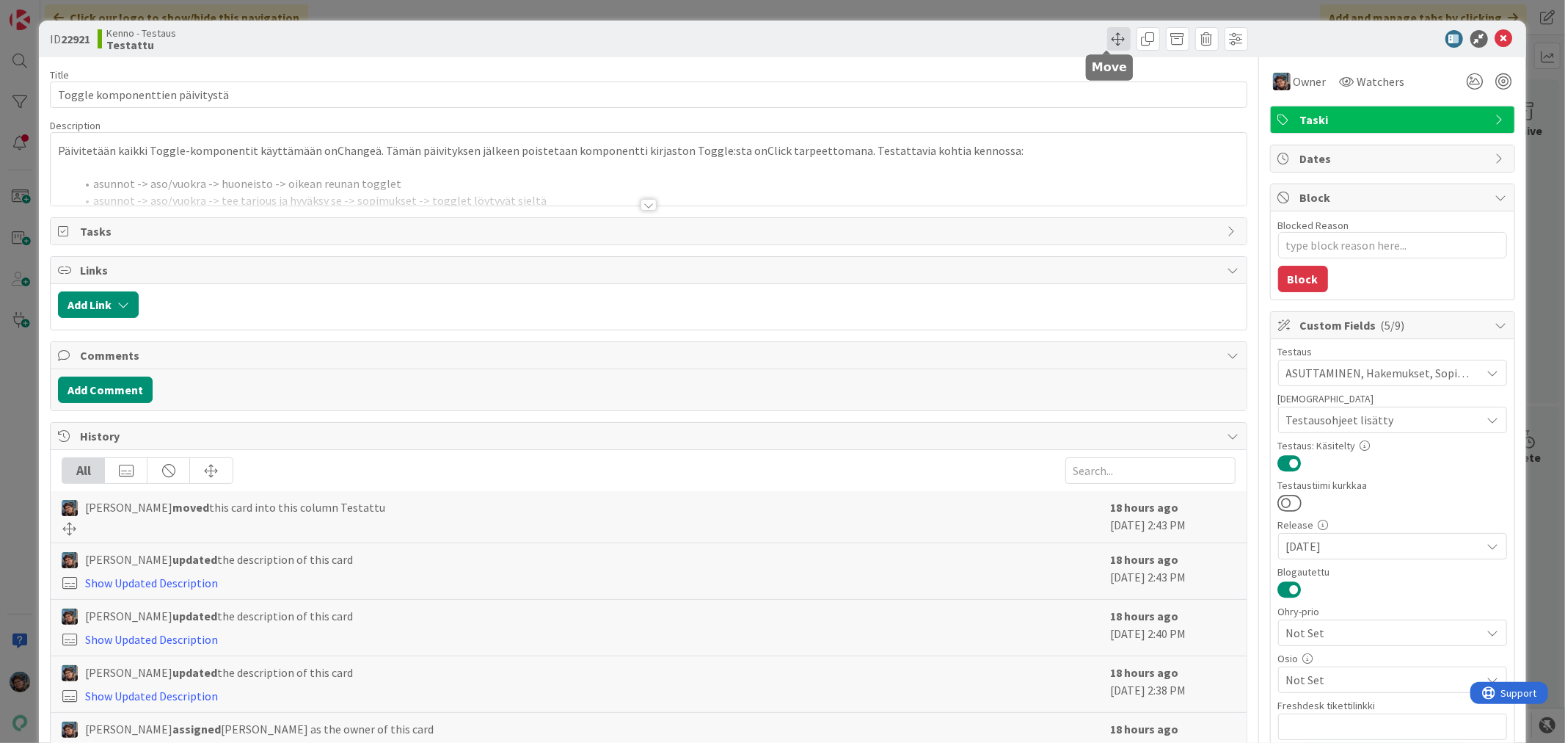
click at [1108, 37] on span at bounding box center [1118, 38] width 23 height 23
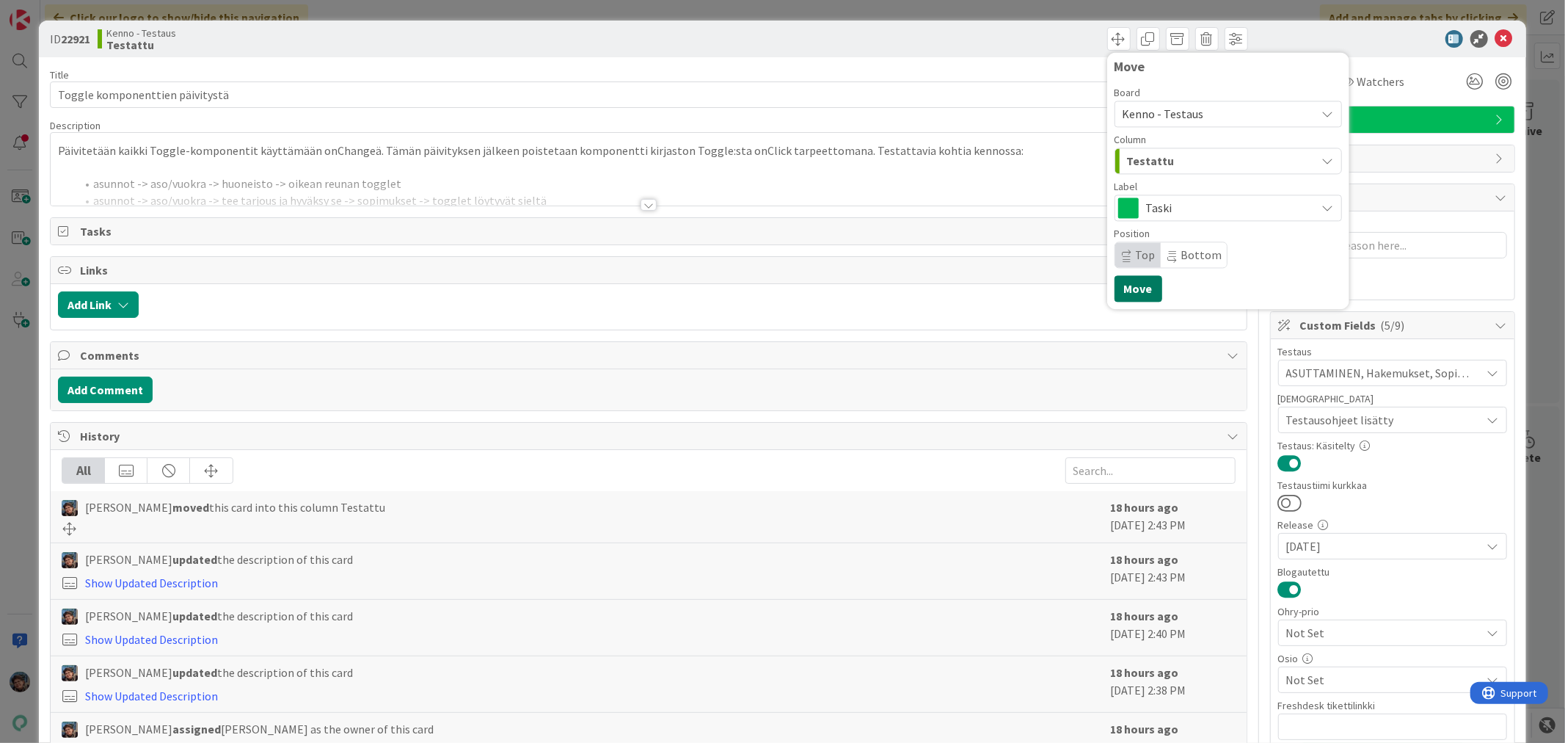
click at [1128, 290] on button "Move" at bounding box center [1139, 288] width 48 height 26
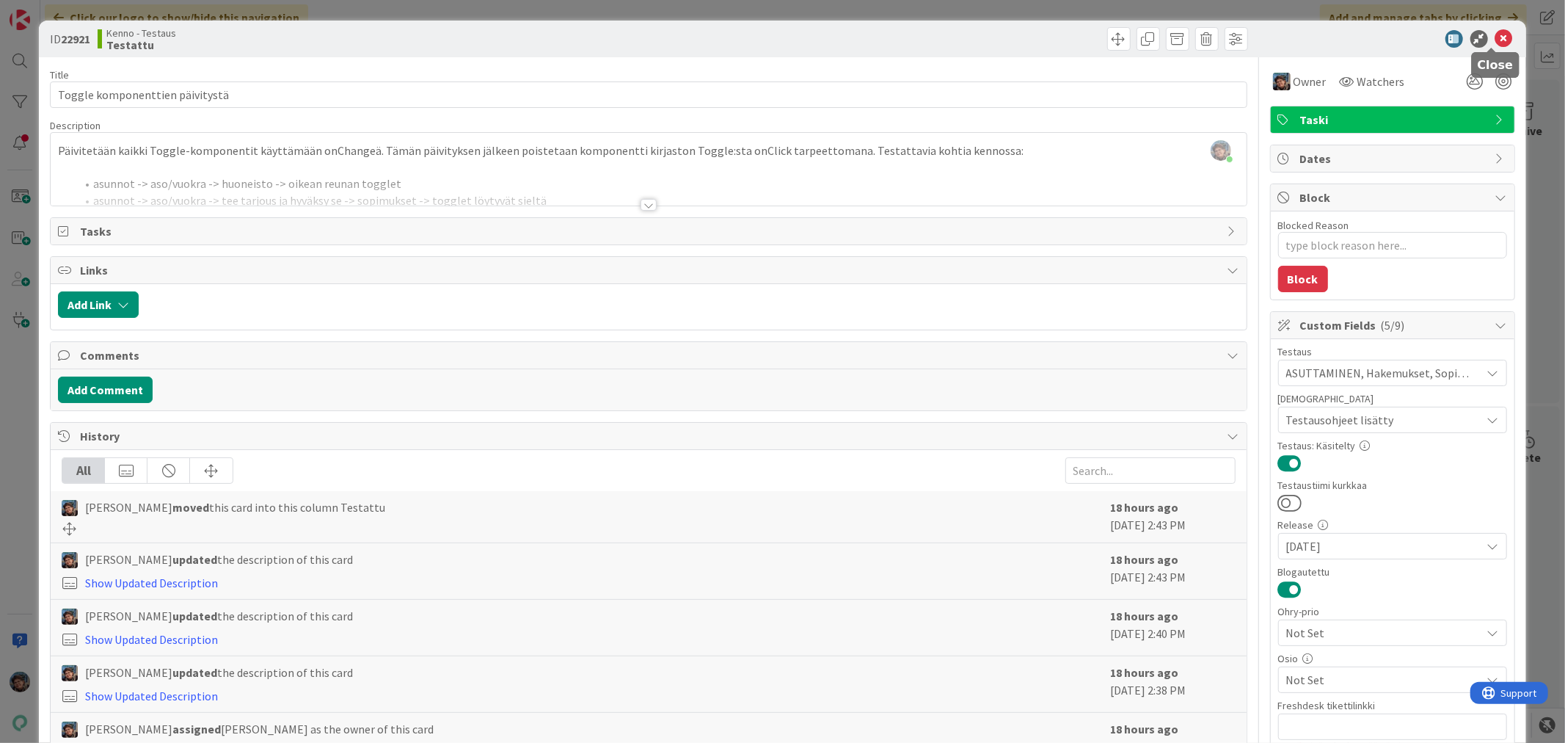
click at [1495, 34] on icon at bounding box center [1504, 39] width 18 height 18
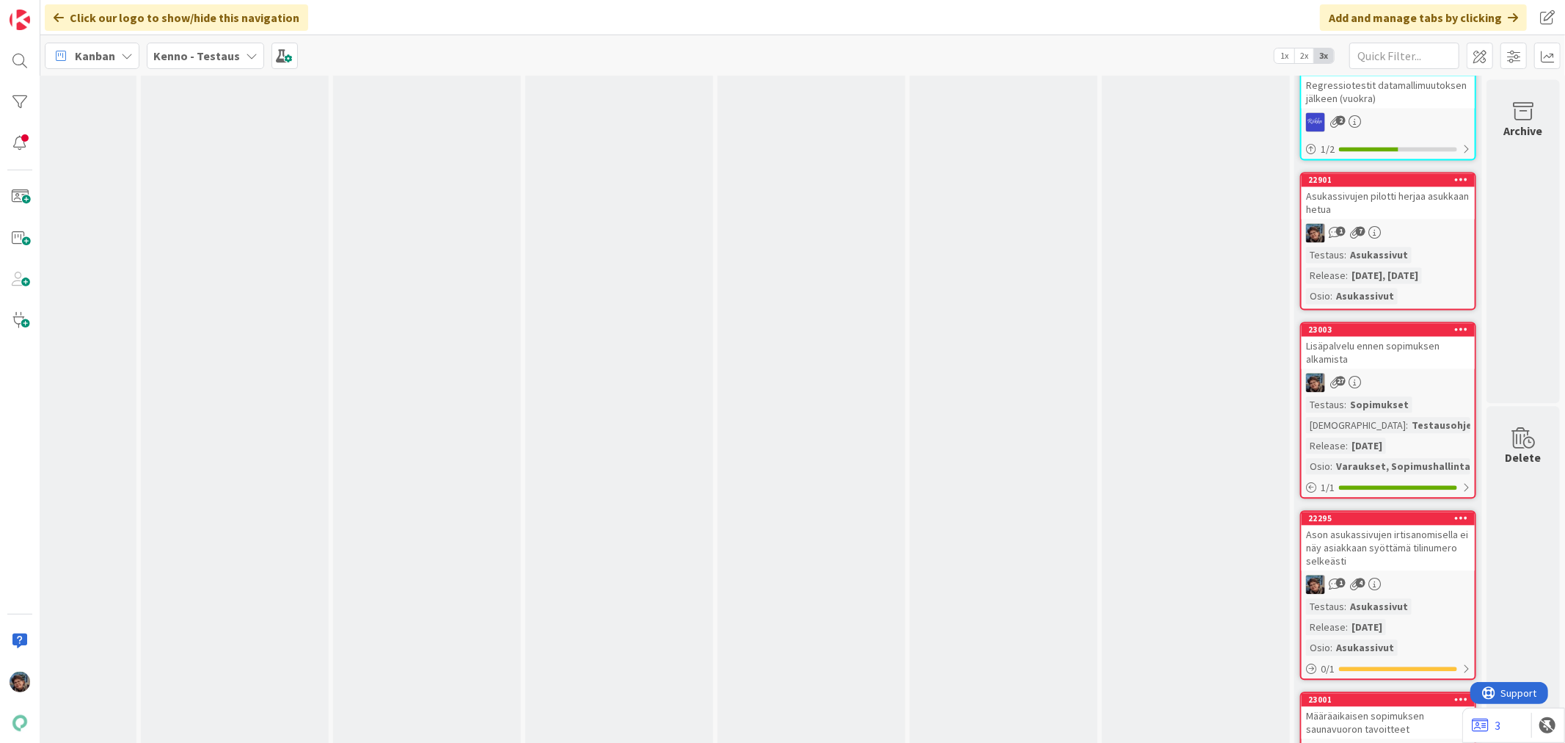
scroll to position [59130, 685]
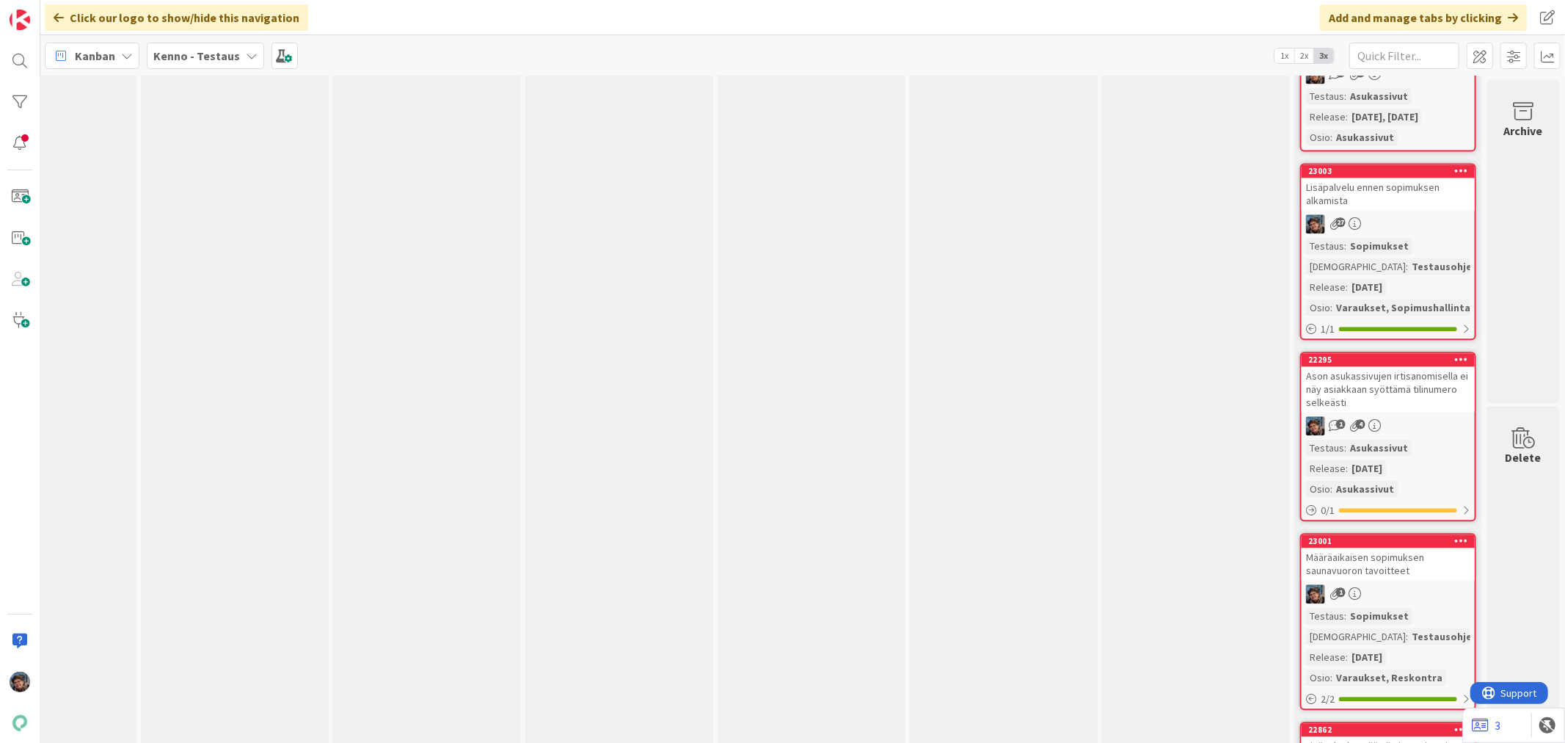
drag, startPoint x: 1559, startPoint y: 98, endPoint x: 5, endPoint y: 21, distance: 1556.0
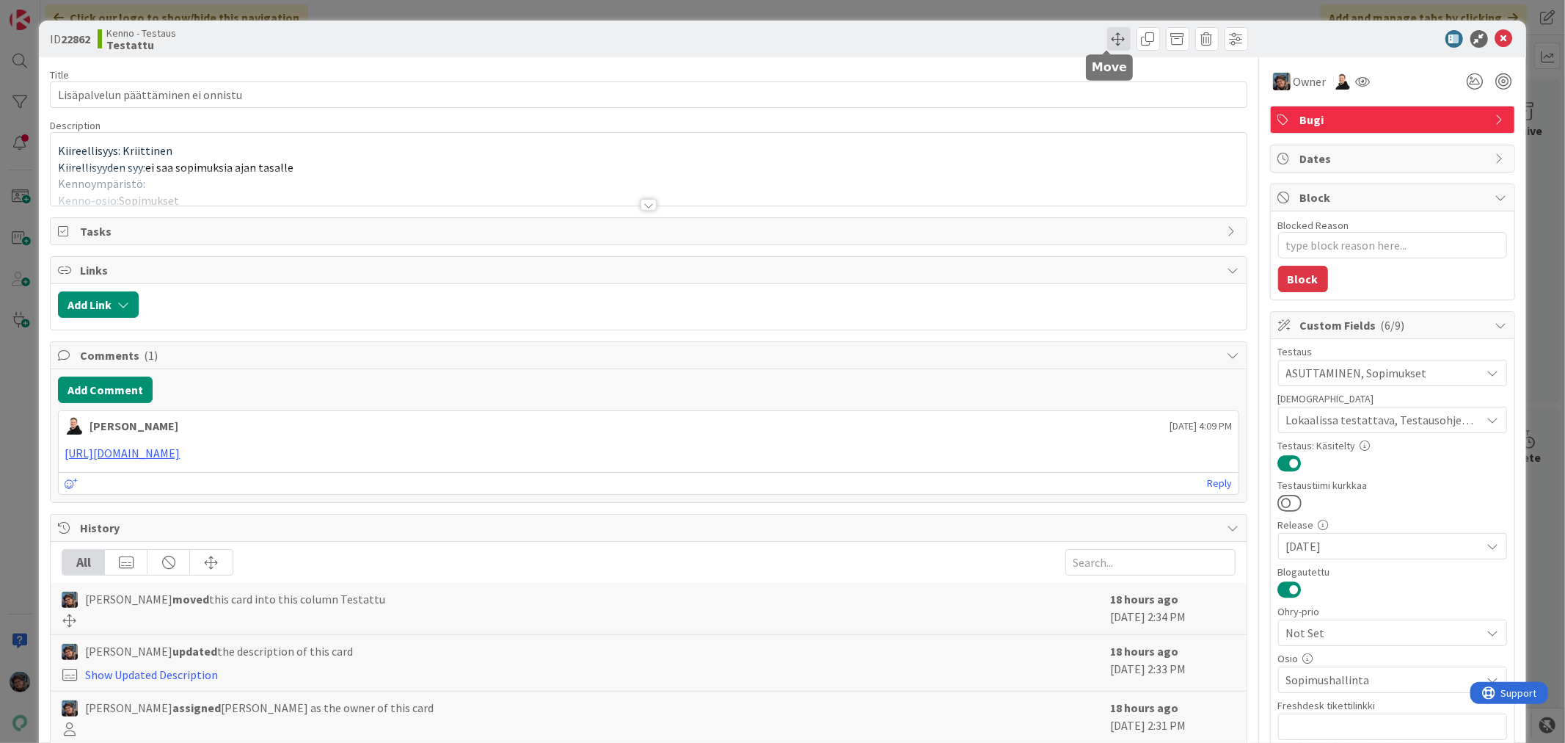
click at [1109, 37] on span at bounding box center [1118, 38] width 23 height 23
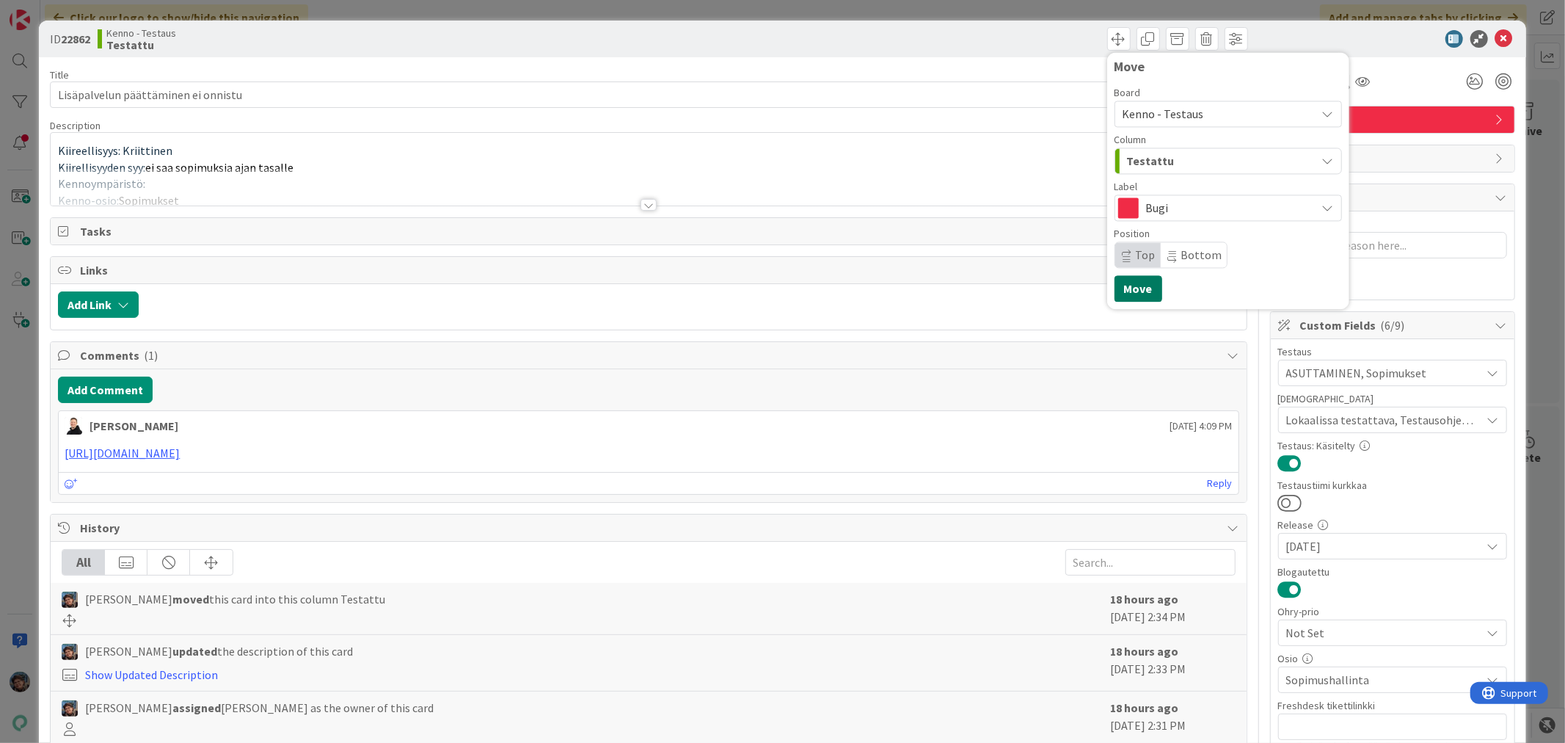
click at [1130, 282] on button "Move" at bounding box center [1139, 288] width 48 height 26
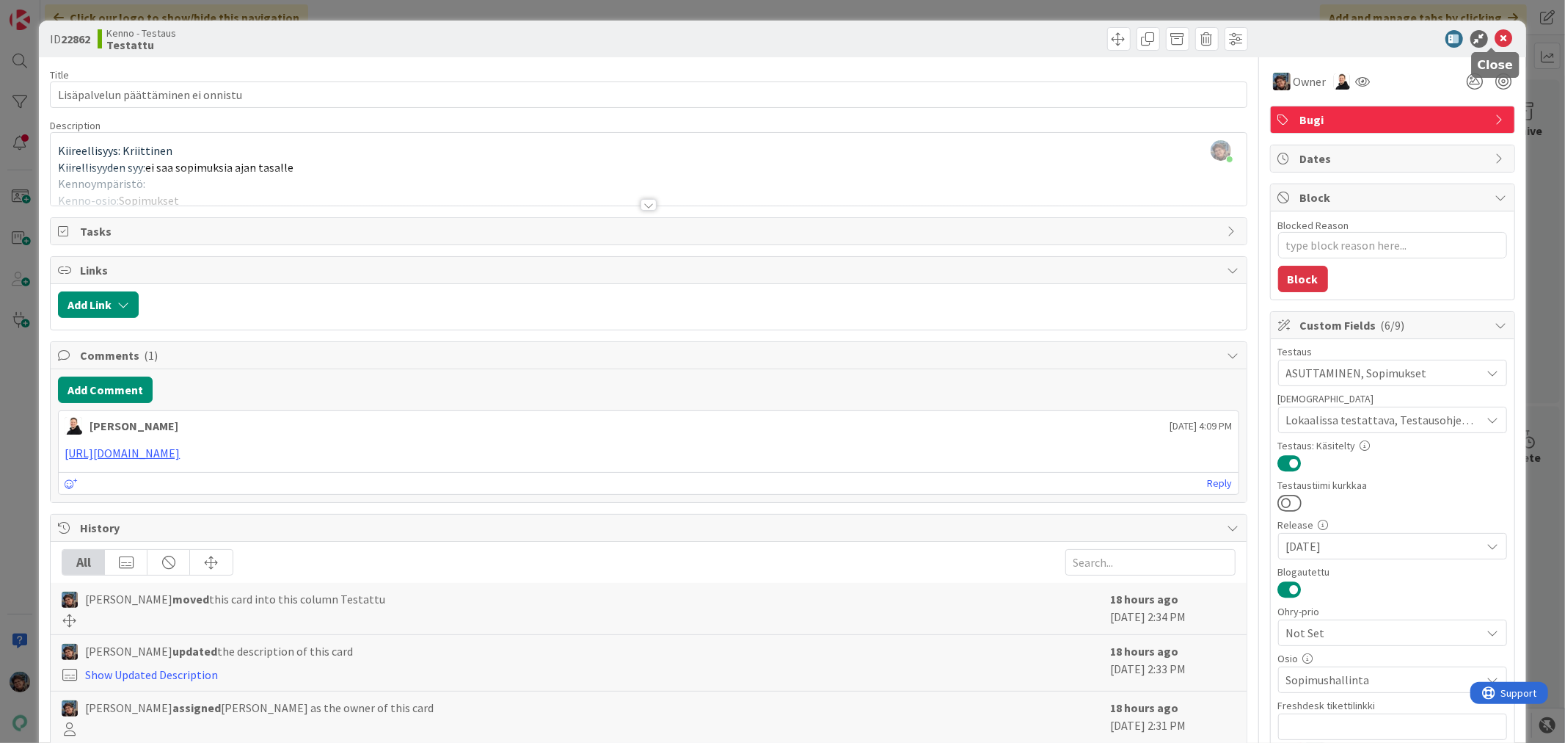
click at [1495, 38] on icon at bounding box center [1504, 39] width 18 height 18
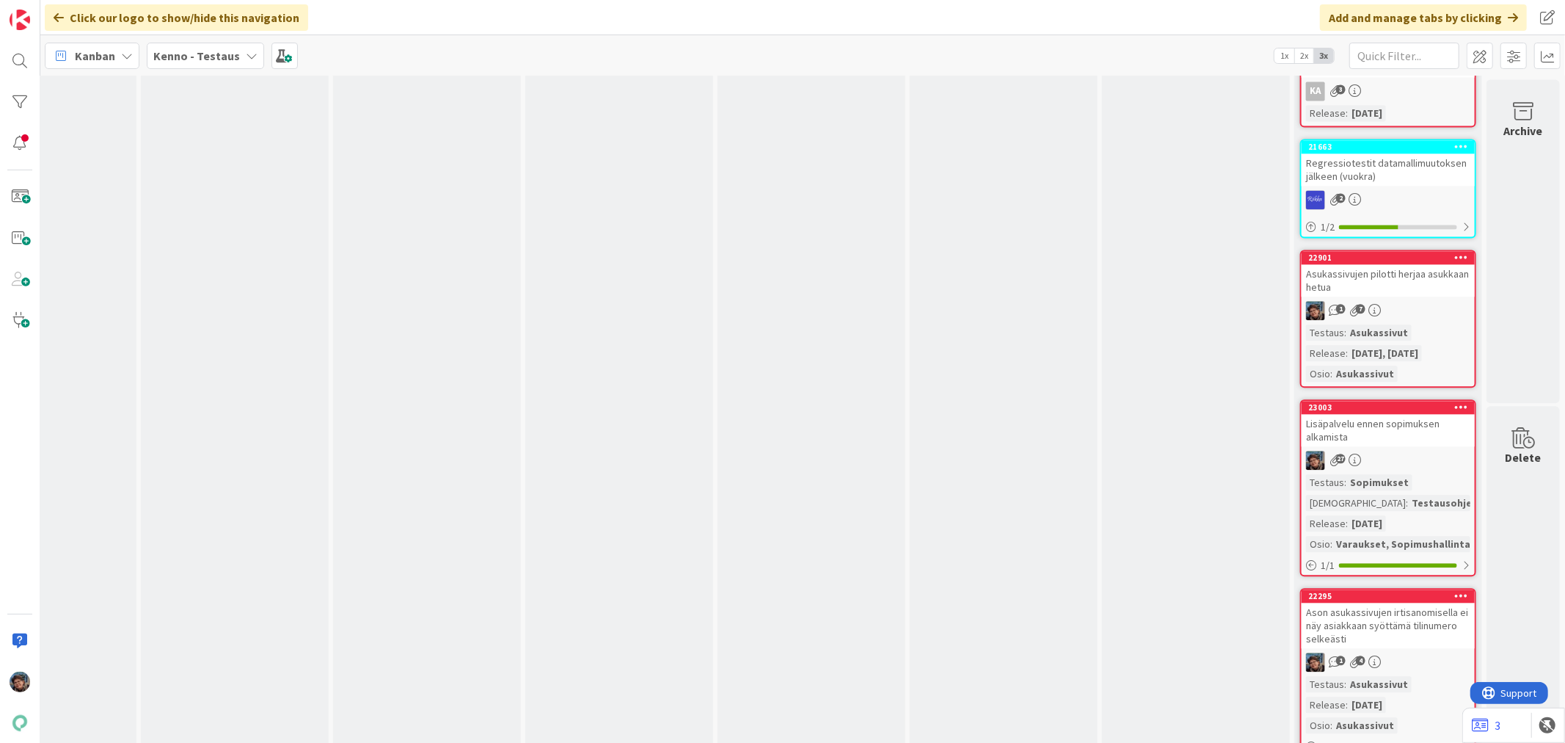
scroll to position [59130, 685]
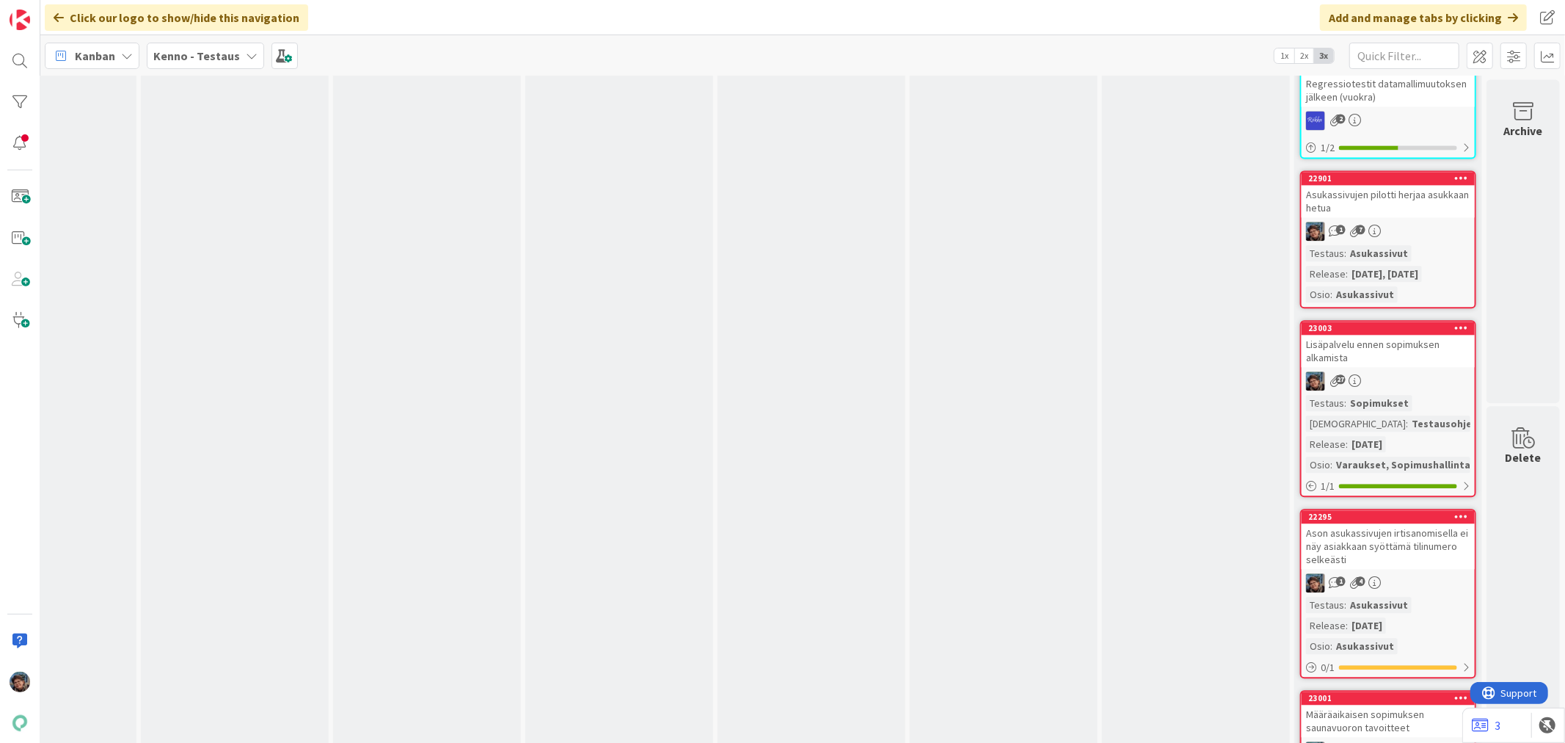
click at [1414, 704] on div "Määräaikaisen sopimuksen saunavuoron tavoitteet" at bounding box center [1388, 720] width 173 height 32
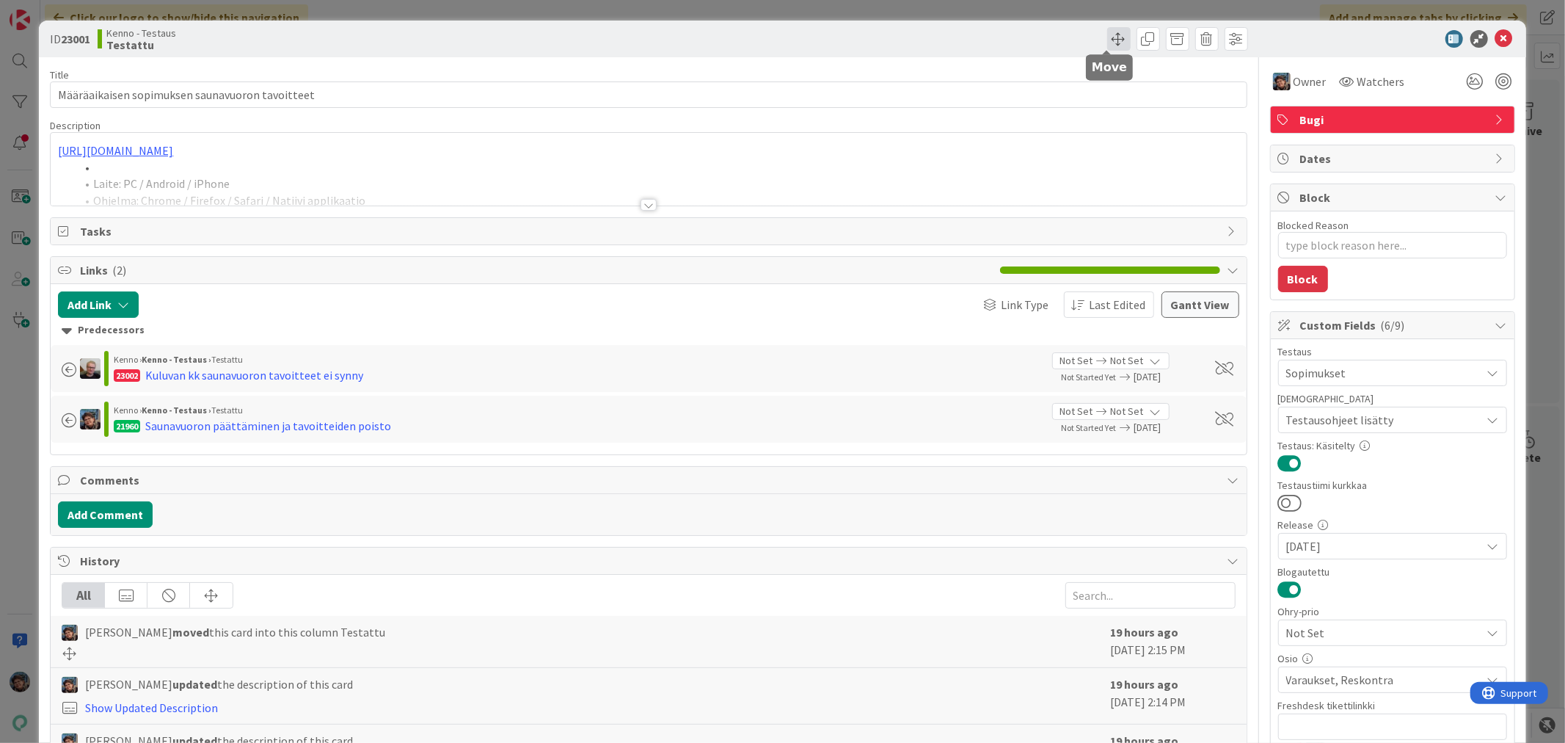
click at [1107, 35] on span at bounding box center [1118, 38] width 23 height 23
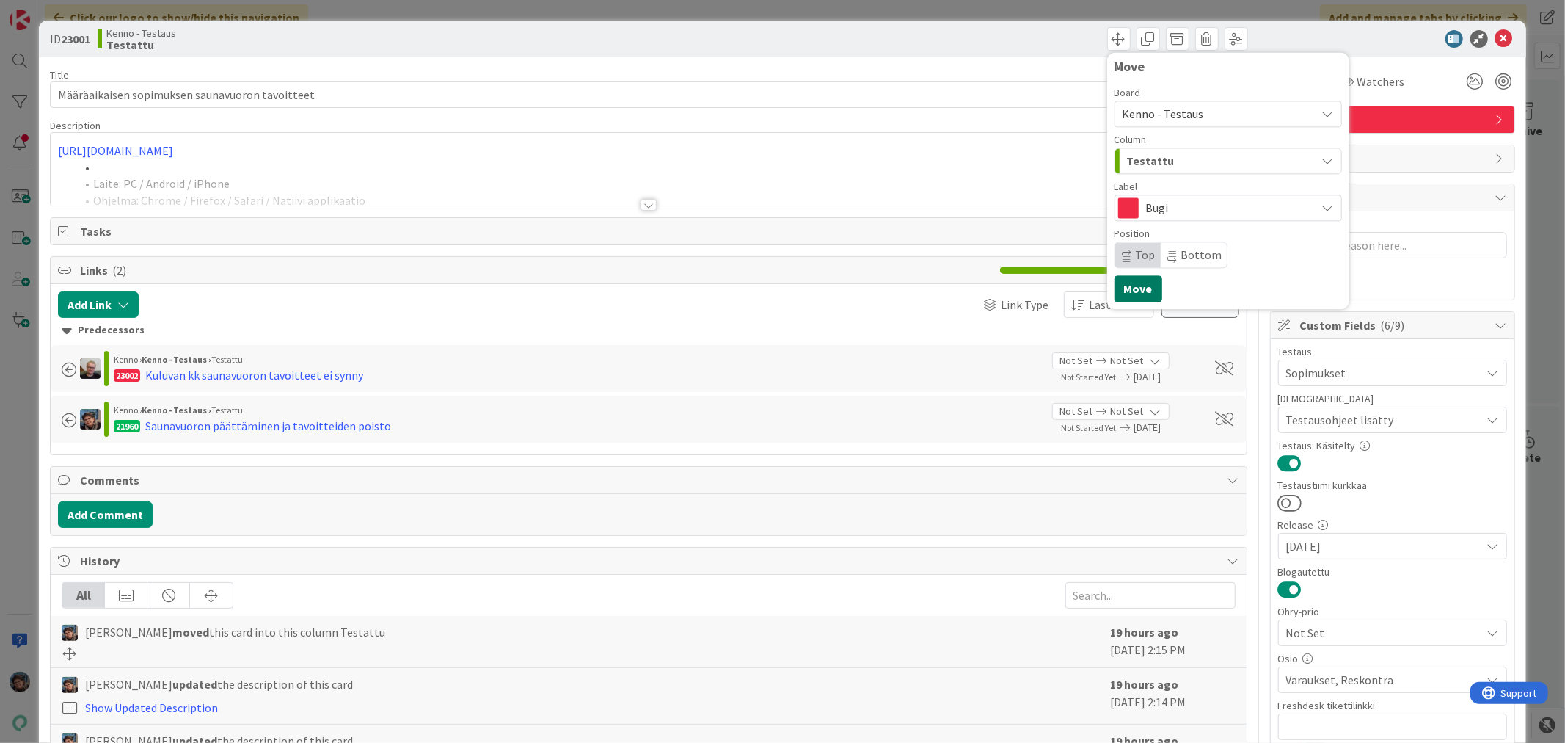
click at [1125, 283] on button "Move" at bounding box center [1139, 288] width 48 height 26
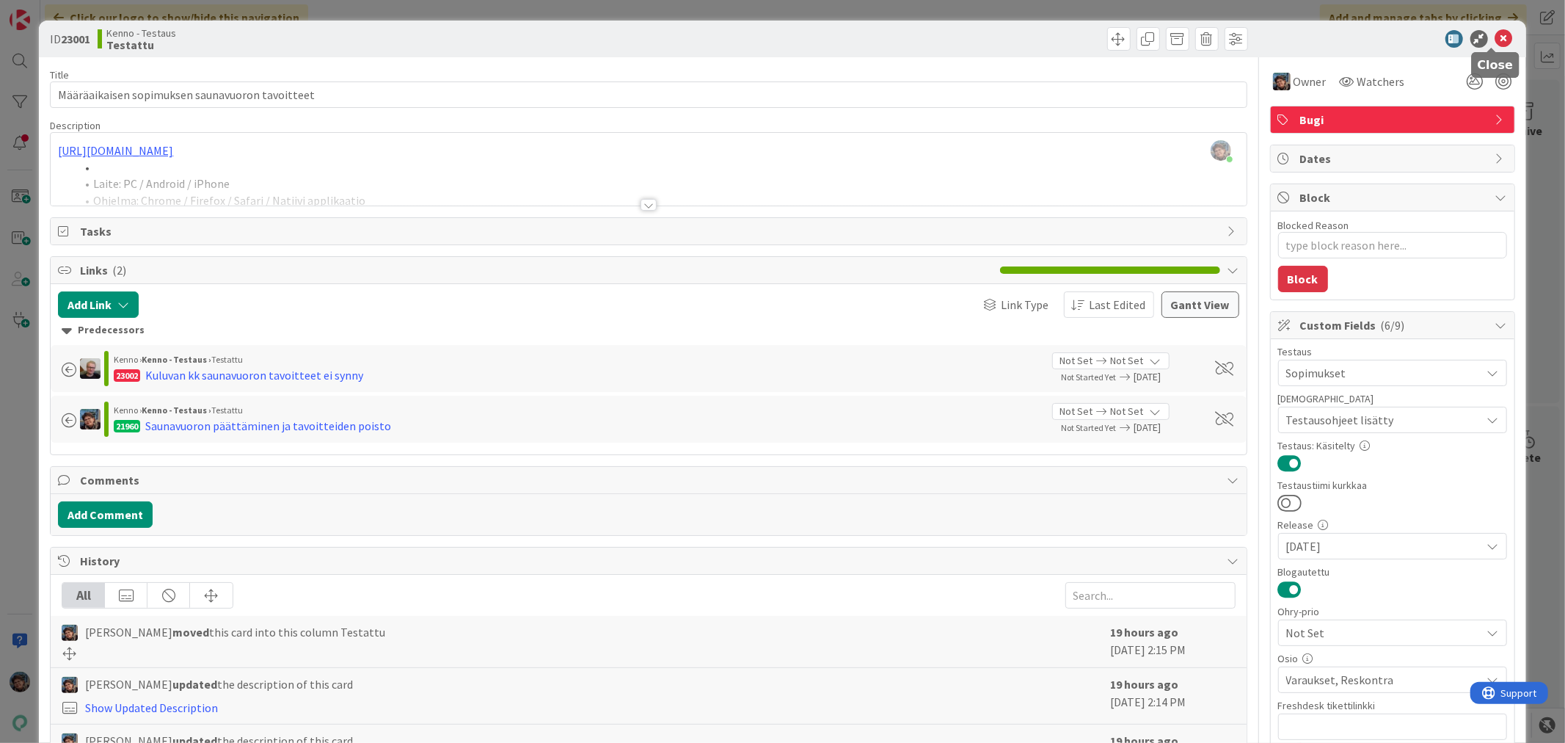
click at [1495, 37] on icon at bounding box center [1504, 39] width 18 height 18
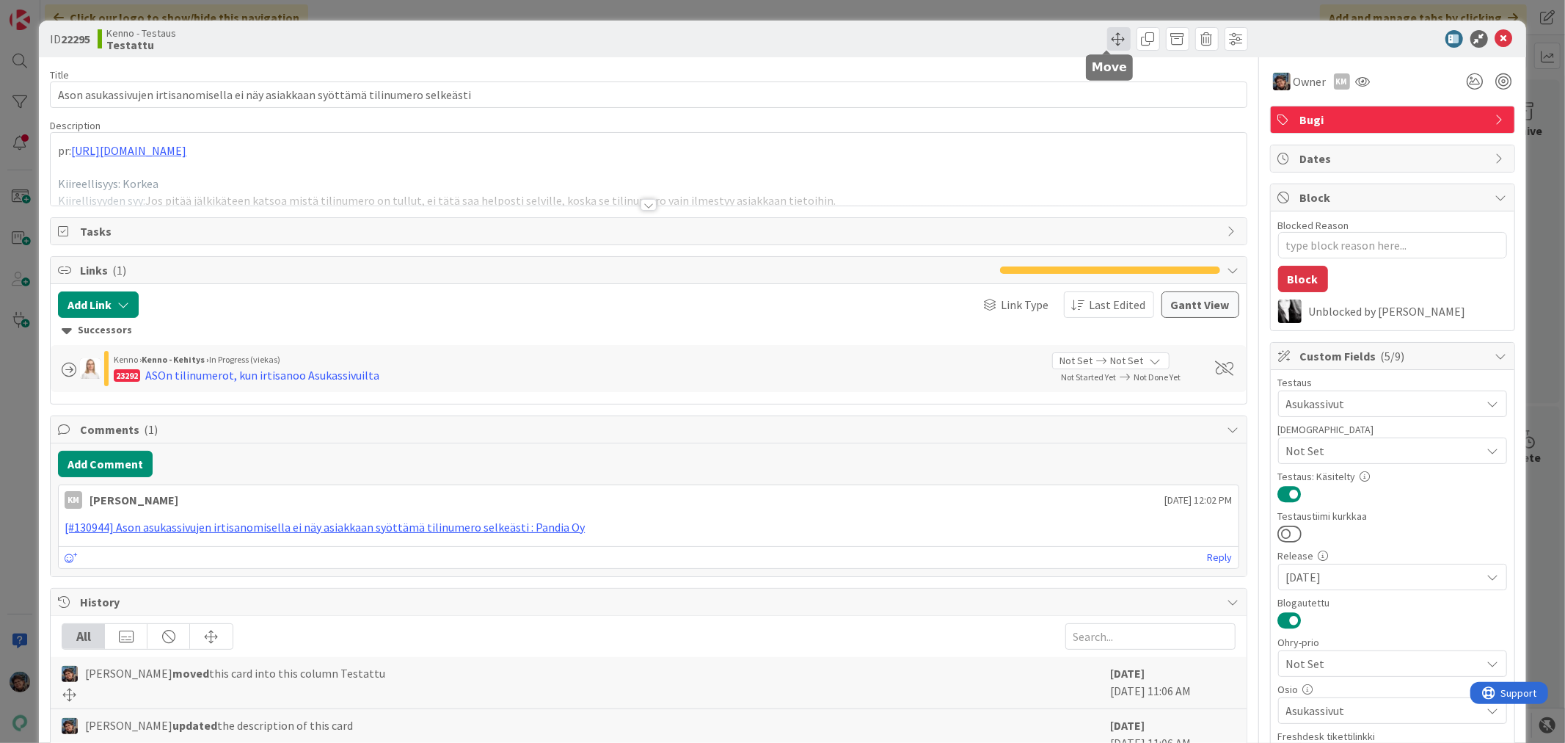
click at [1107, 37] on span at bounding box center [1118, 38] width 23 height 23
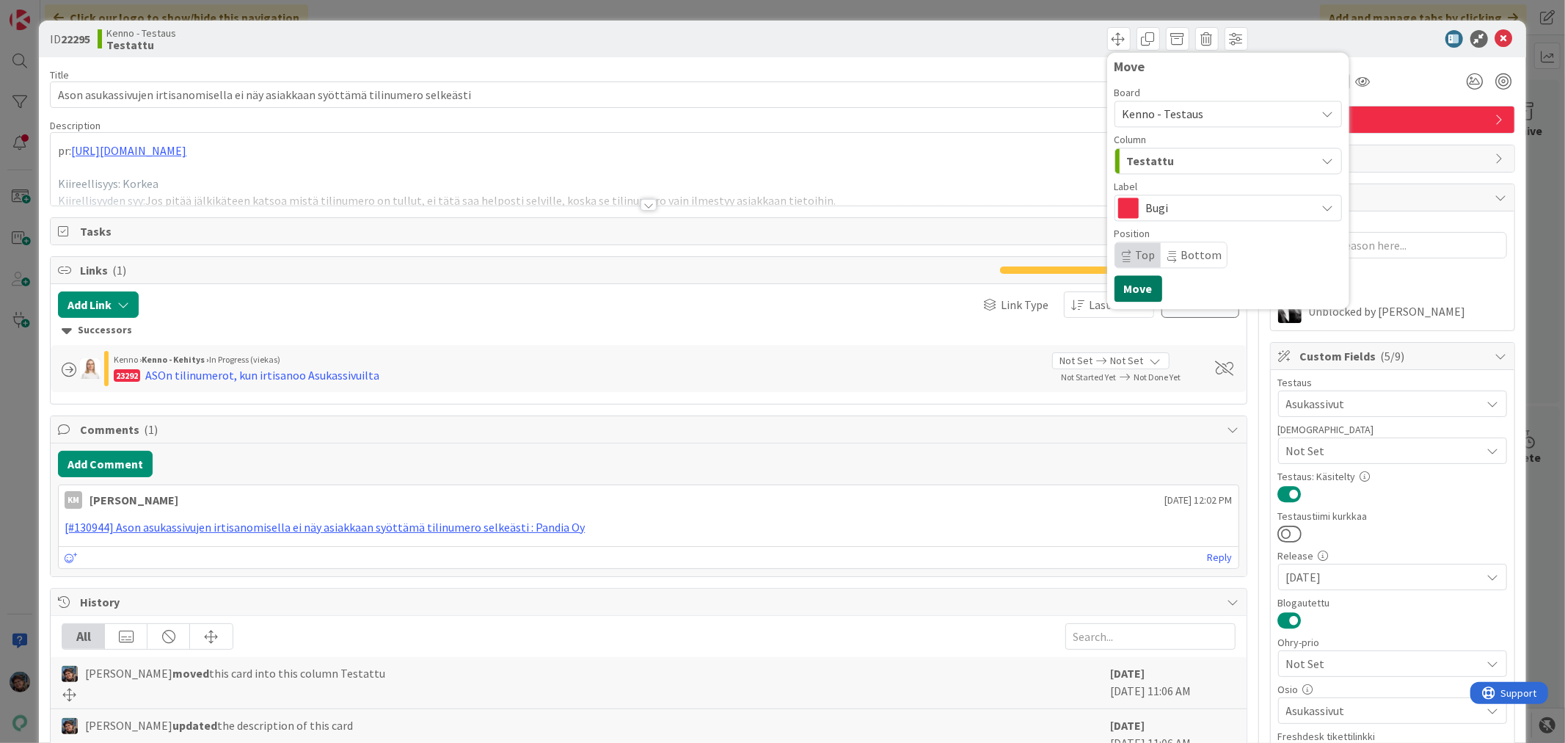
click at [1130, 280] on button "Move" at bounding box center [1139, 288] width 48 height 26
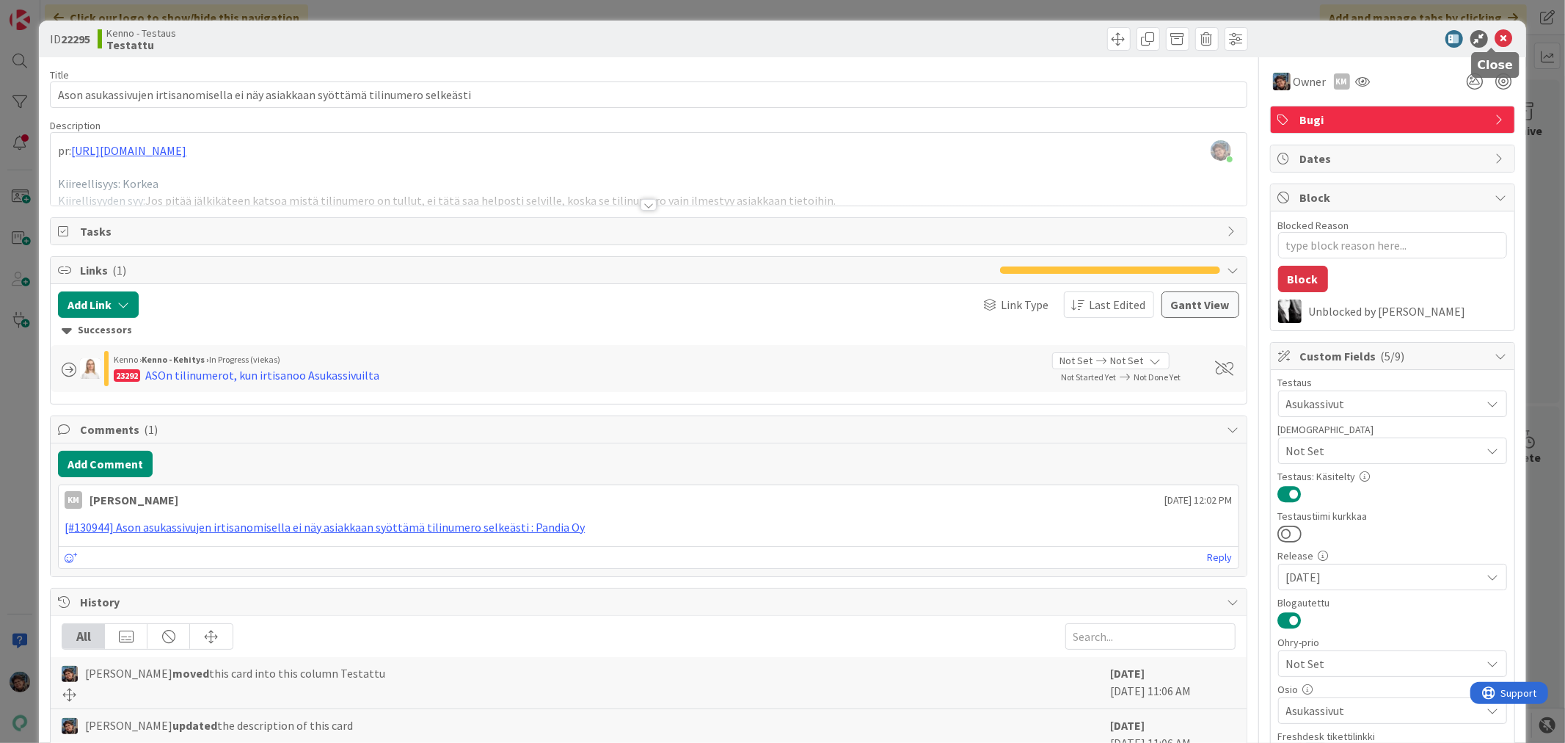
click at [1495, 37] on icon at bounding box center [1504, 39] width 18 height 18
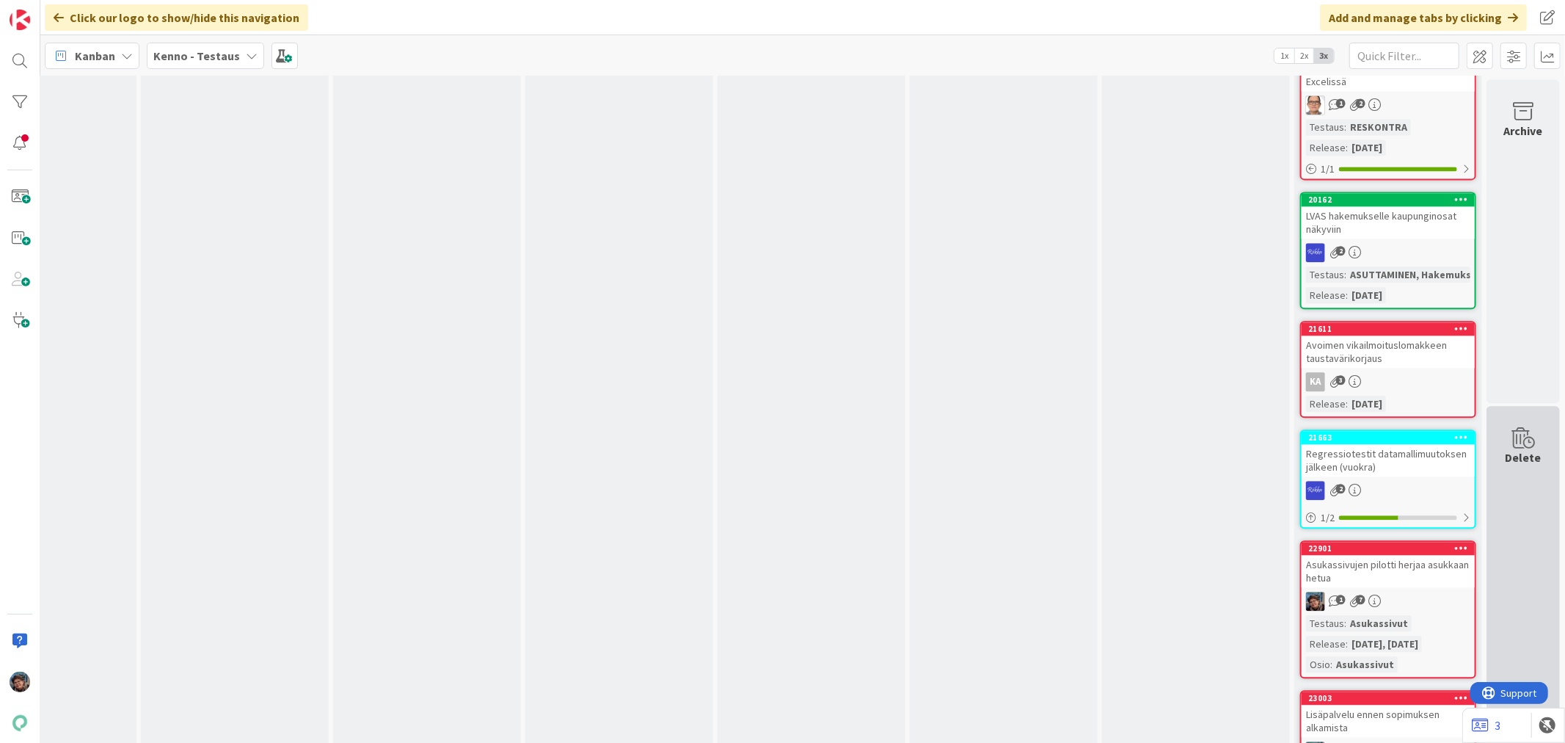
scroll to position [0, 685]
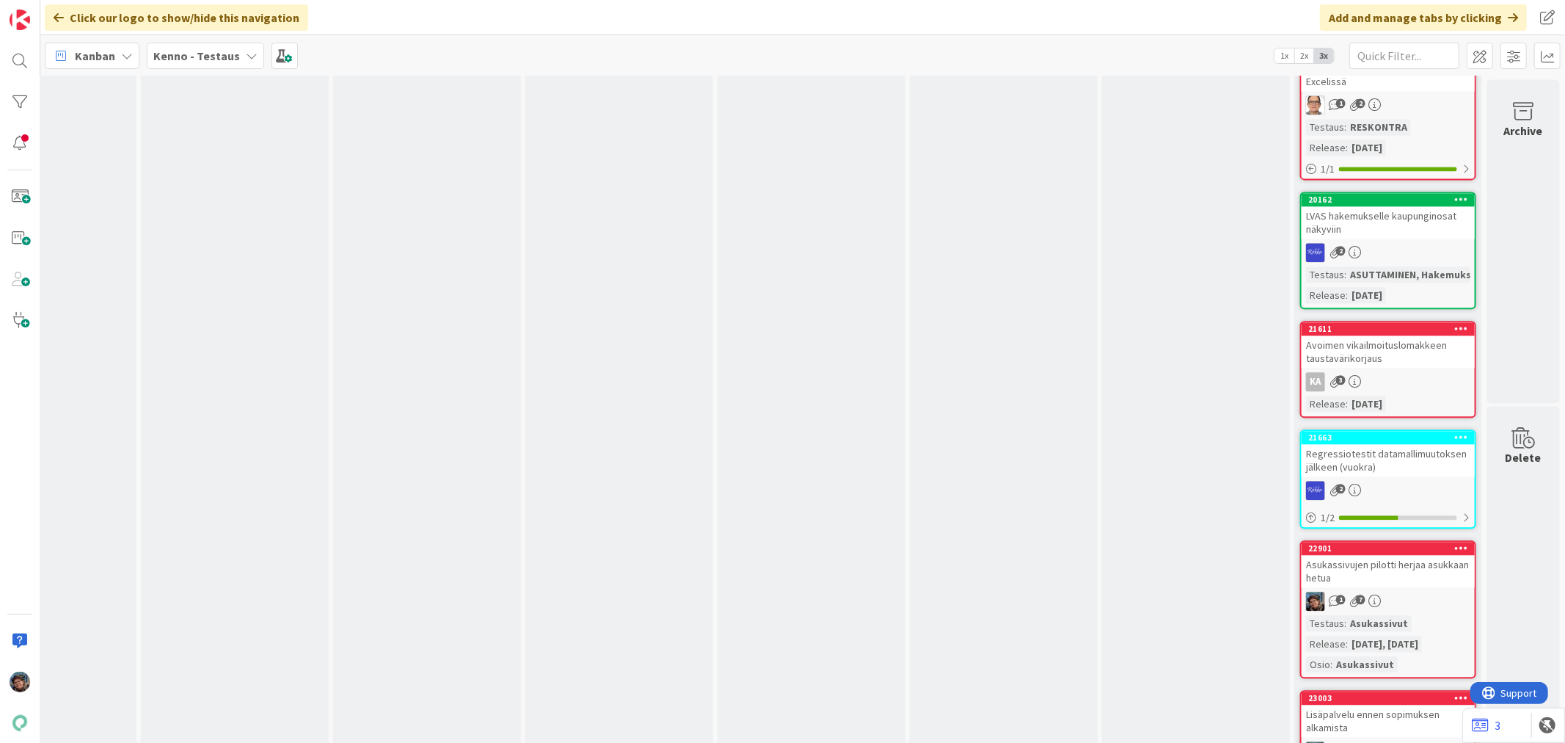
click at [1407, 704] on div "Lisäpalvelu ennen sopimuksen alkamista" at bounding box center [1388, 720] width 173 height 32
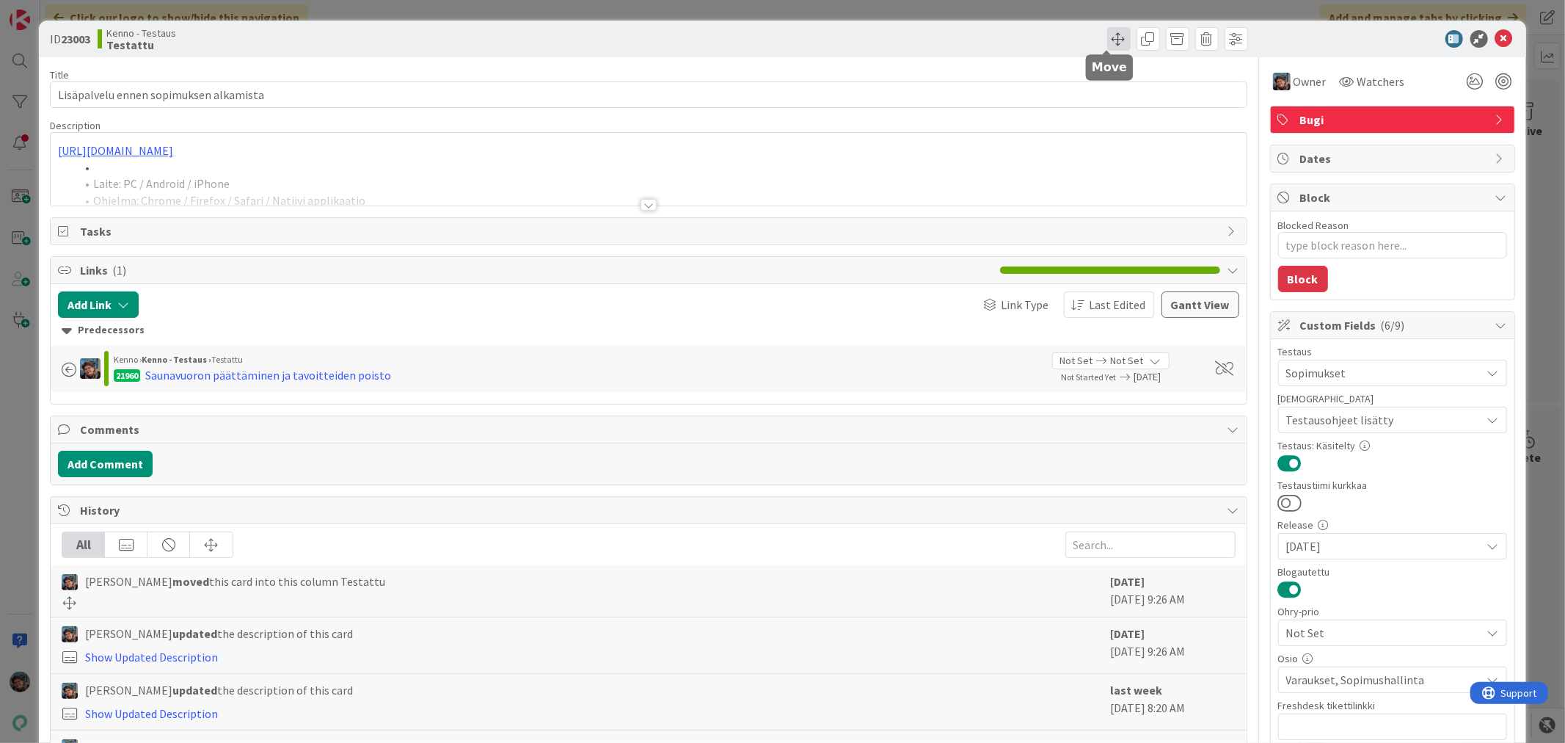
click at [1109, 45] on span at bounding box center [1118, 38] width 23 height 23
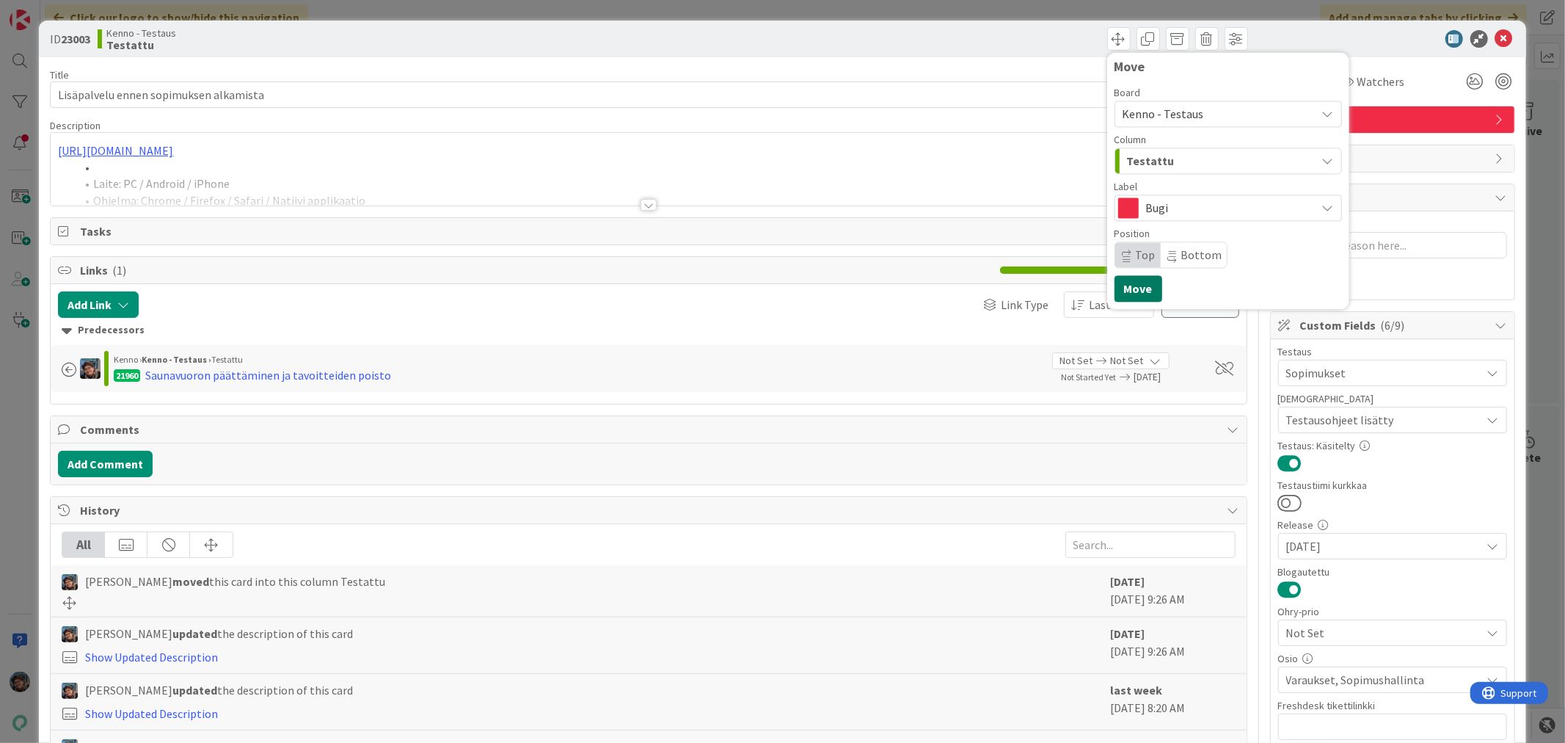
click at [1124, 284] on button "Move" at bounding box center [1139, 288] width 48 height 26
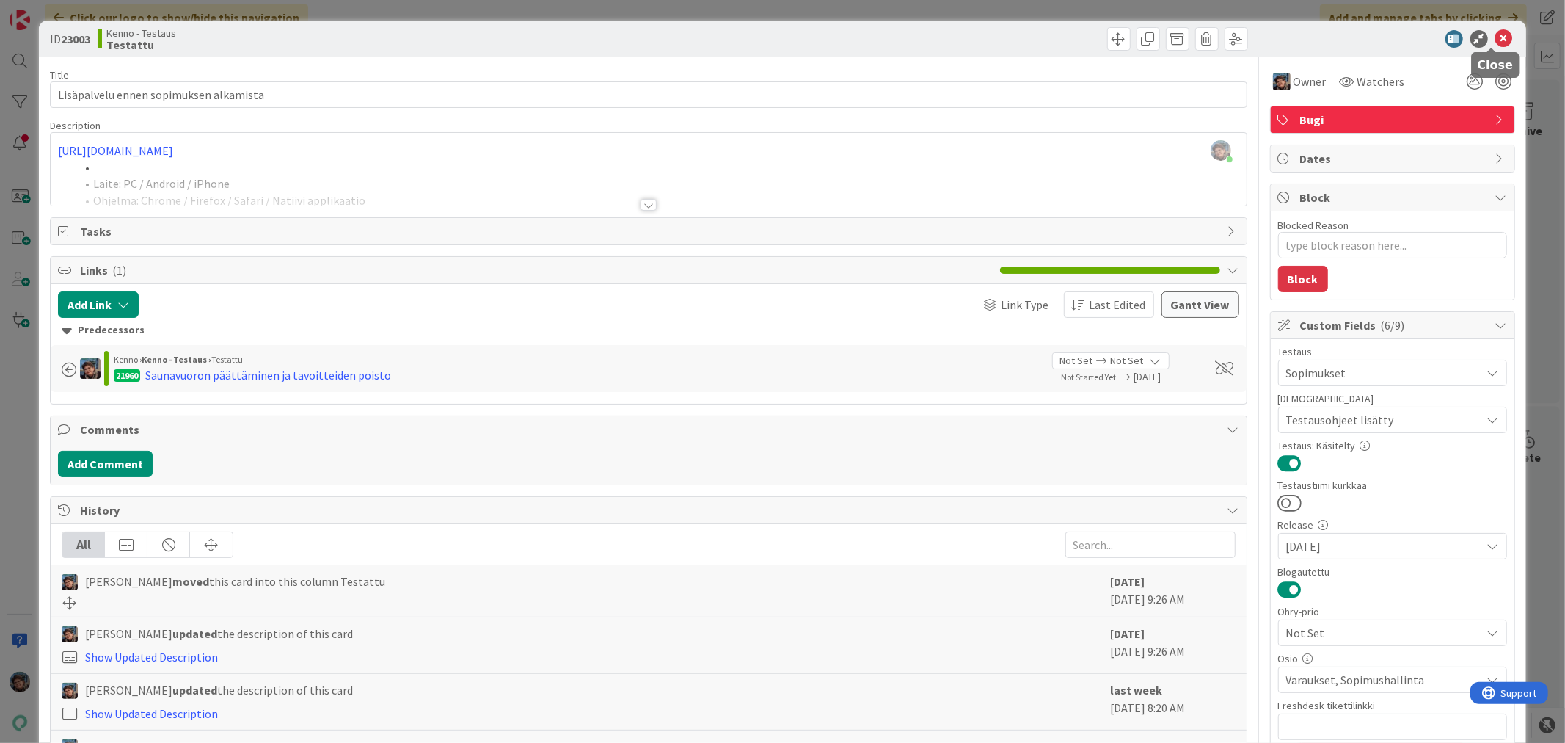
click at [1495, 34] on icon at bounding box center [1504, 39] width 18 height 18
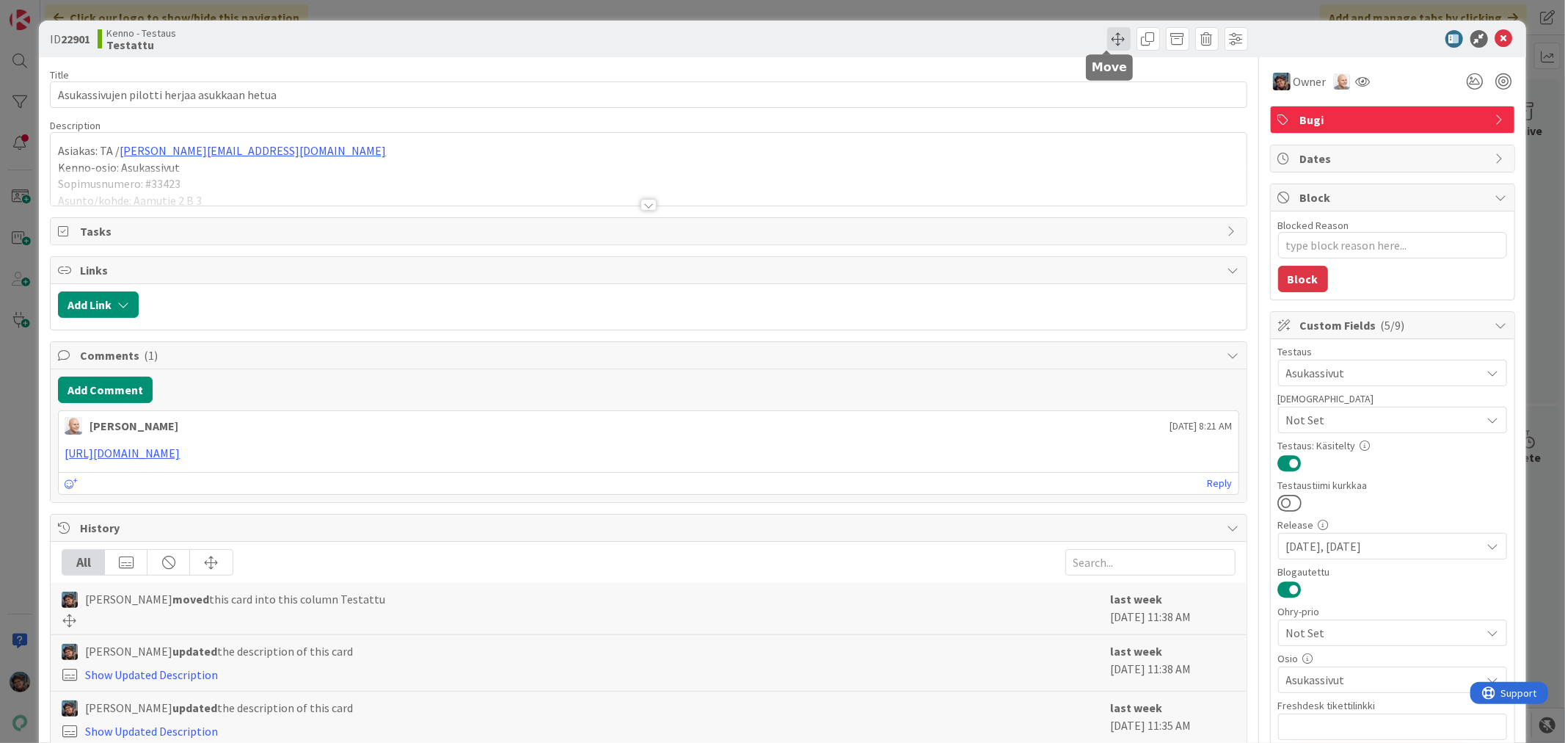
click at [1107, 33] on span at bounding box center [1118, 38] width 23 height 23
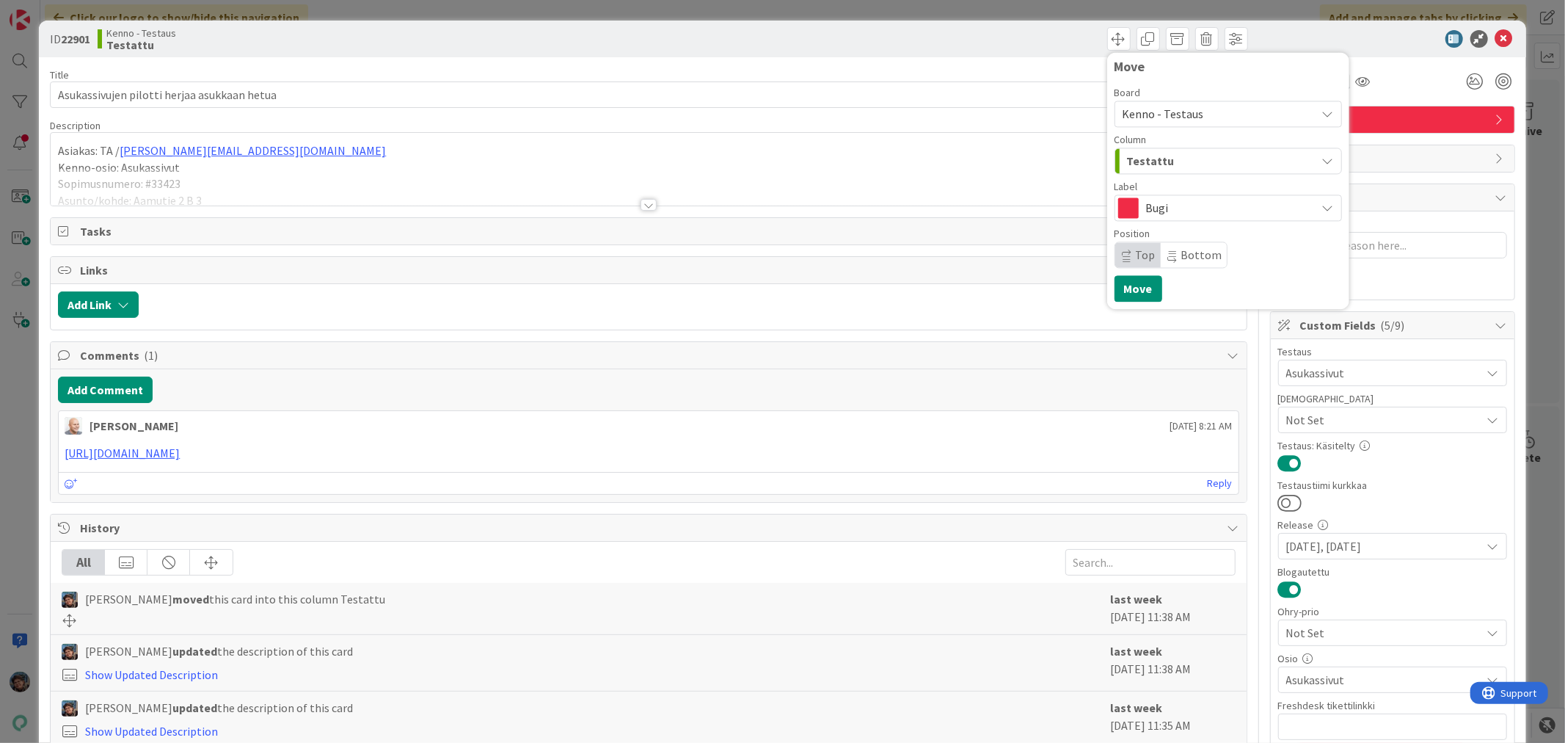
click at [641, 207] on div at bounding box center [649, 205] width 16 height 12
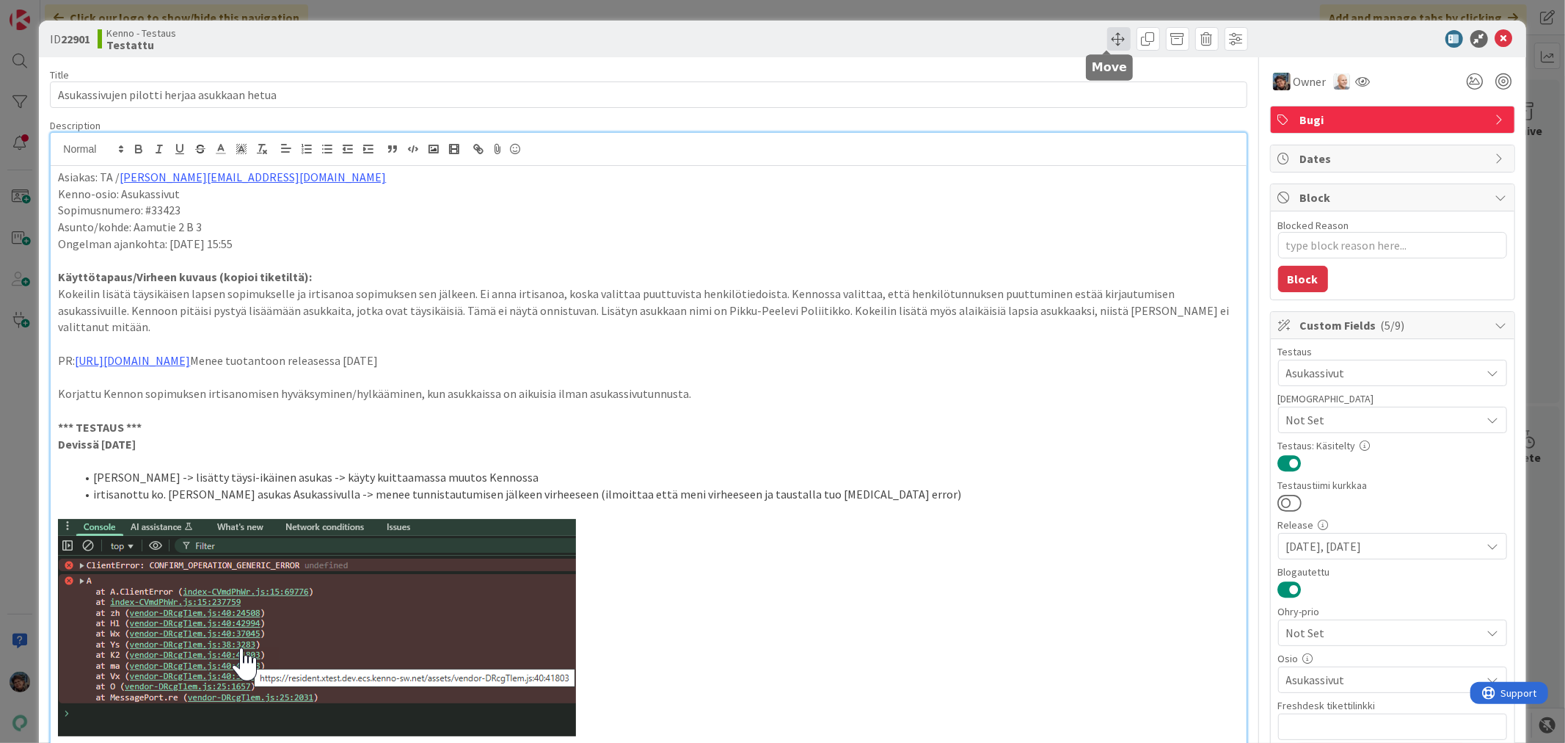
click at [1107, 38] on span at bounding box center [1118, 38] width 23 height 23
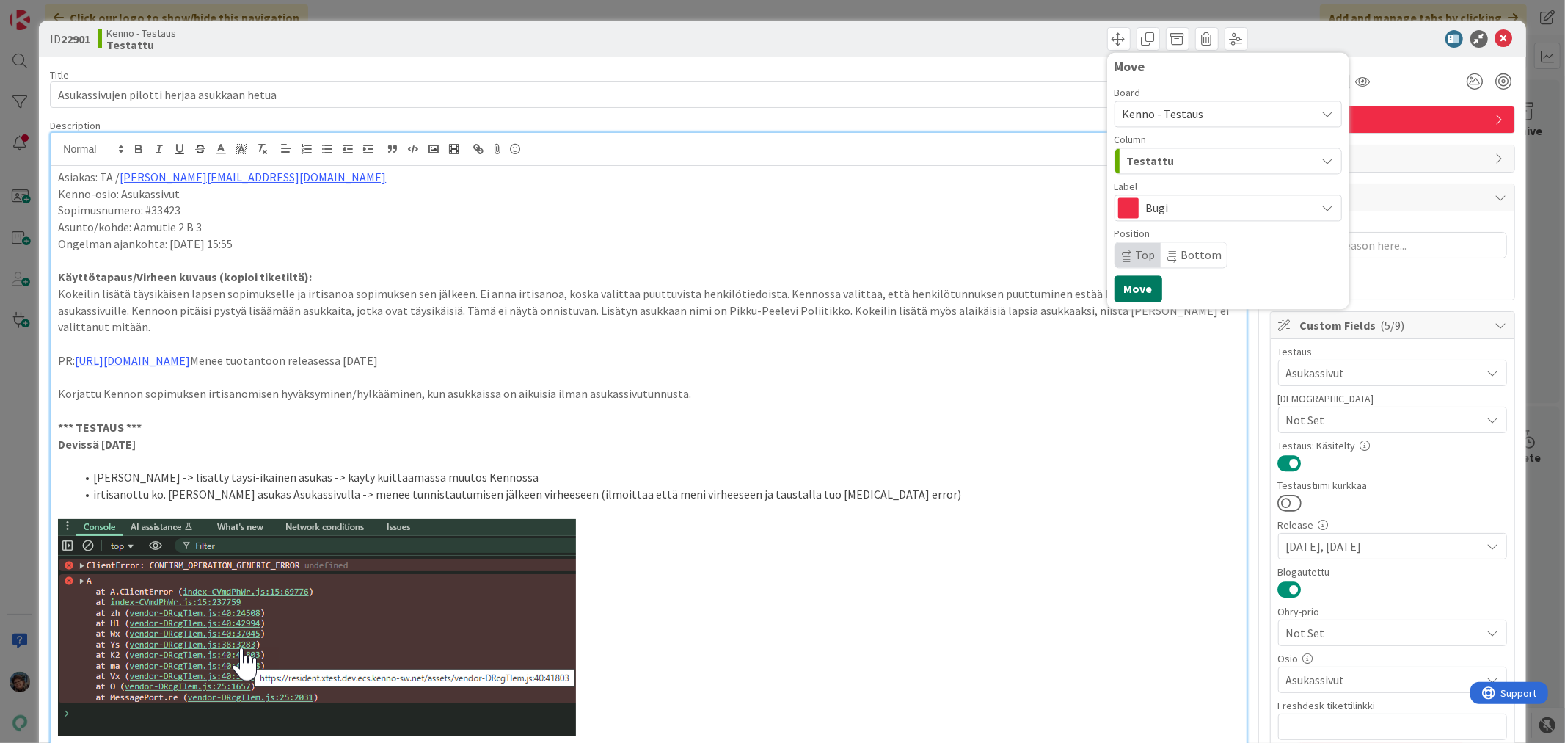
click at [1128, 296] on button "Move" at bounding box center [1139, 288] width 48 height 26
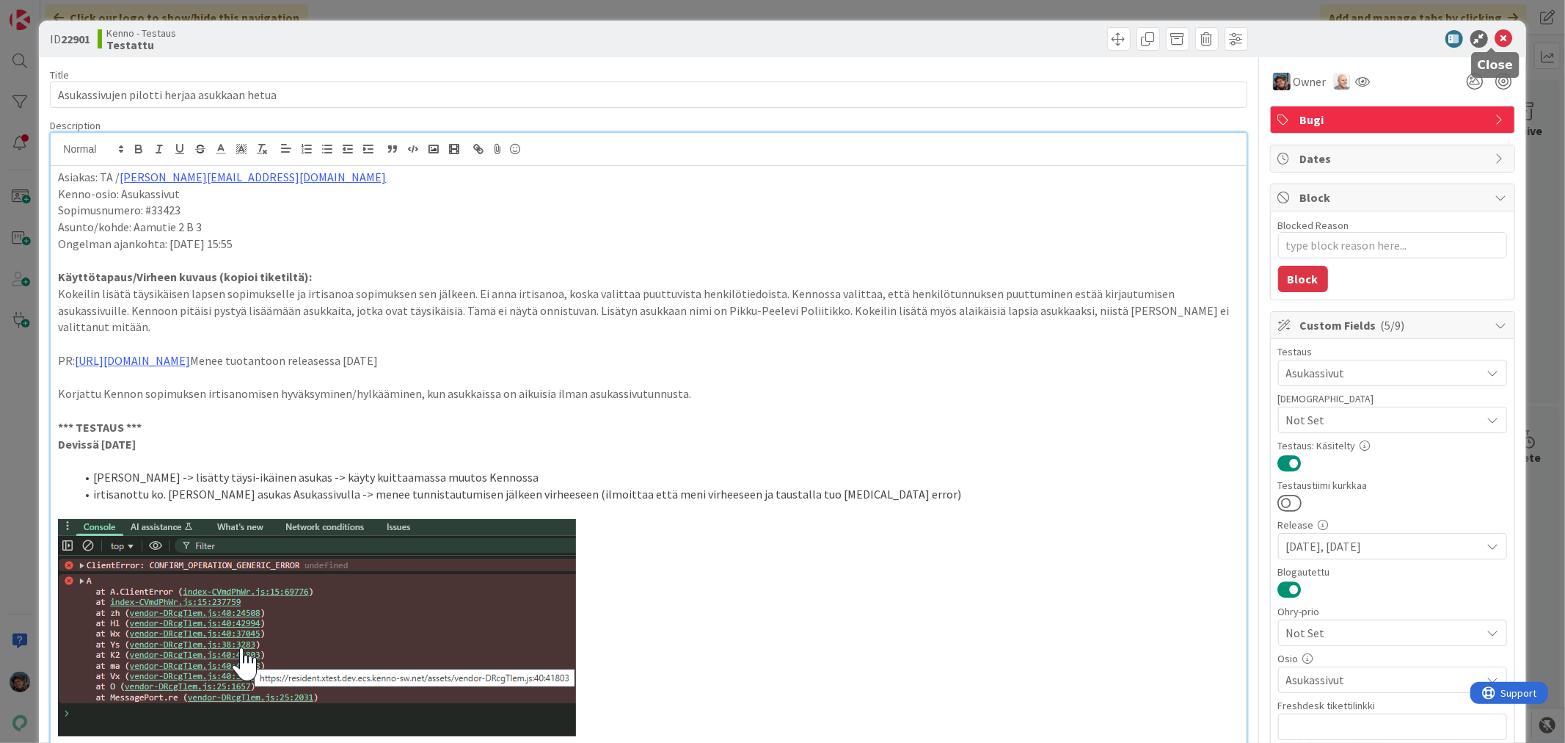
click at [1495, 37] on icon at bounding box center [1504, 39] width 18 height 18
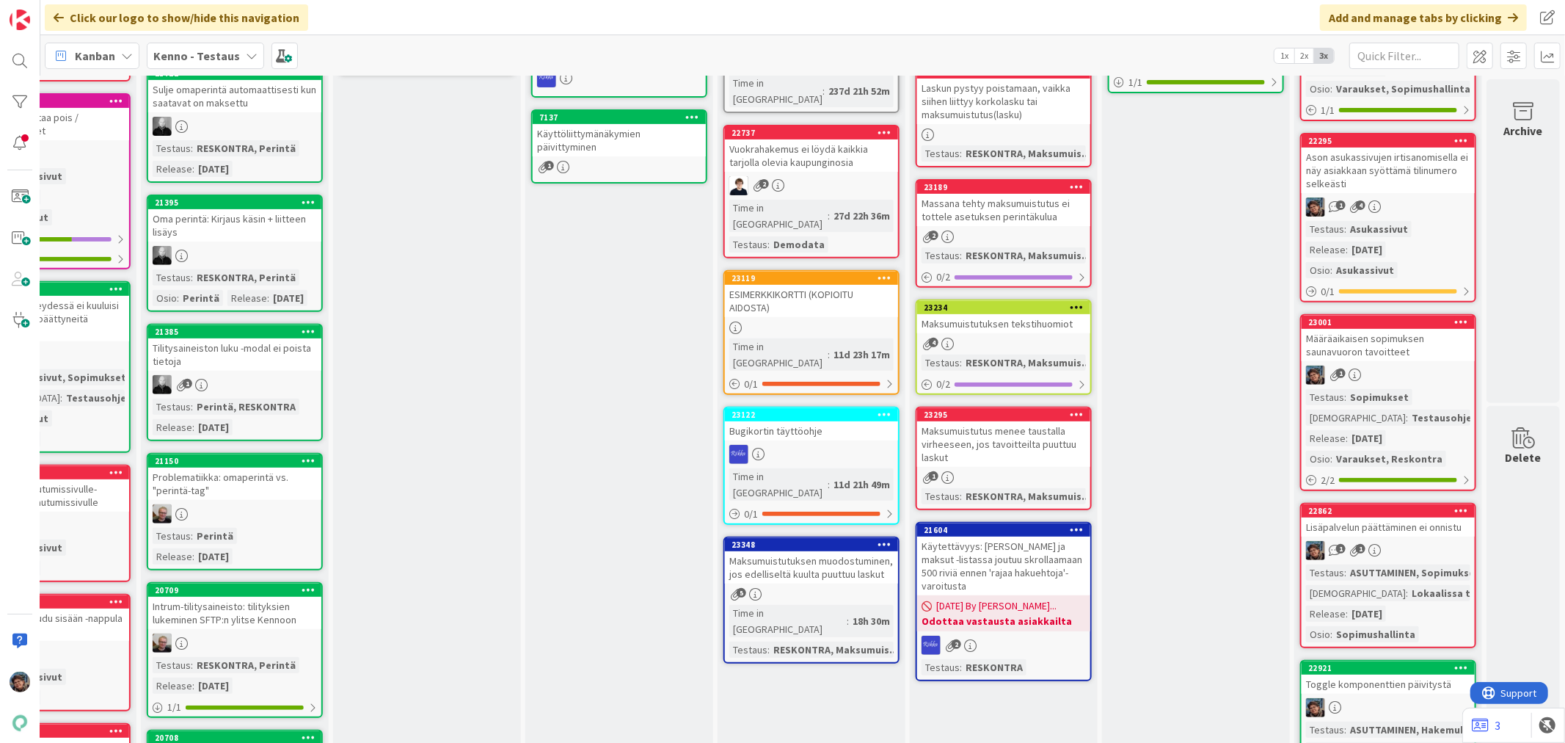
scroll to position [0, 685]
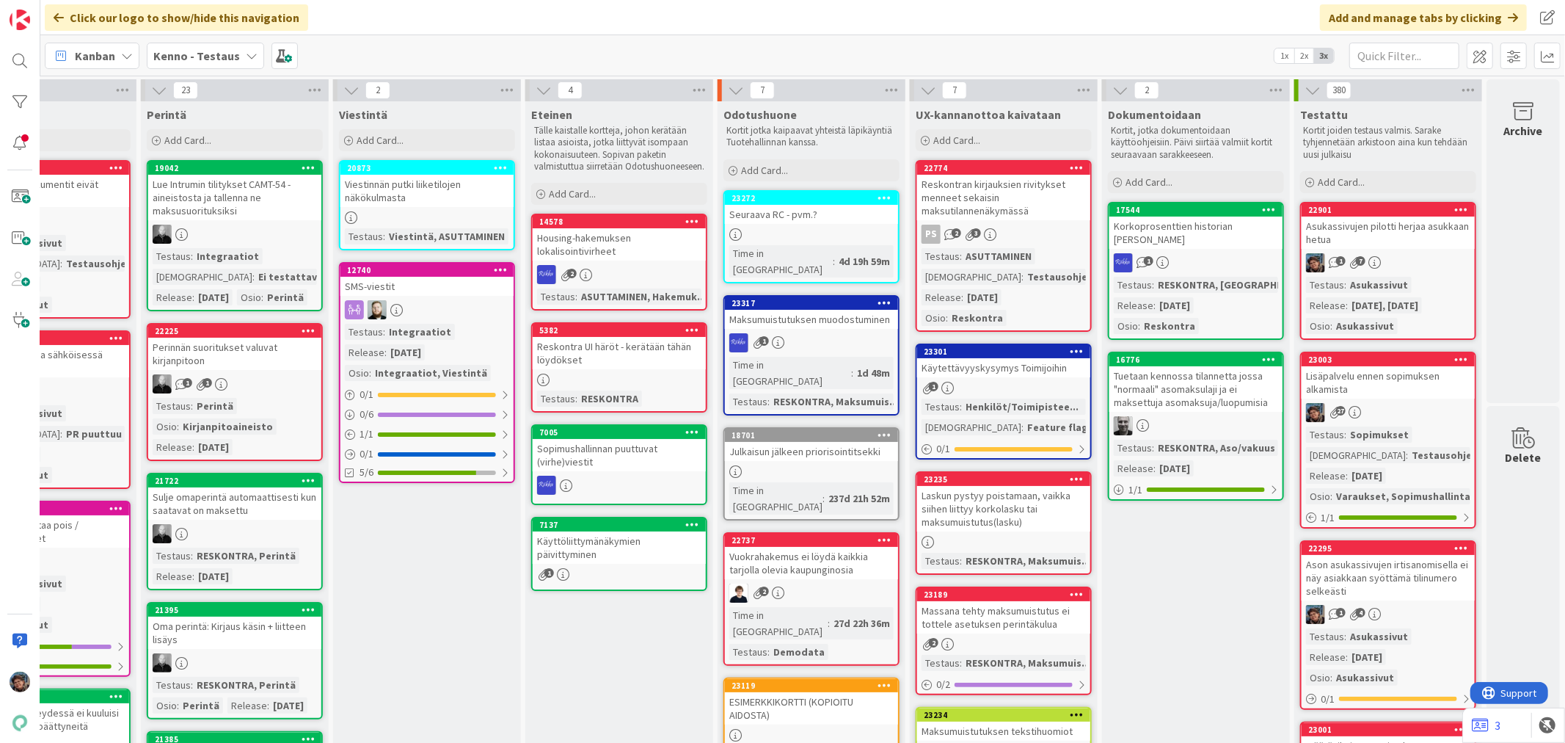
click at [186, 713] on div "Perintä" at bounding box center [201, 705] width 44 height 16
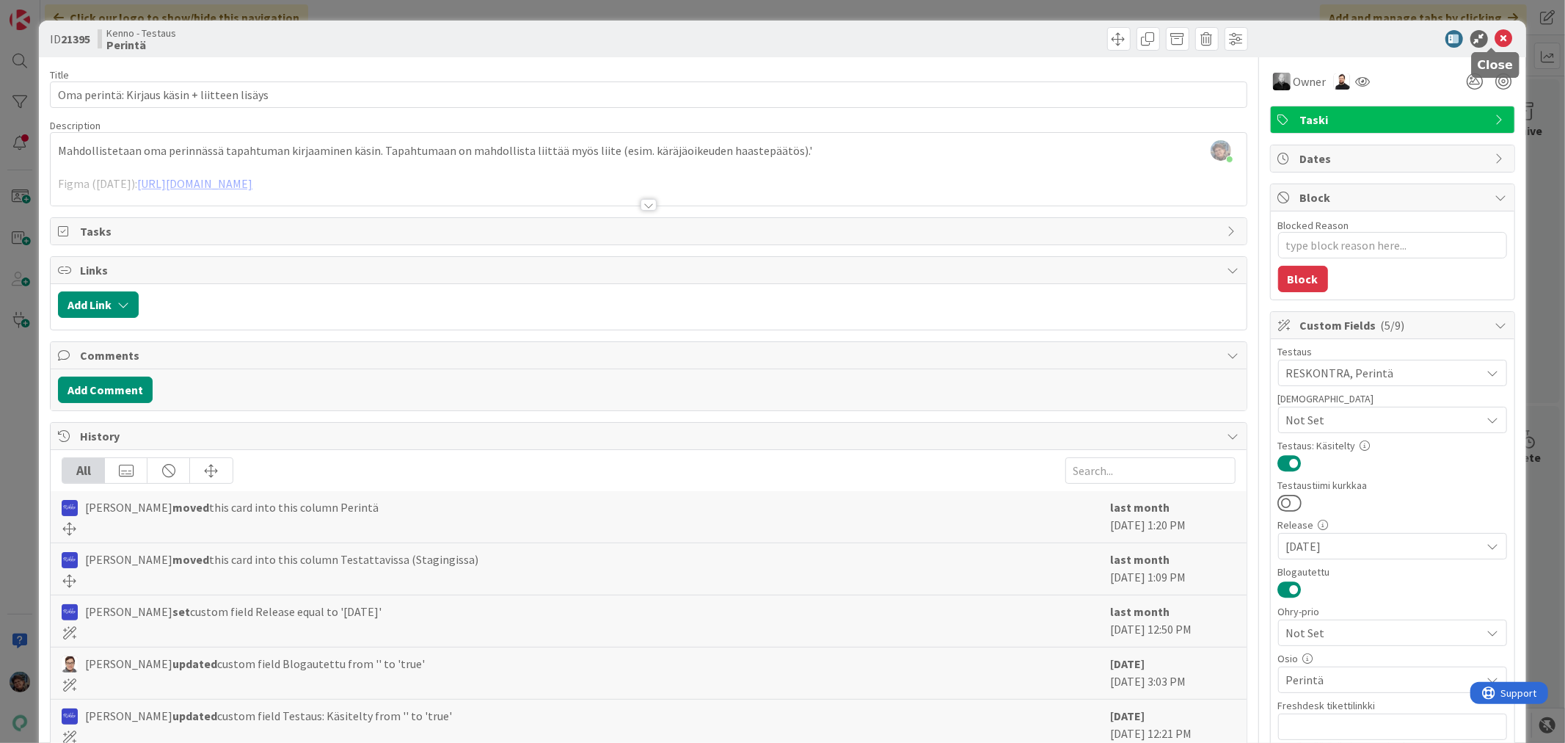
click at [1495, 39] on icon at bounding box center [1504, 39] width 18 height 18
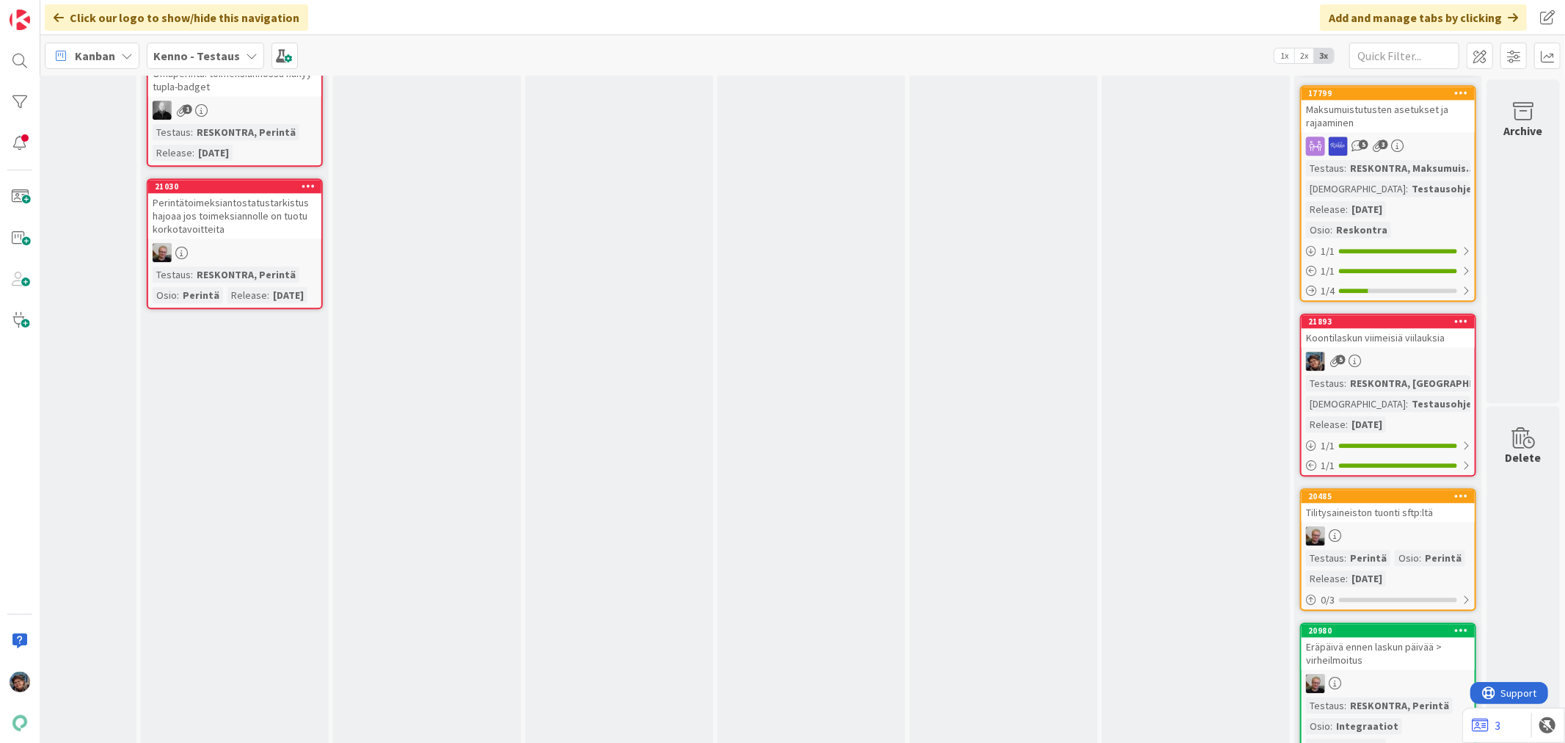
scroll to position [2959, 685]
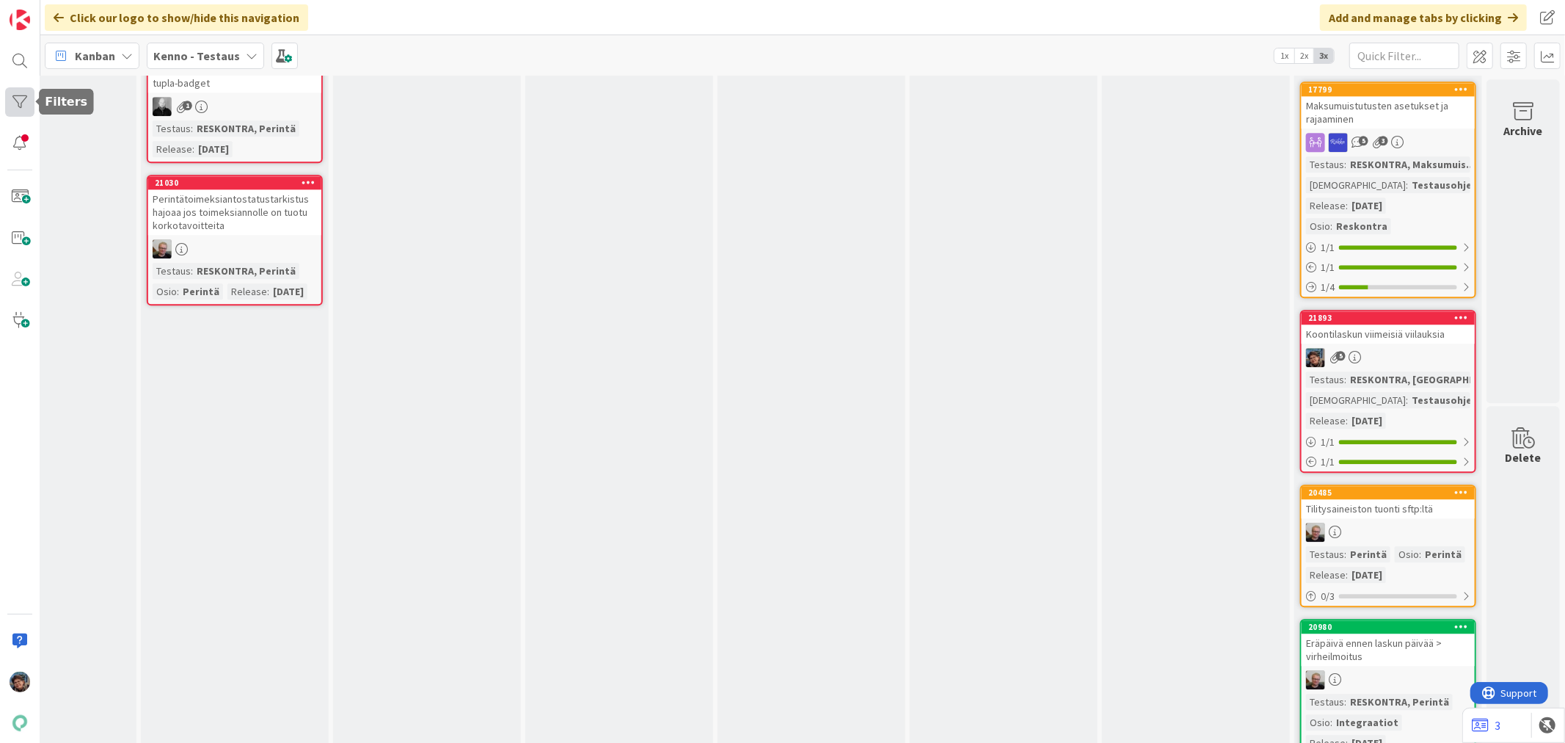
click at [23, 97] on div at bounding box center [19, 101] width 29 height 29
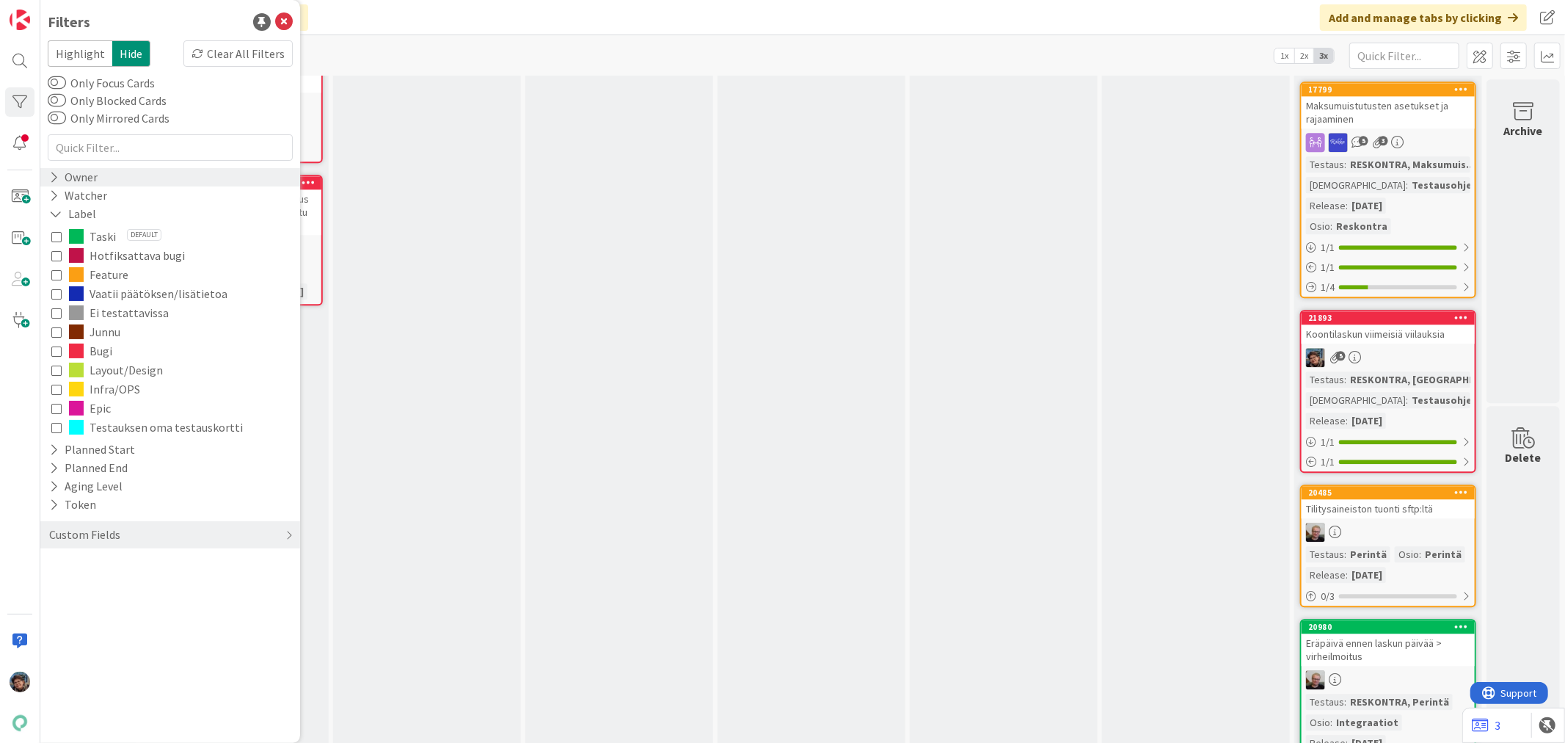
click at [55, 178] on icon at bounding box center [54, 177] width 10 height 12
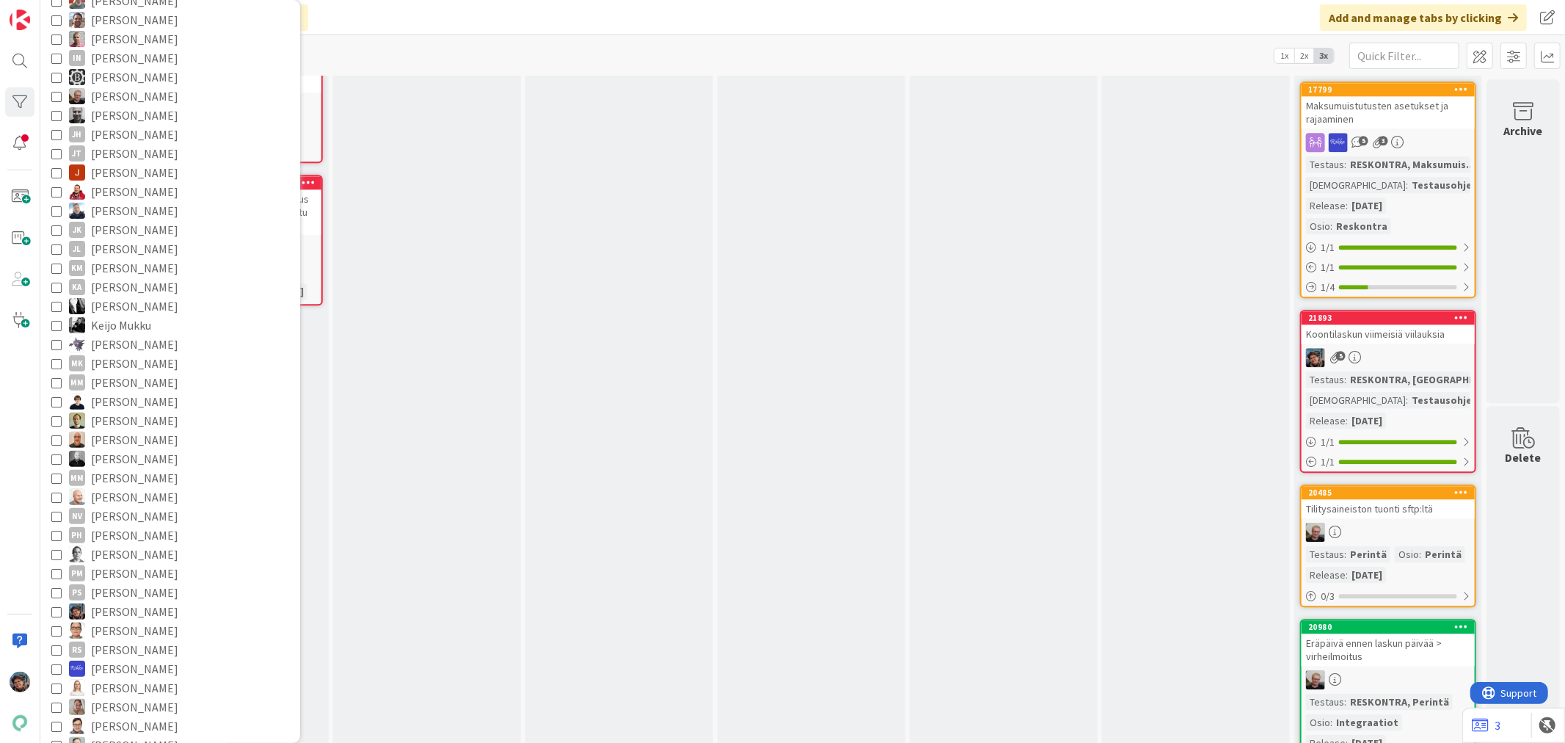
scroll to position [244, 0]
click at [56, 602] on icon at bounding box center [56, 604] width 10 height 10
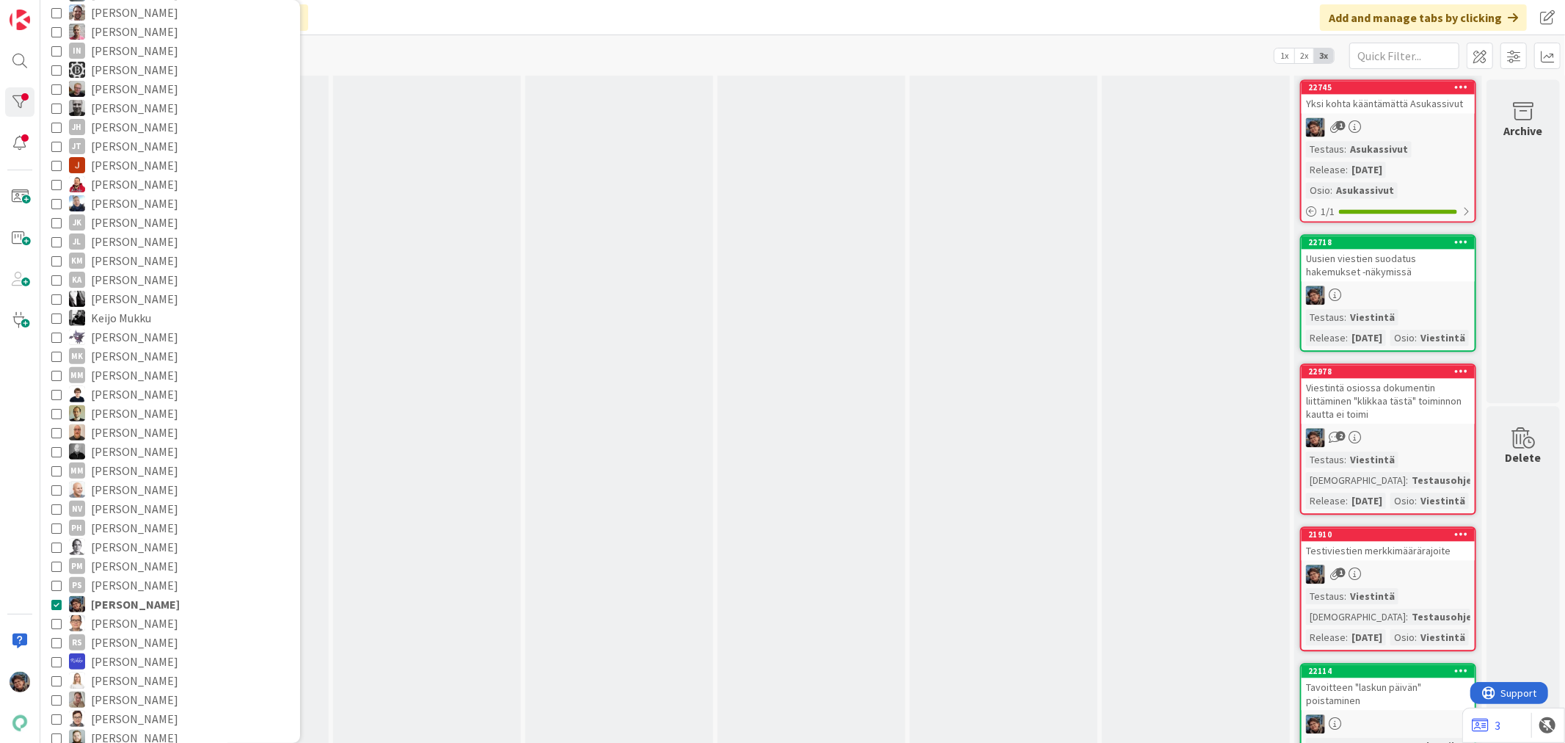
scroll to position [2853, 685]
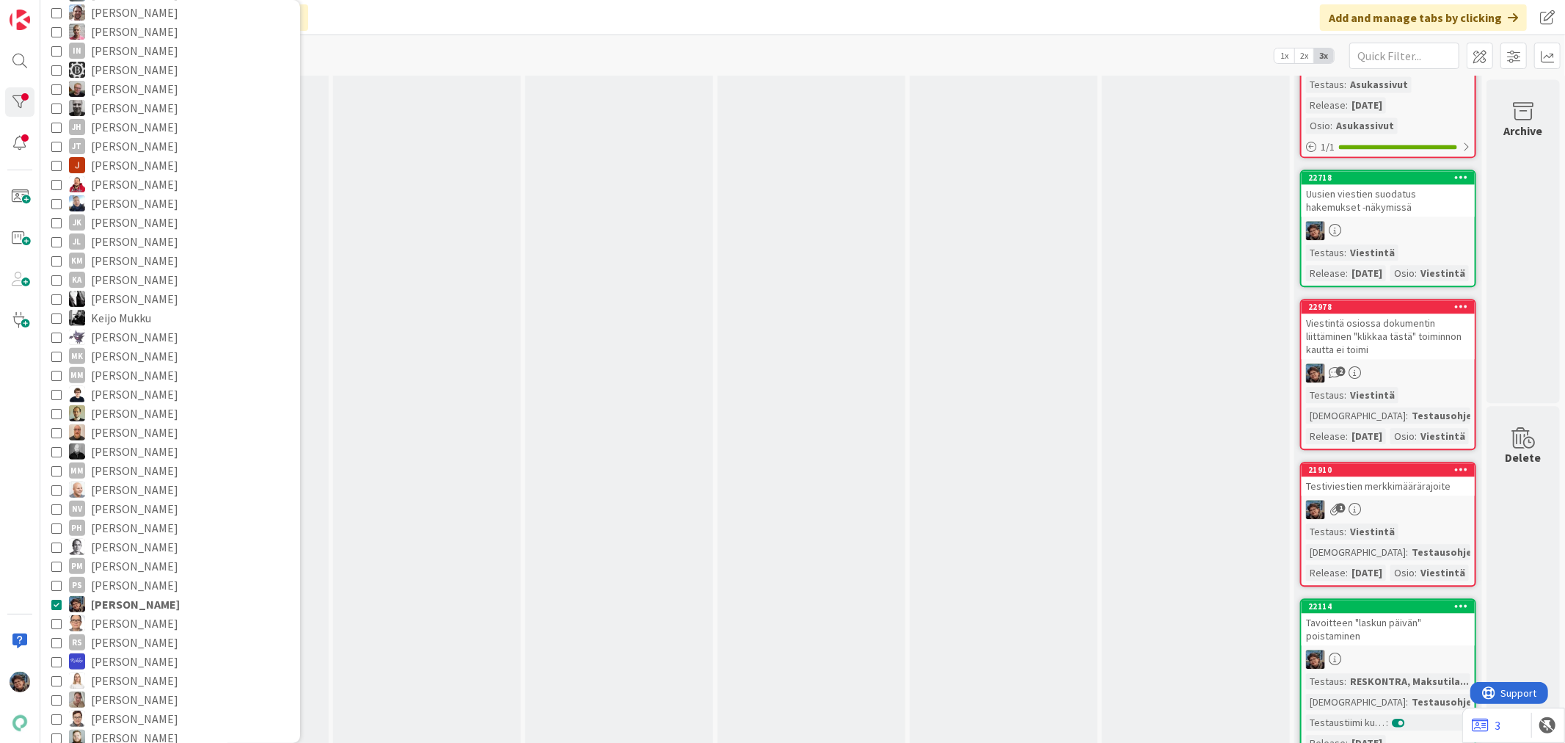
click at [55, 602] on icon at bounding box center [56, 604] width 10 height 10
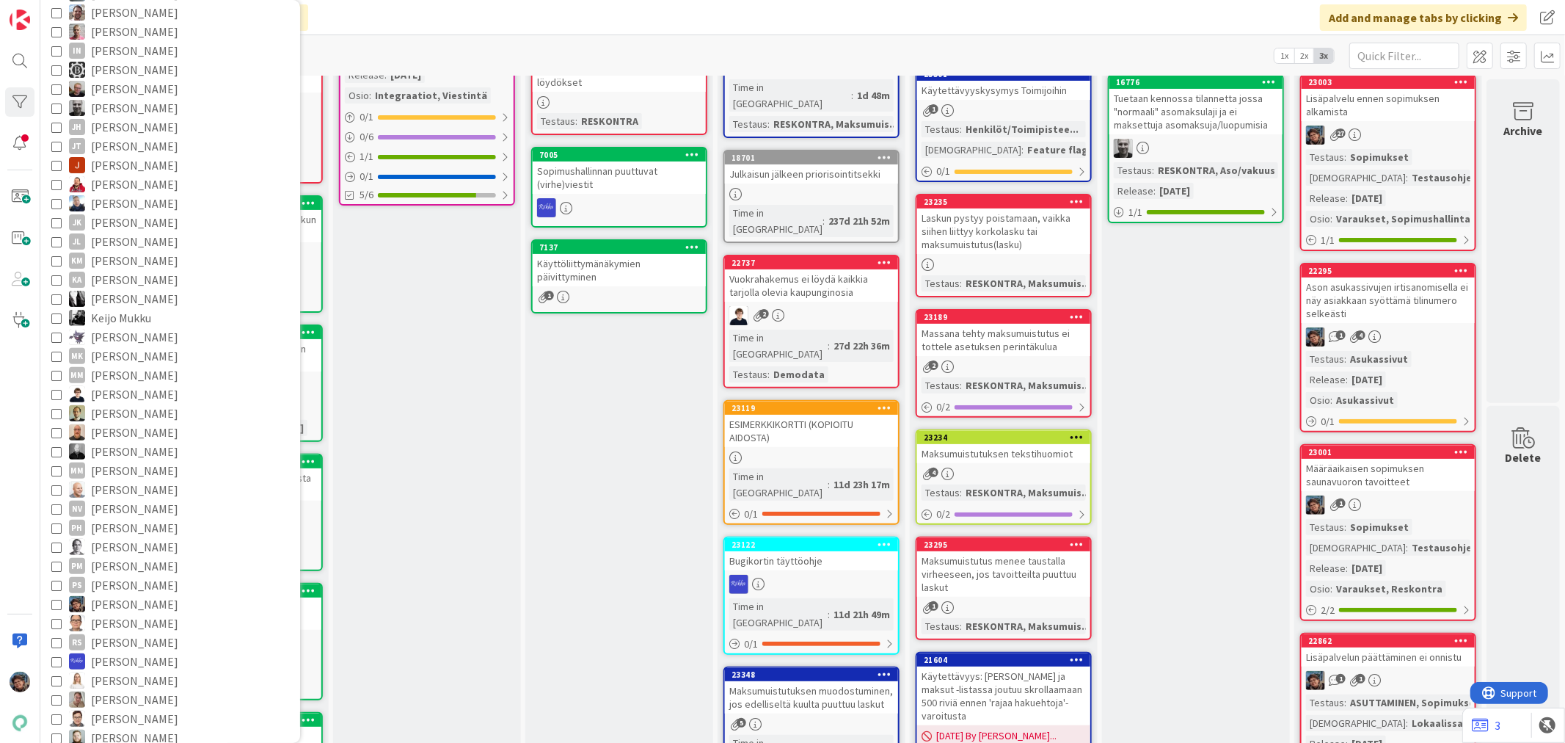
scroll to position [244, 685]
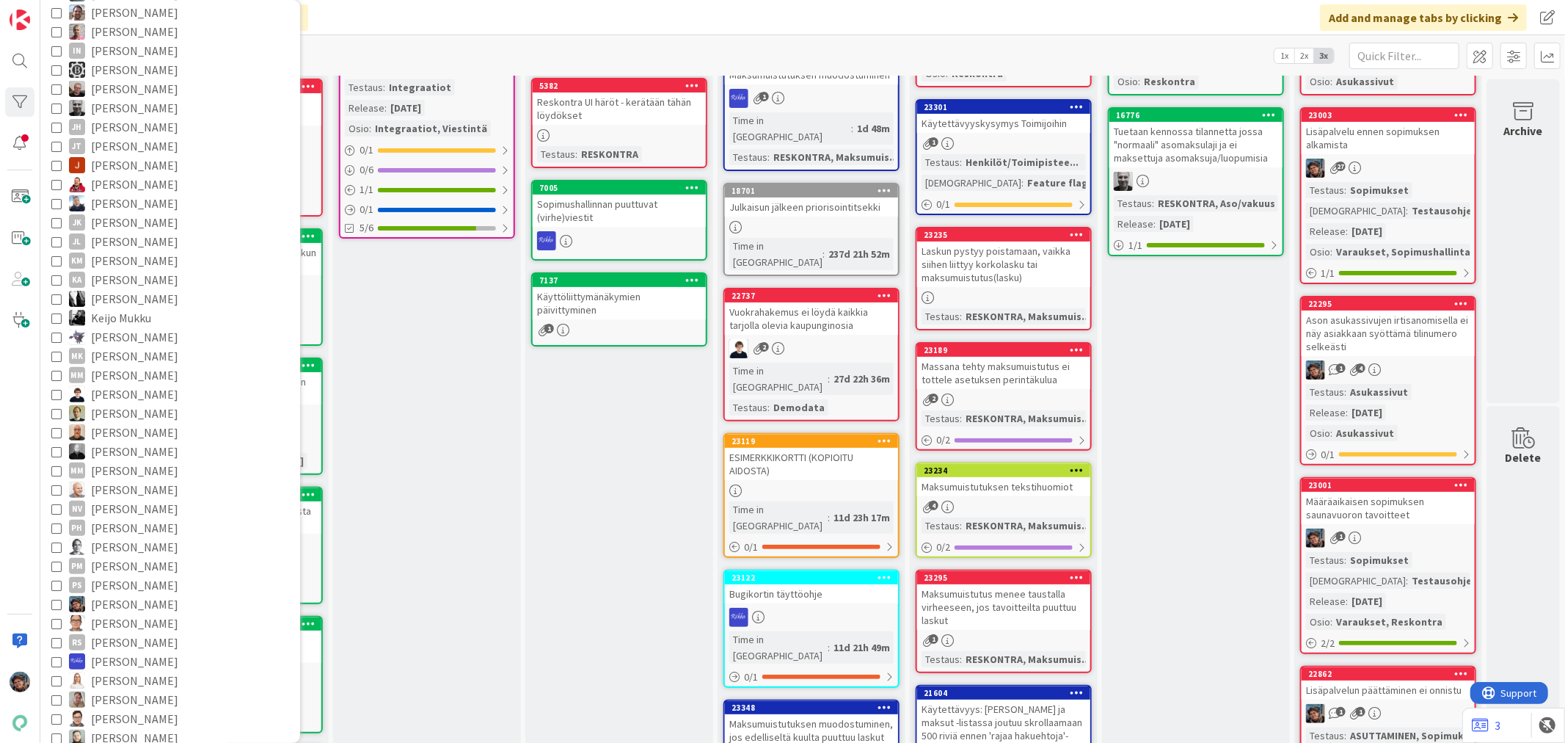
click at [393, 45] on div "Kanban Kenno - Testaus 1x 2x 3x" at bounding box center [802, 55] width 1525 height 40
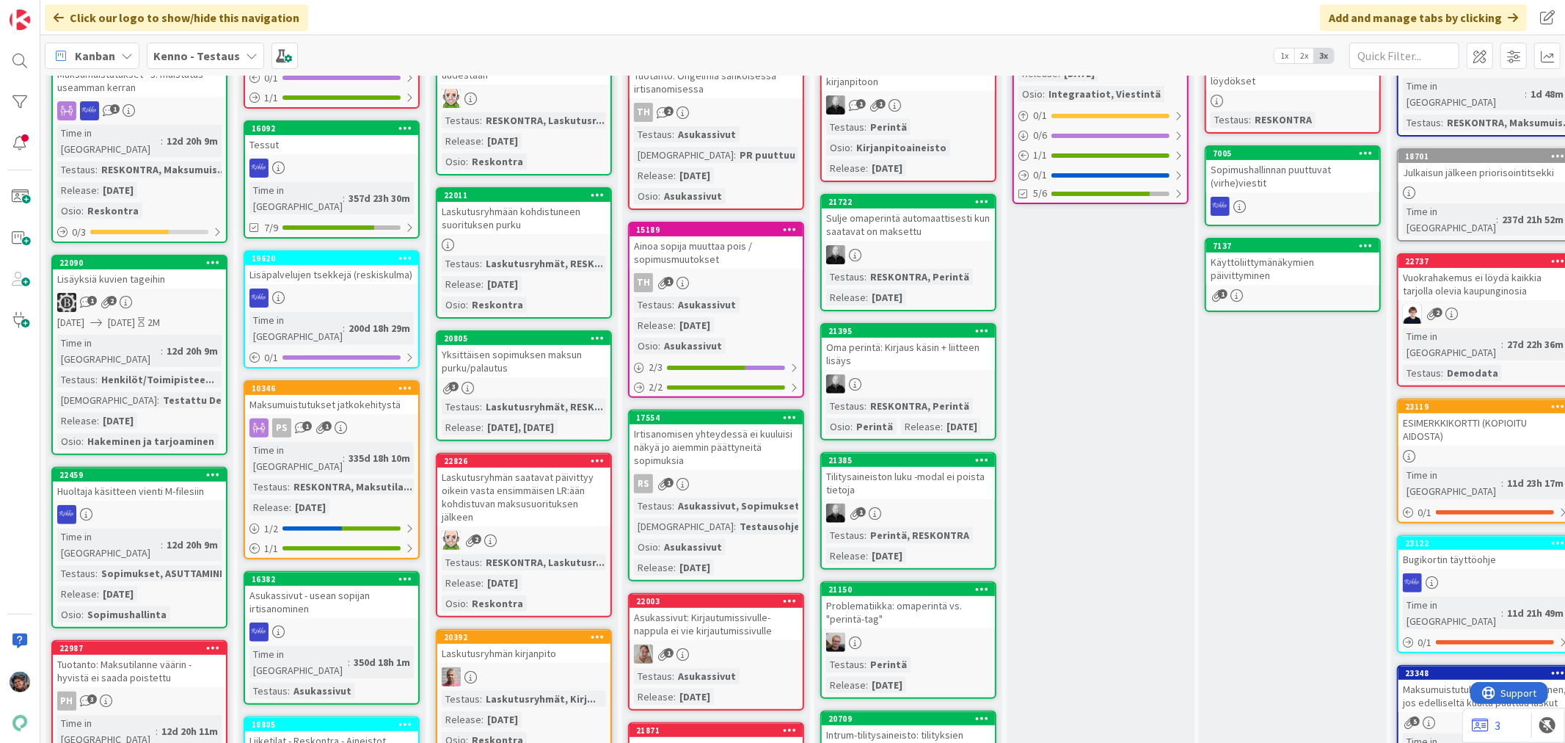
scroll to position [326, 0]
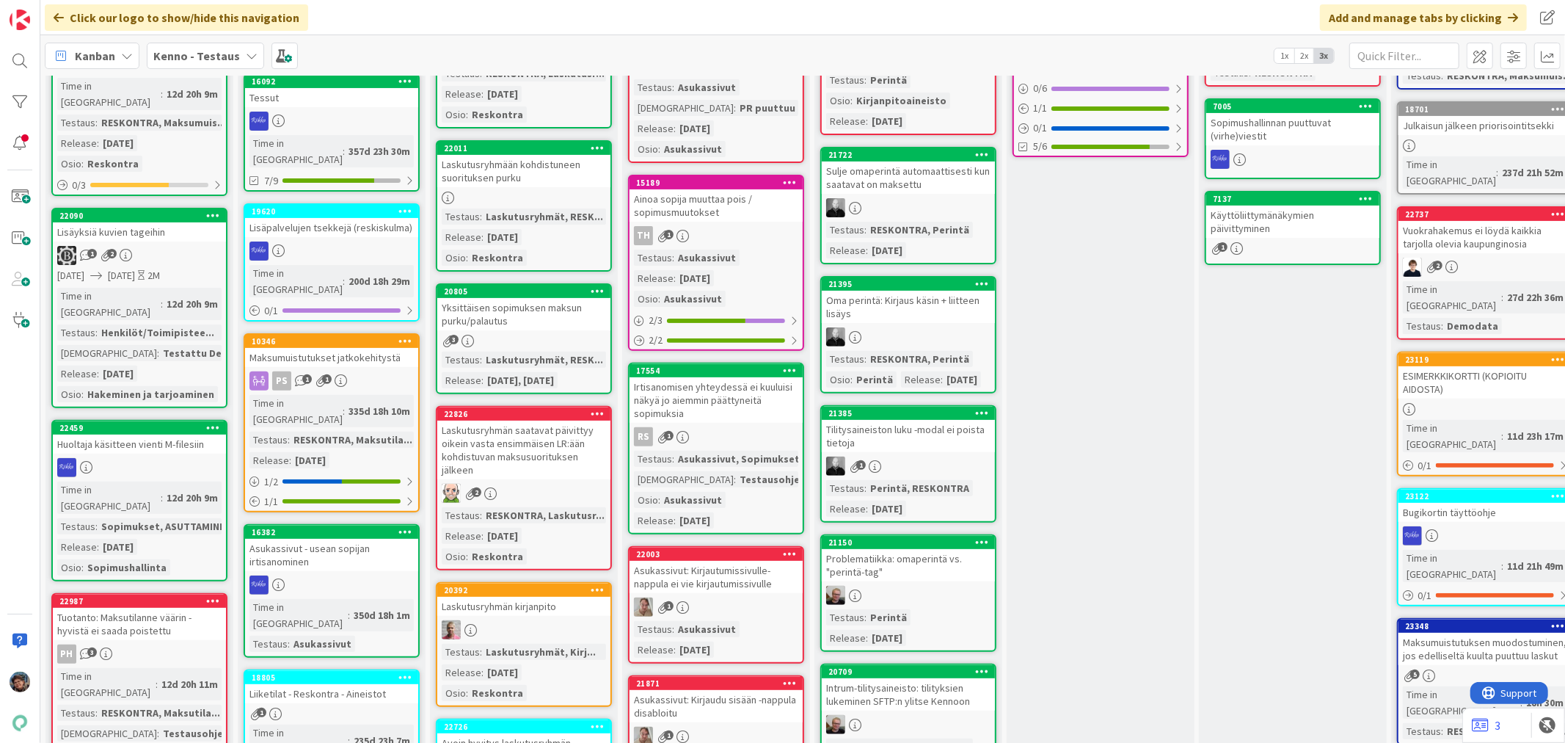
click at [709, 427] on div "RS 1" at bounding box center [716, 436] width 173 height 19
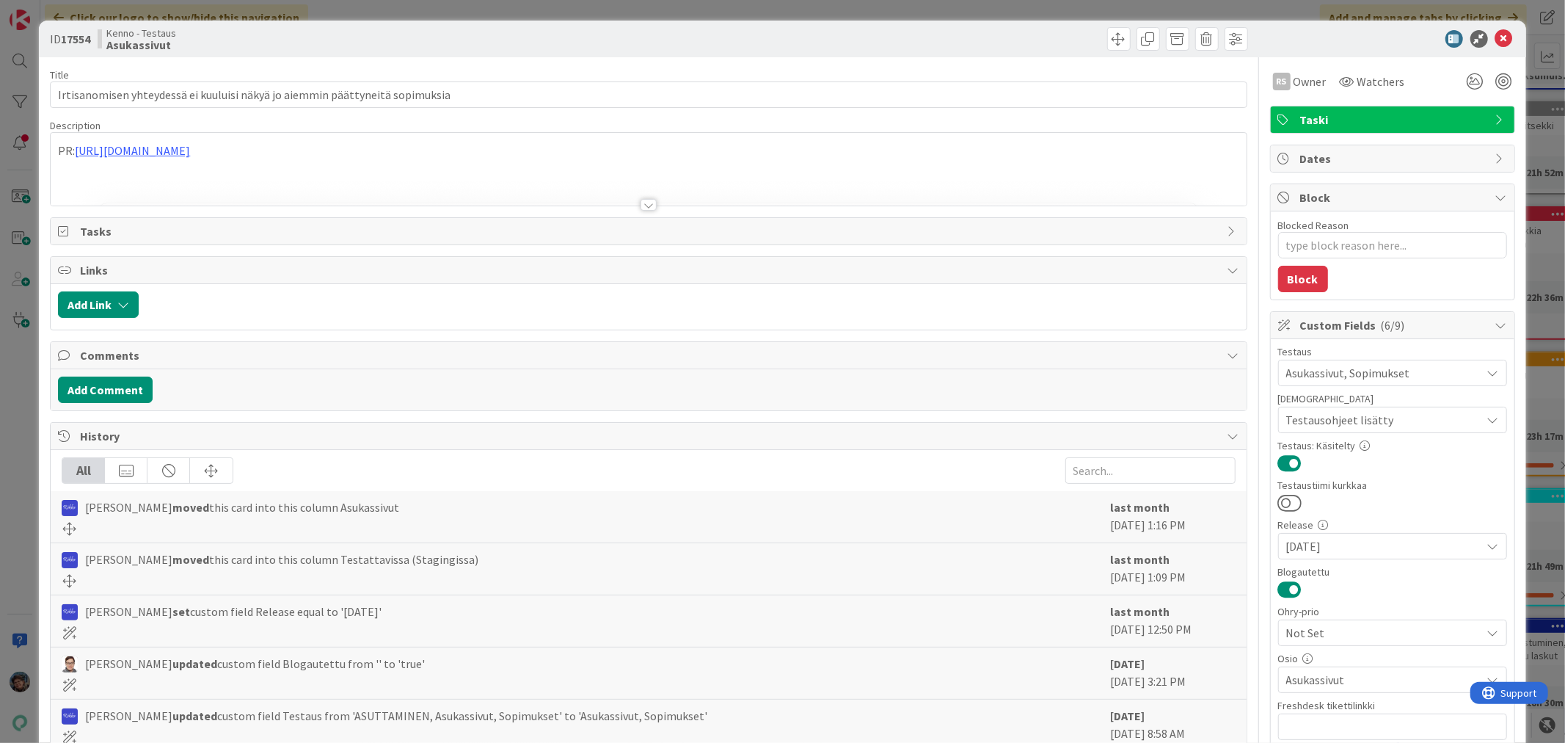
click at [650, 207] on div at bounding box center [649, 205] width 16 height 12
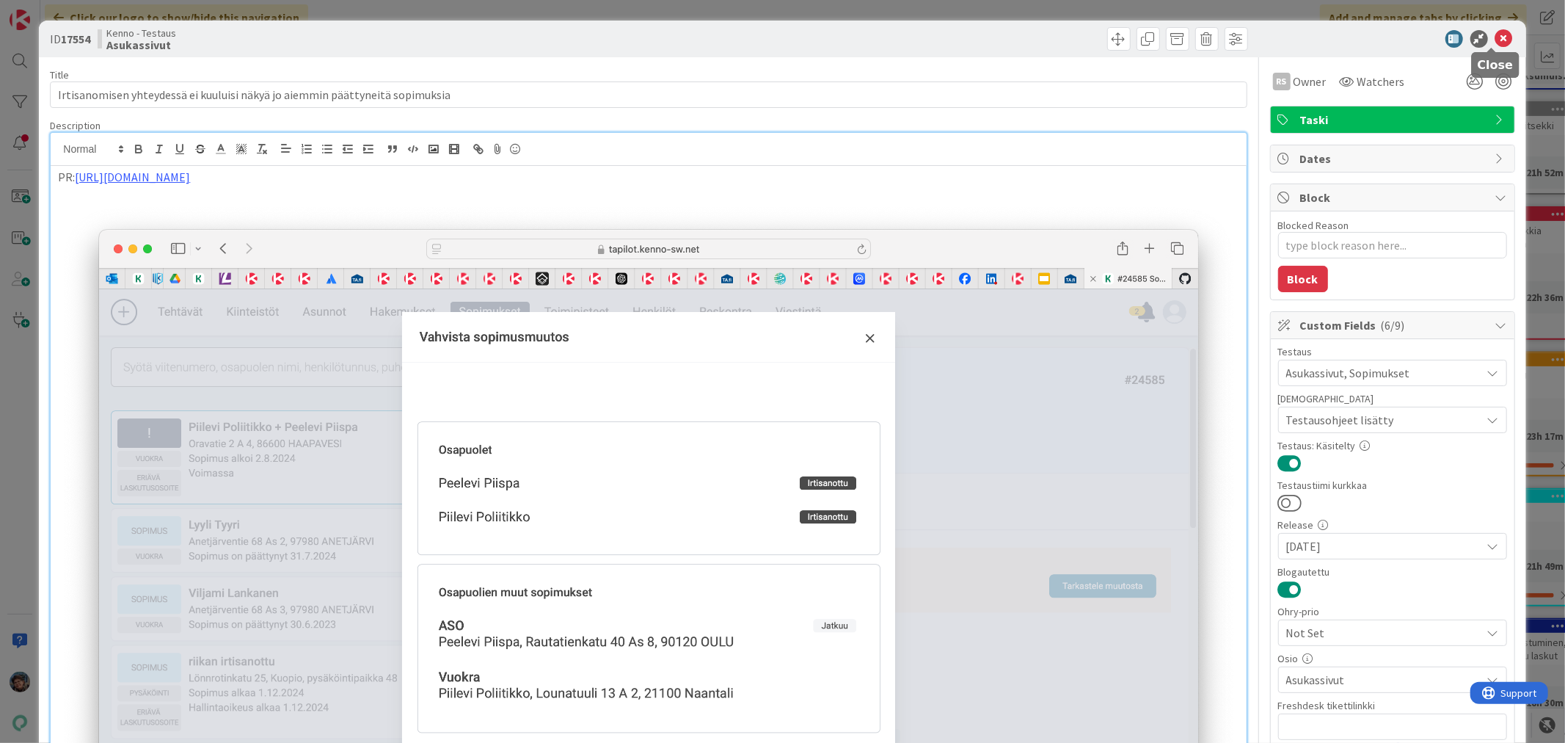
click at [1495, 38] on icon at bounding box center [1504, 39] width 18 height 18
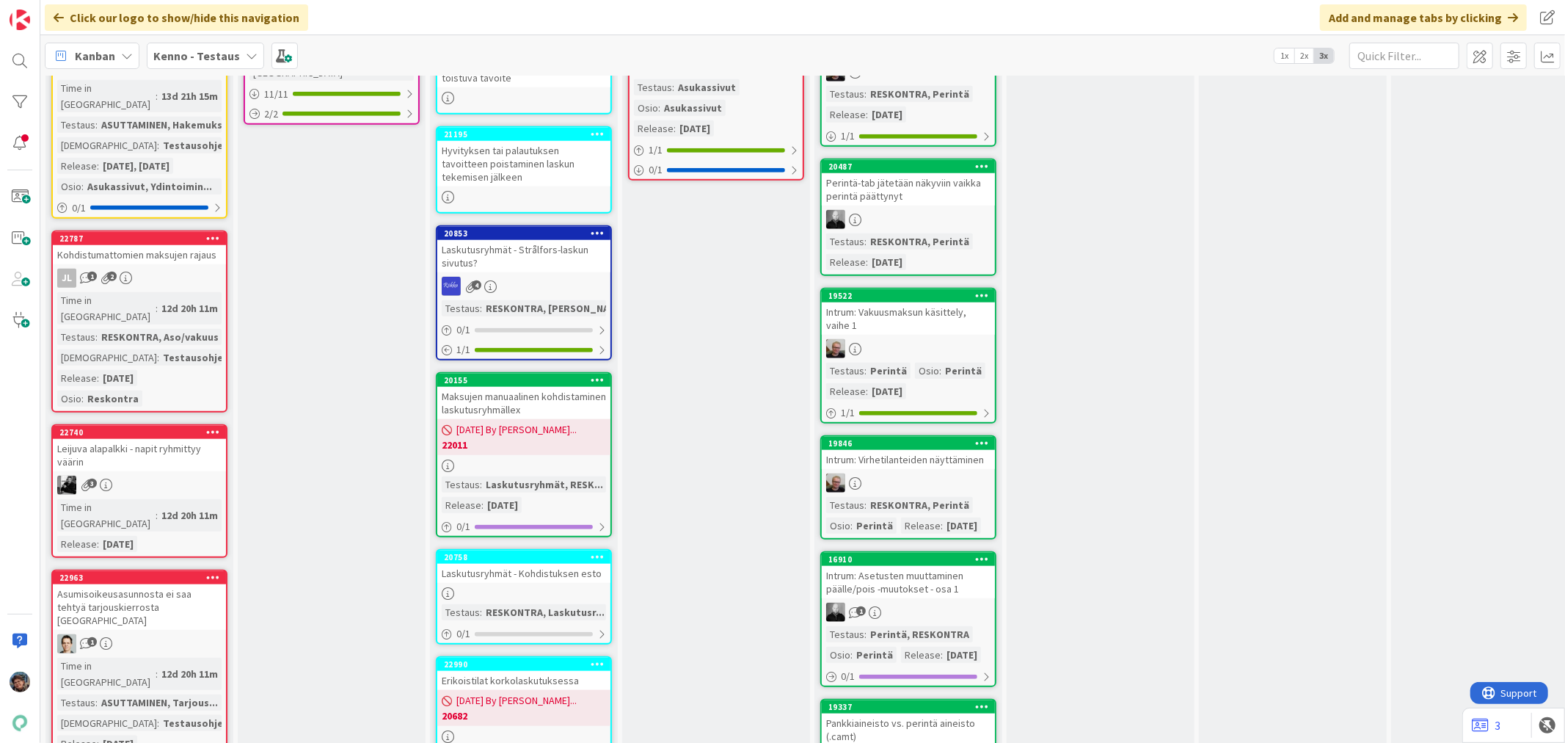
scroll to position [1141, 0]
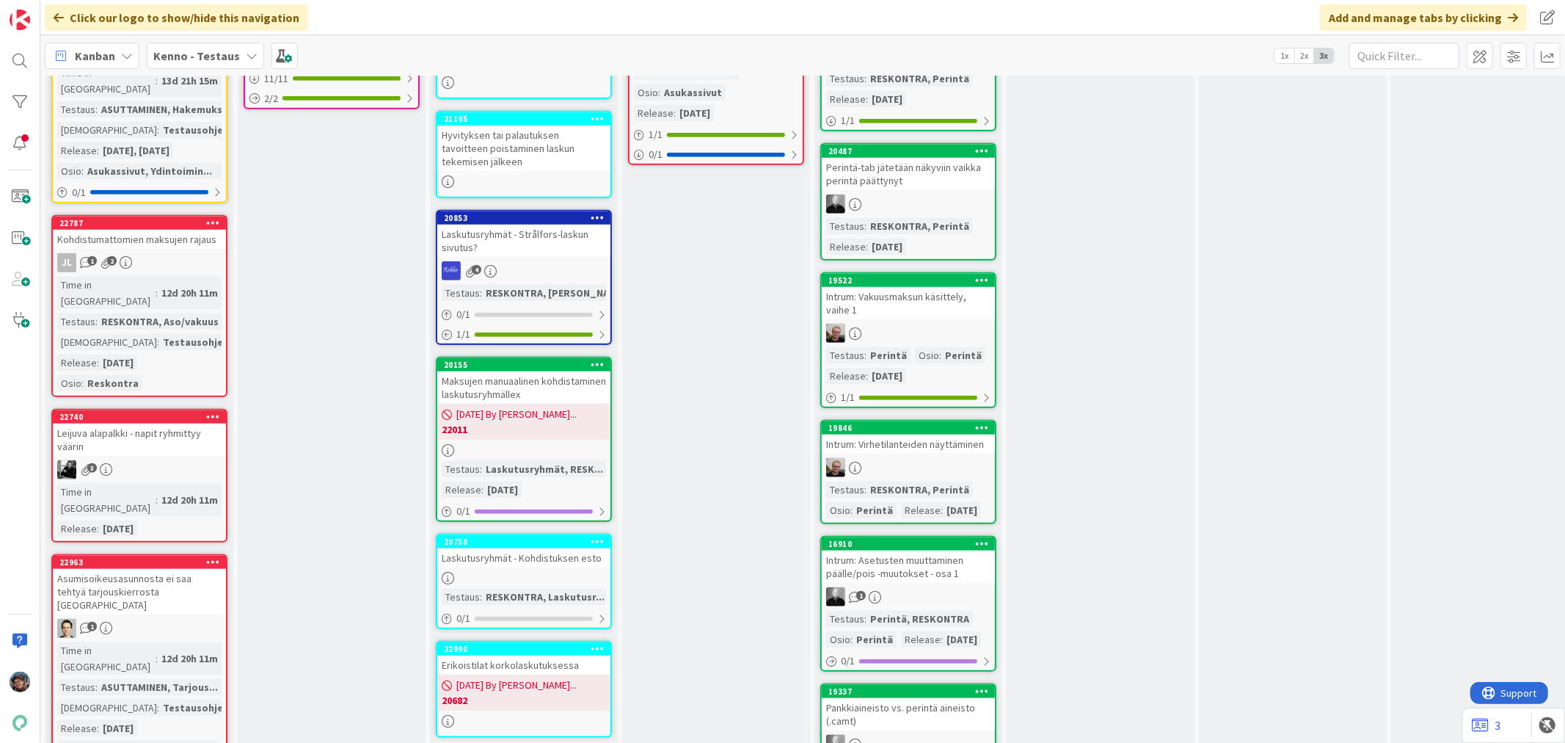
click at [112, 409] on link "22740 Leijuva alapalkki - napit ryhmittyy väärin 3 Time in Column : 12d 20h 11m…" at bounding box center [139, 476] width 176 height 134
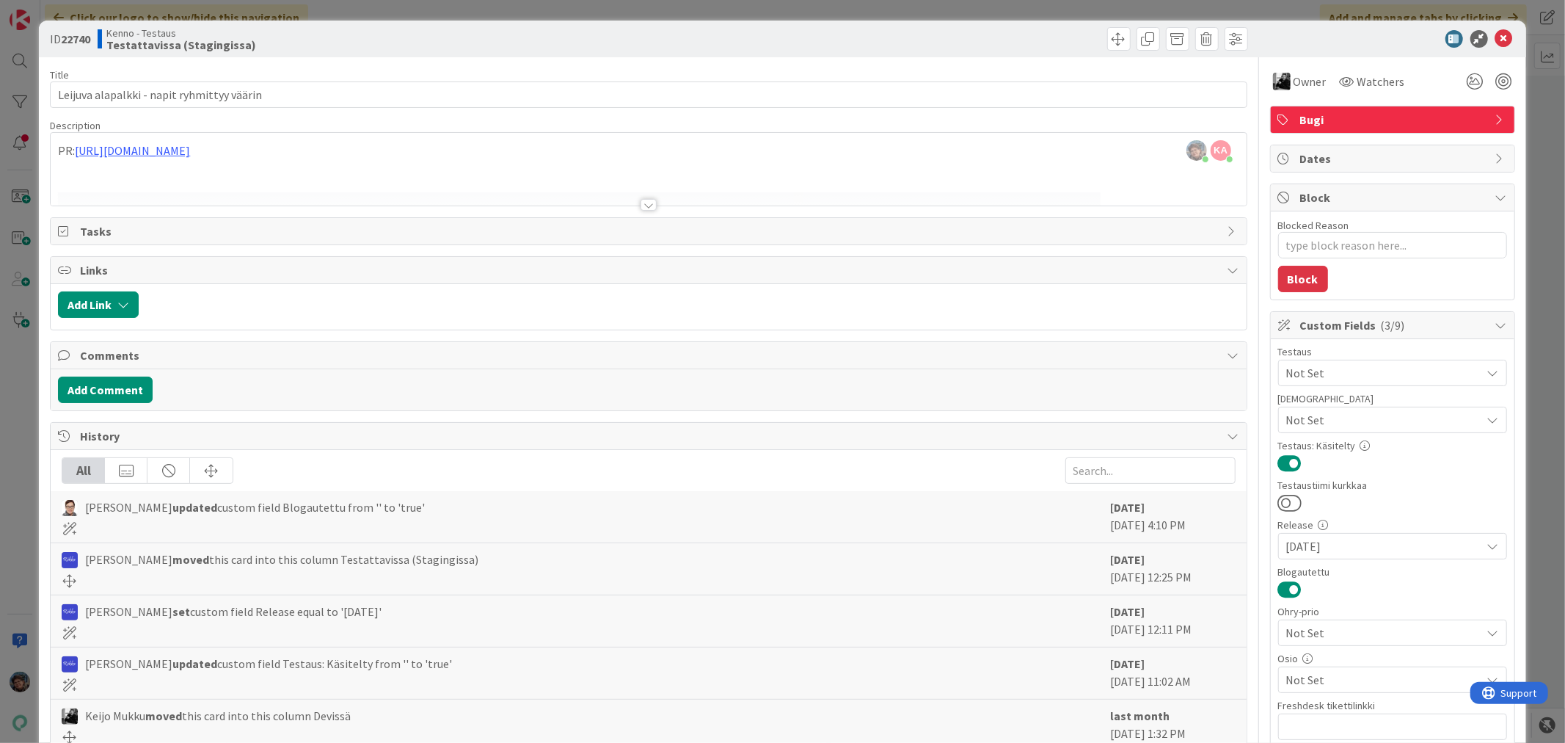
click at [646, 207] on div at bounding box center [649, 205] width 16 height 12
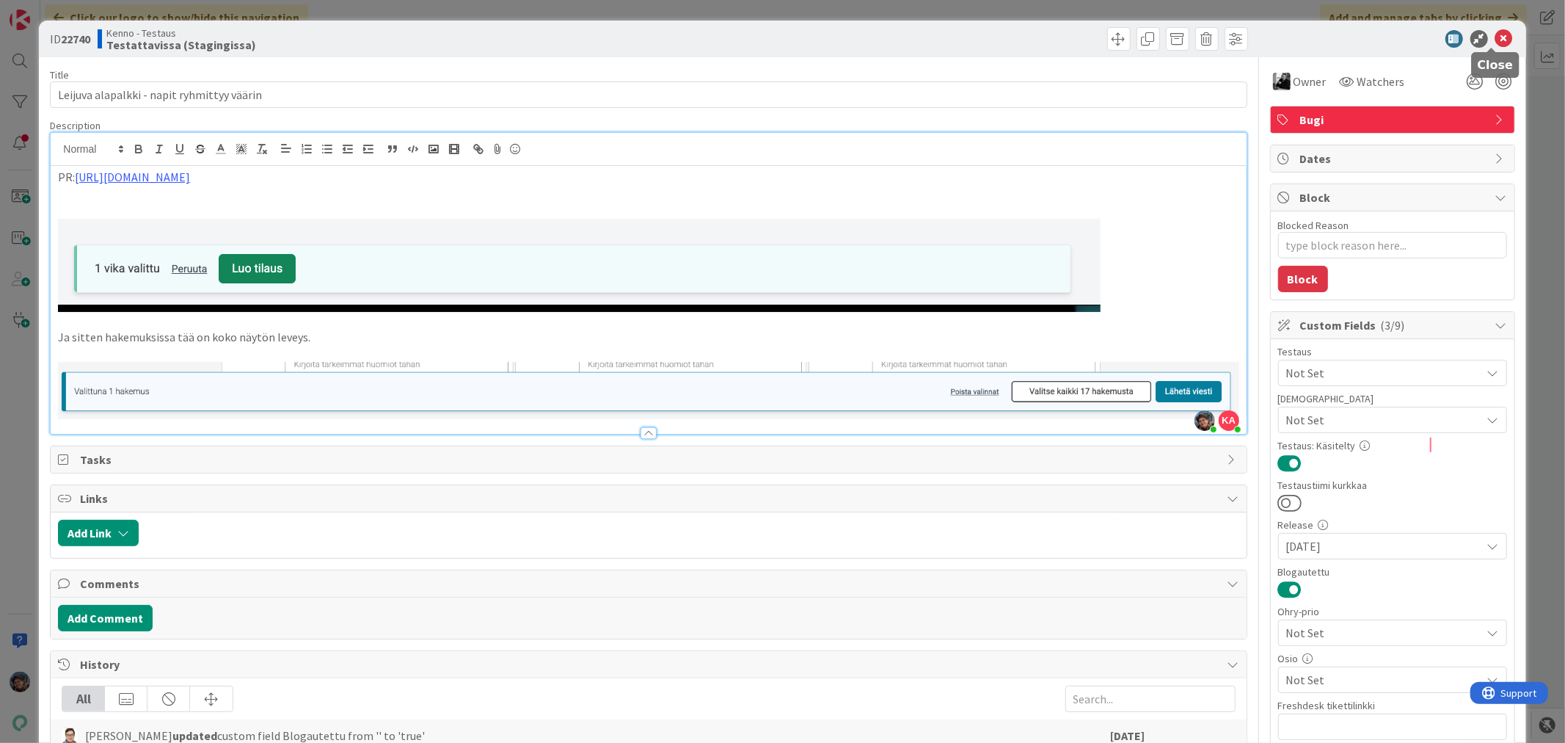
click at [1495, 43] on icon at bounding box center [1504, 39] width 18 height 18
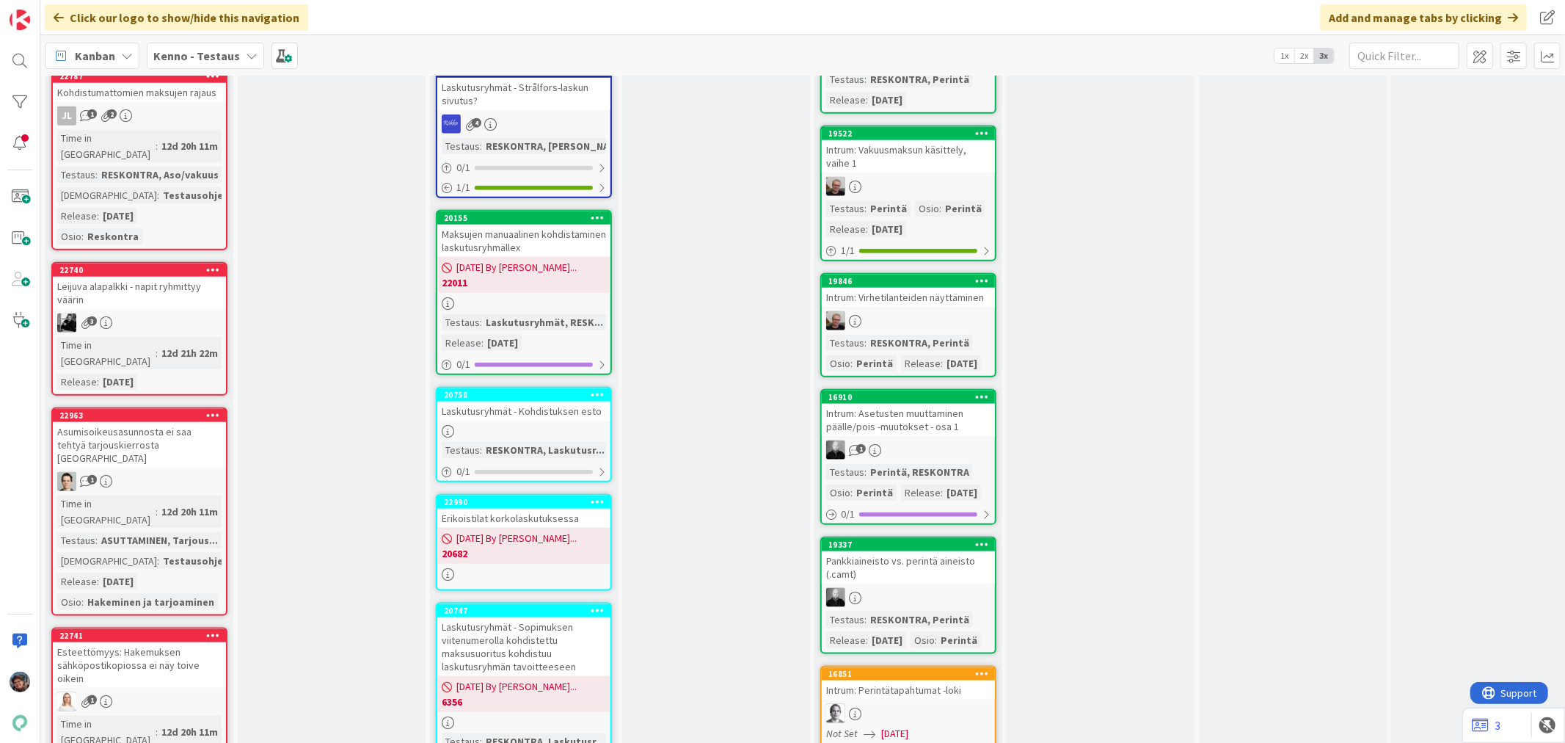
scroll to position [1304, 0]
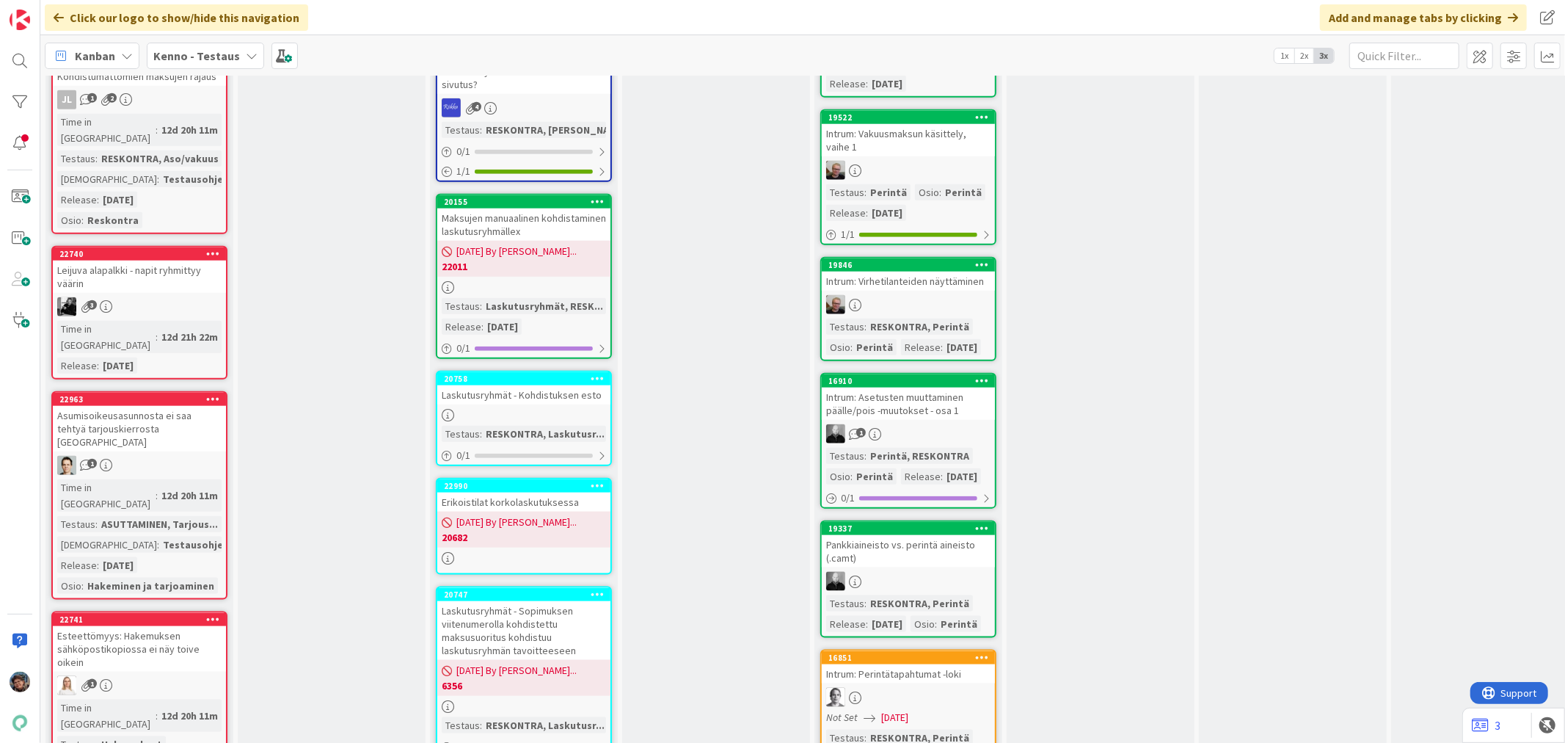
click at [156, 479] on div "Time in Column : 12d 20h 11m Testaus : ASUTTAMINEN, Tarjous... Testaushuomiot :…" at bounding box center [139, 536] width 164 height 114
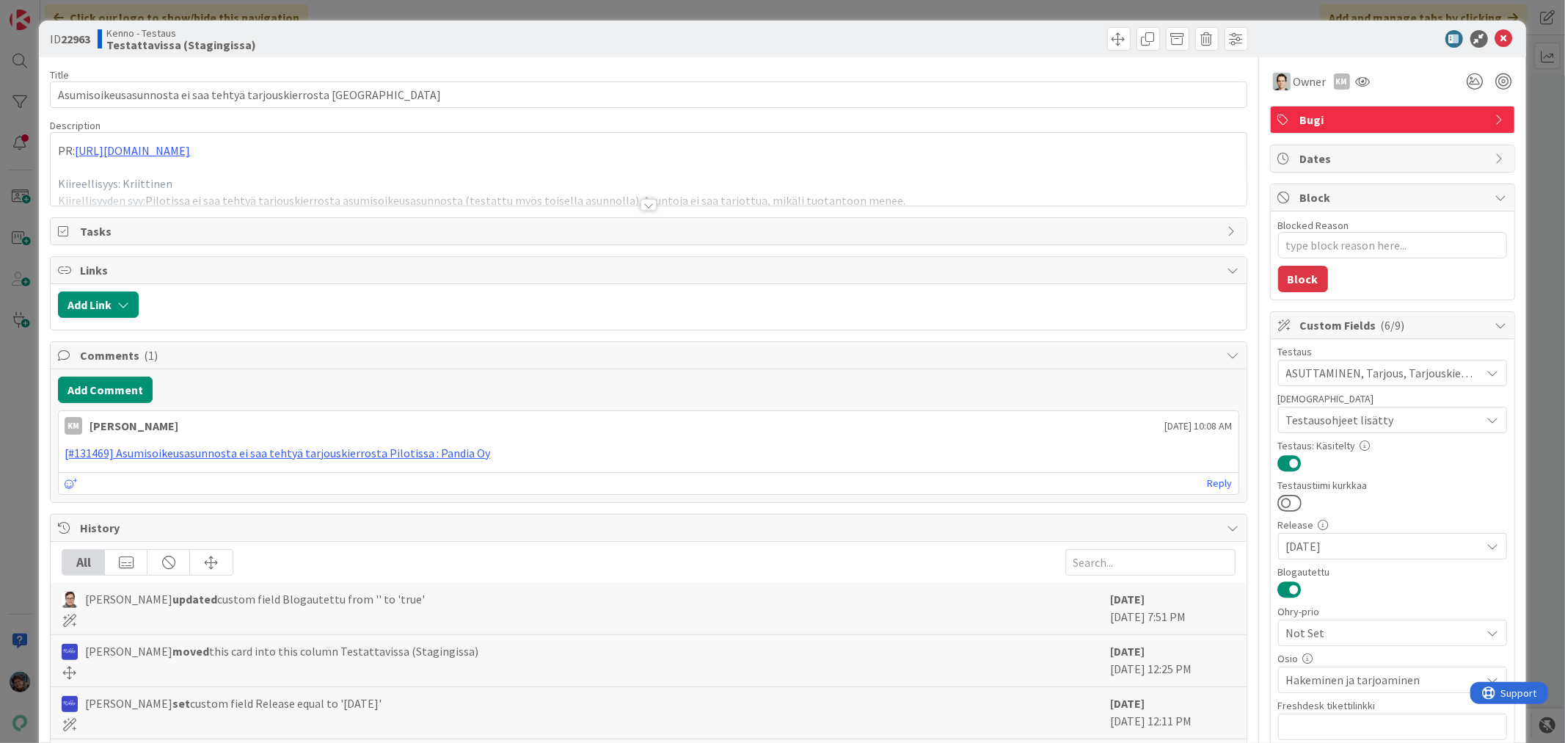
click at [641, 209] on div at bounding box center [649, 205] width 16 height 12
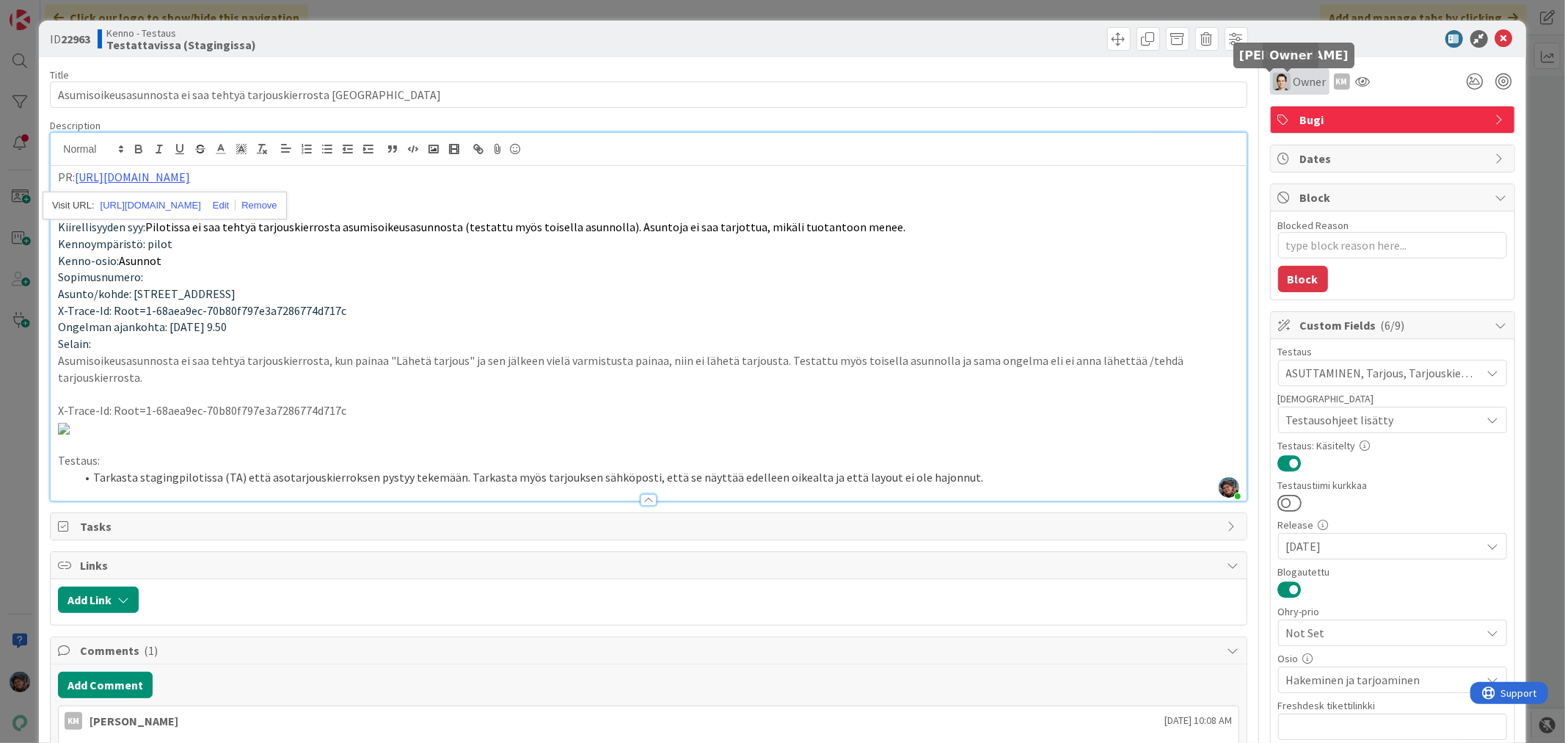
click at [1273, 75] on img at bounding box center [1282, 82] width 18 height 18
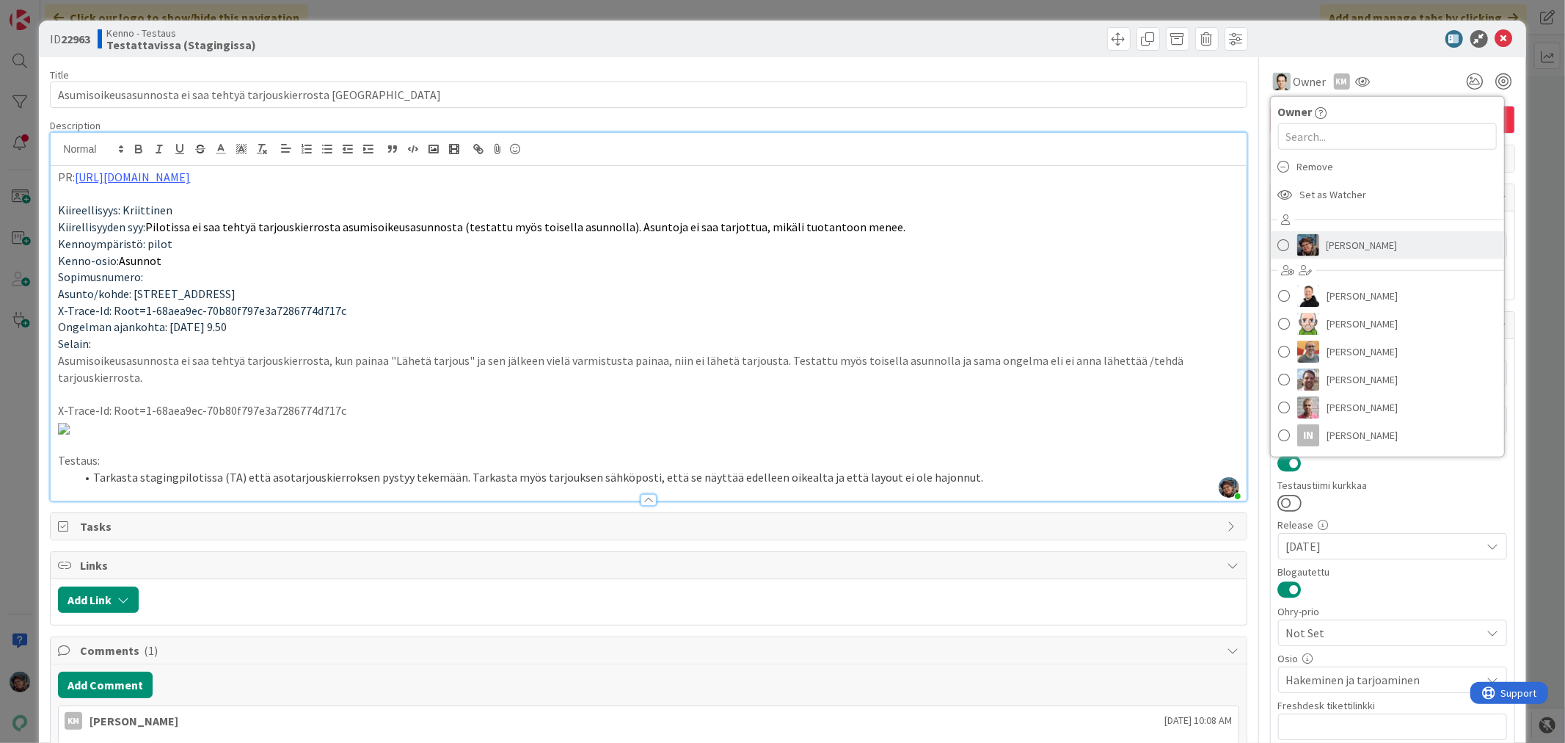
click at [1310, 251] on link "Pirjo Peltonen" at bounding box center [1387, 245] width 233 height 28
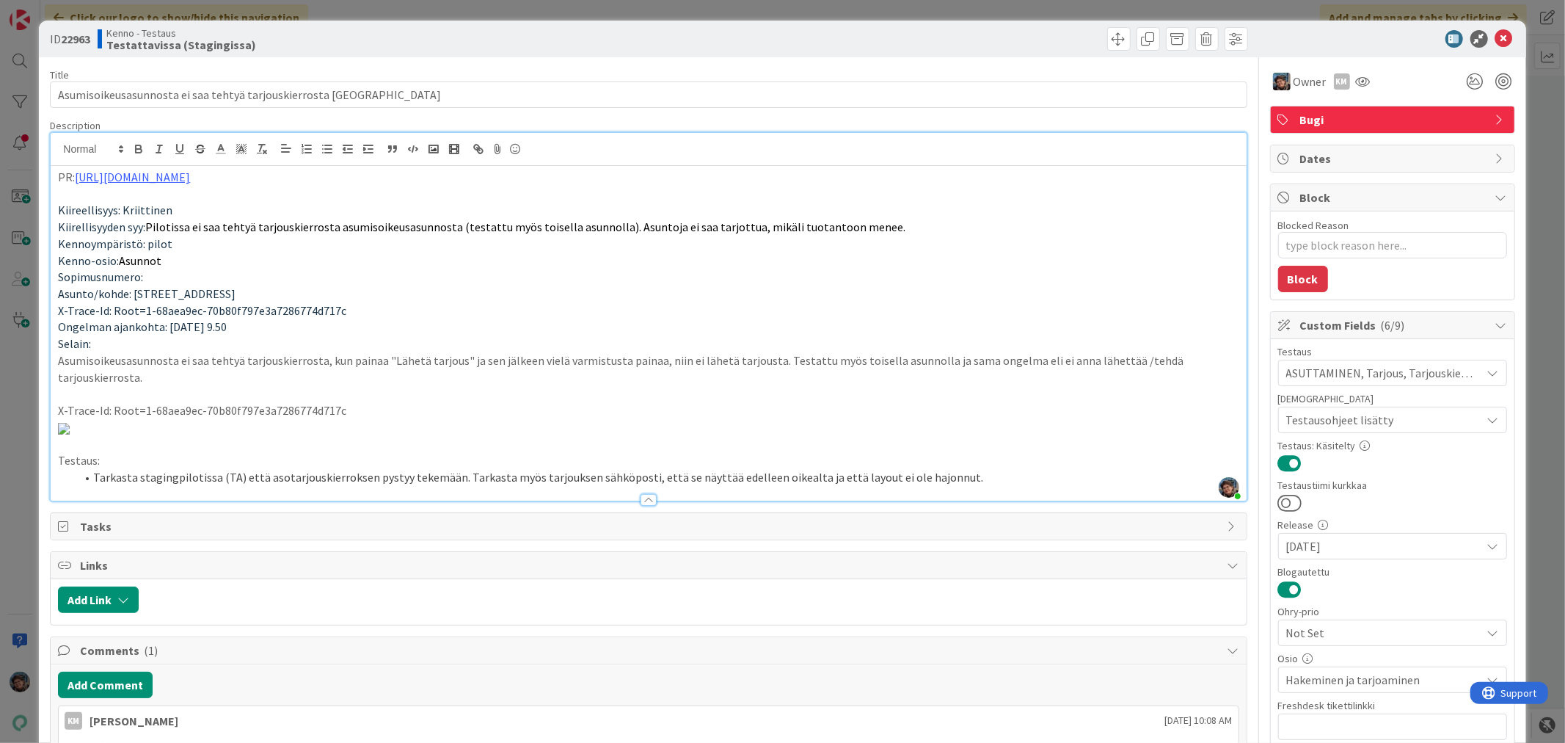
type textarea "x"
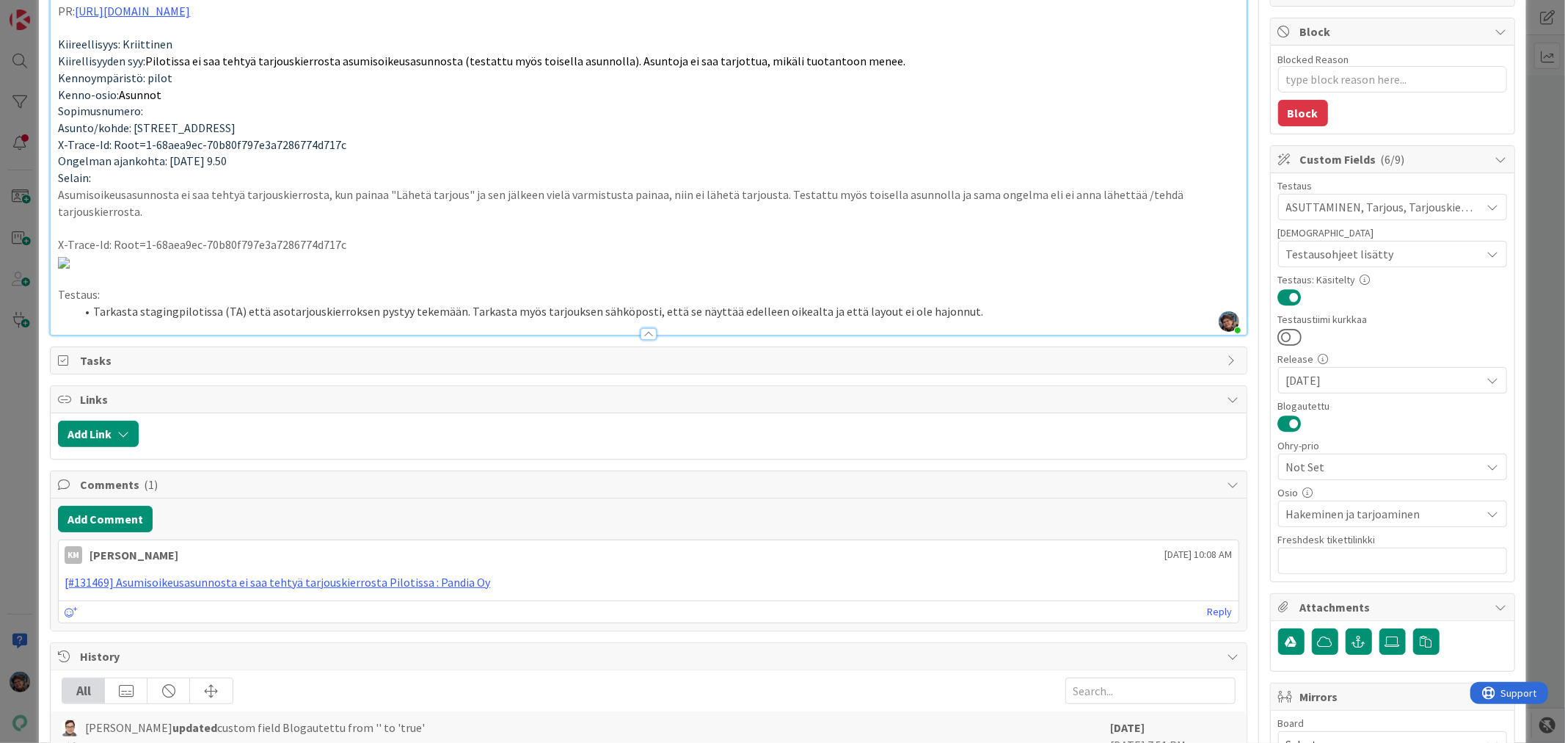
scroll to position [163, 0]
